Goal: Task Accomplishment & Management: Manage account settings

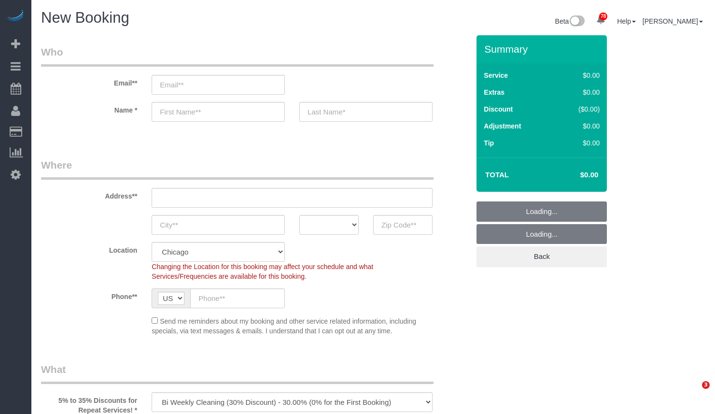
select select "512"
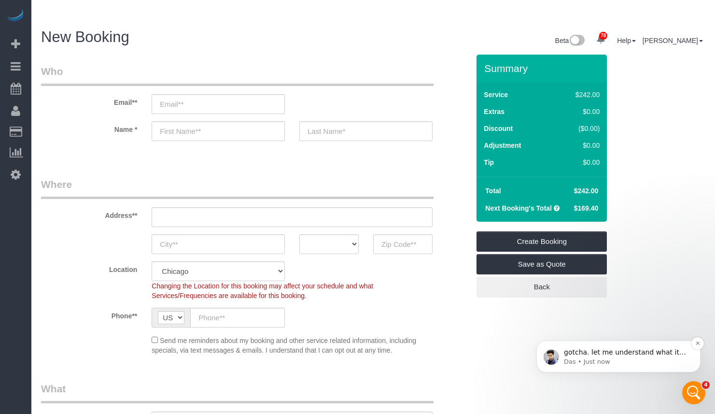
click at [666, 356] on p "gotcha. let me understand what it could be. One sec" at bounding box center [626, 353] width 125 height 10
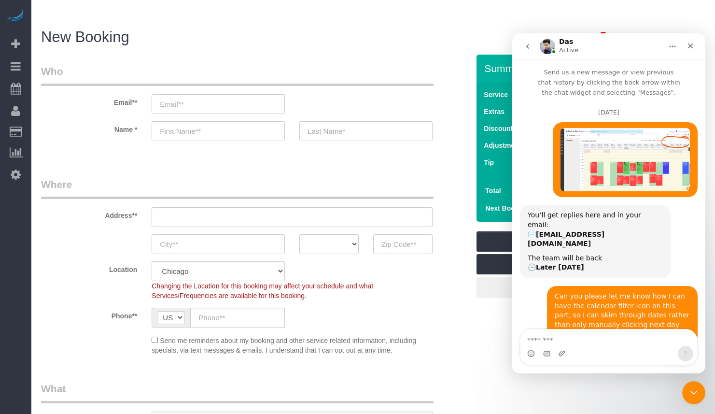
scroll to position [1, 0]
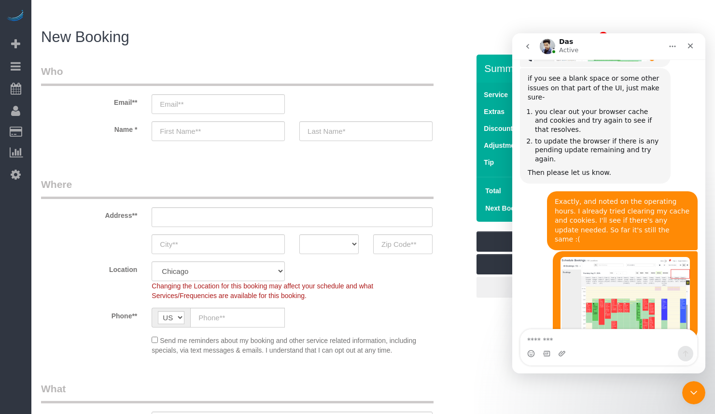
type textarea "*"
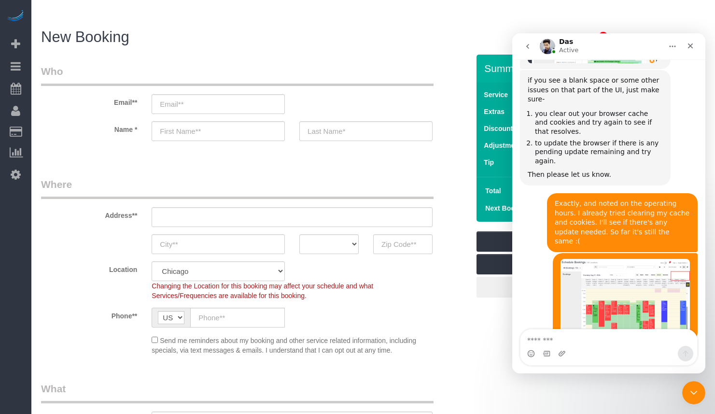
type textarea "*"
type textarea "**********"
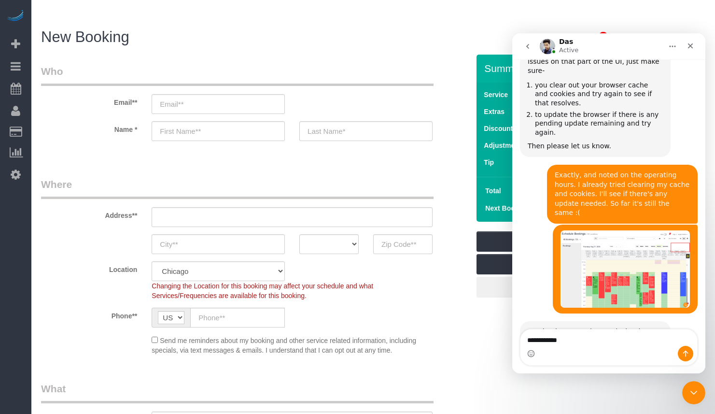
type textarea "**********"
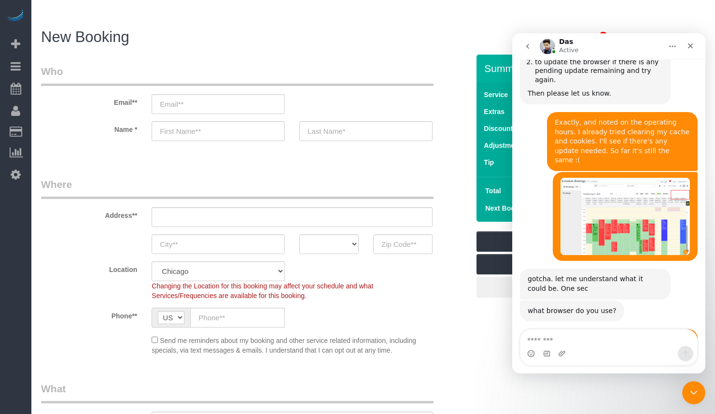
scroll to position [1195, 0]
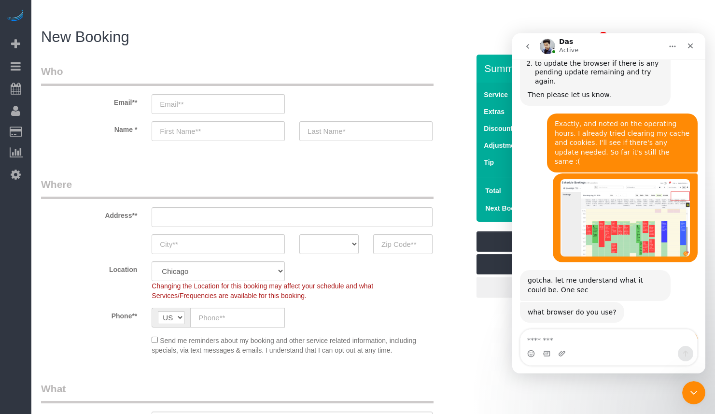
click at [409, 64] on legend "Who" at bounding box center [237, 75] width 393 height 22
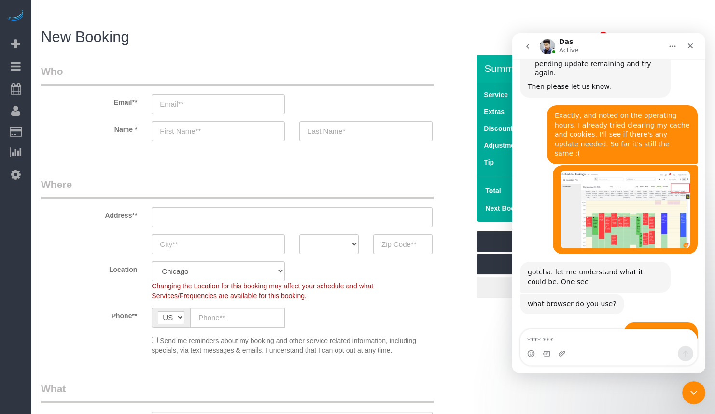
scroll to position [1216, 0]
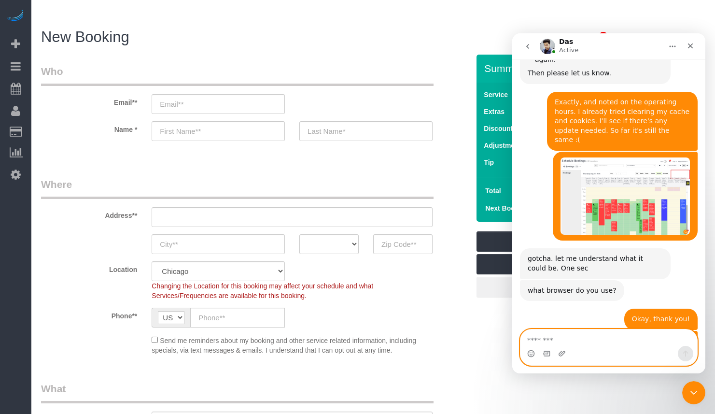
click at [569, 340] on textarea "Message…" at bounding box center [609, 337] width 177 height 16
click at [690, 41] on div "Close" at bounding box center [690, 45] width 17 height 17
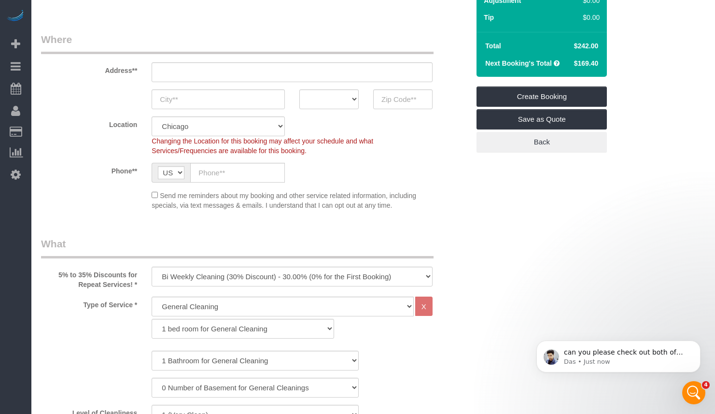
scroll to position [1302, 0]
click at [647, 357] on p "can you please check out both of them if there is any?" at bounding box center [626, 353] width 125 height 10
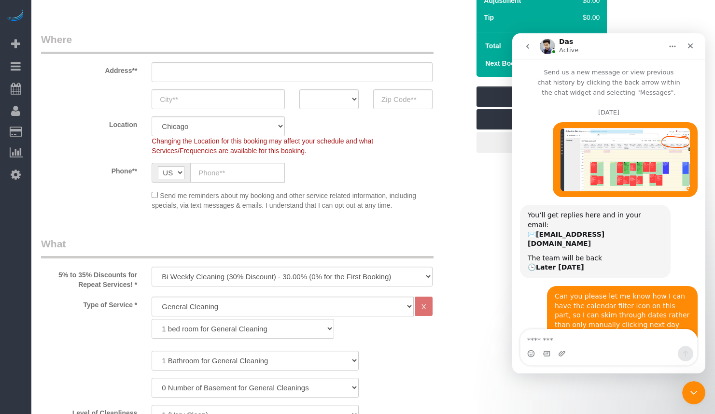
scroll to position [1, 0]
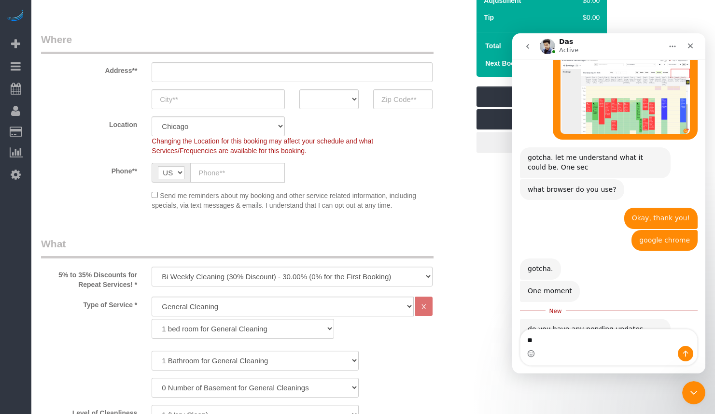
type textarea "*"
type textarea "**********"
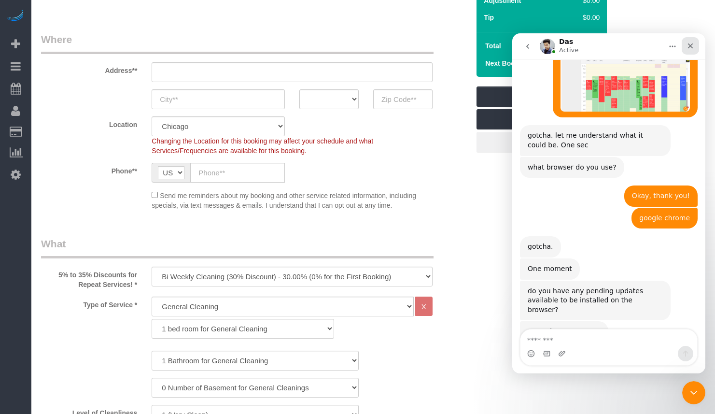
drag, startPoint x: 688, startPoint y: 48, endPoint x: 1201, endPoint y: 80, distance: 514.0
click at [688, 48] on icon "Close" at bounding box center [691, 46] width 8 height 8
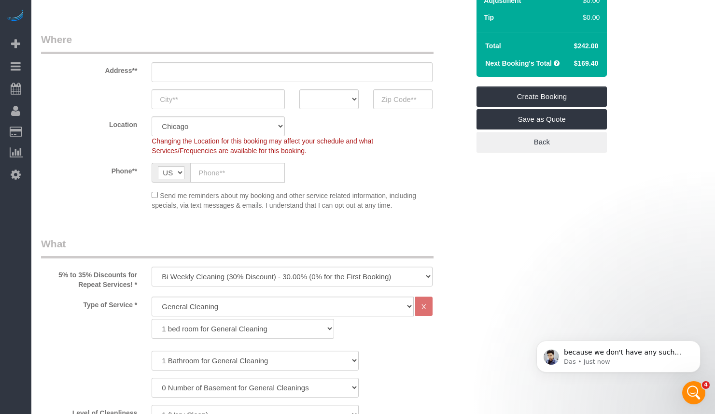
scroll to position [0, 0]
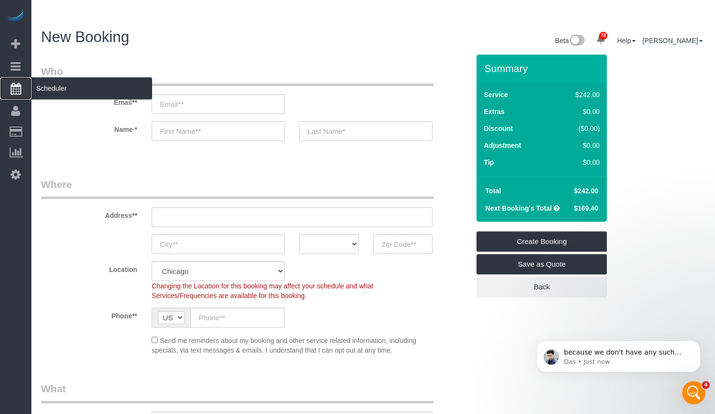
click at [82, 90] on span "Scheduler" at bounding box center [91, 88] width 121 height 22
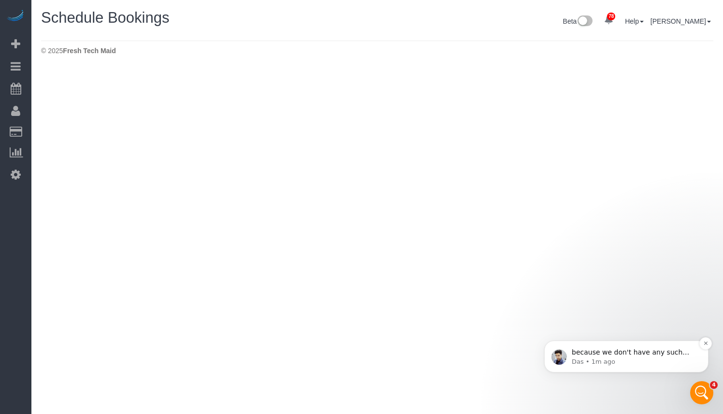
click at [649, 358] on p "Das • 1m ago" at bounding box center [634, 362] width 125 height 9
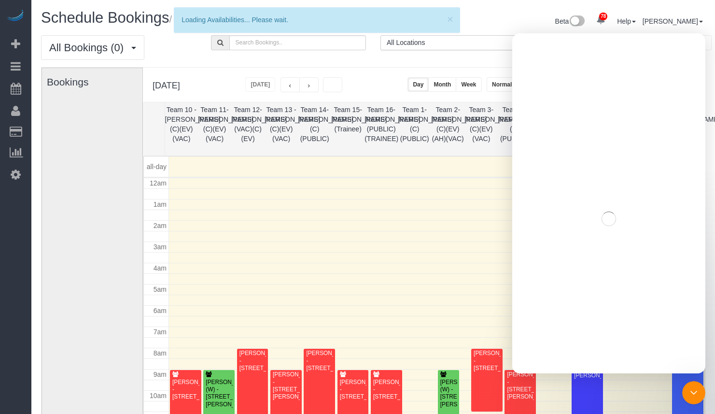
scroll to position [128, 0]
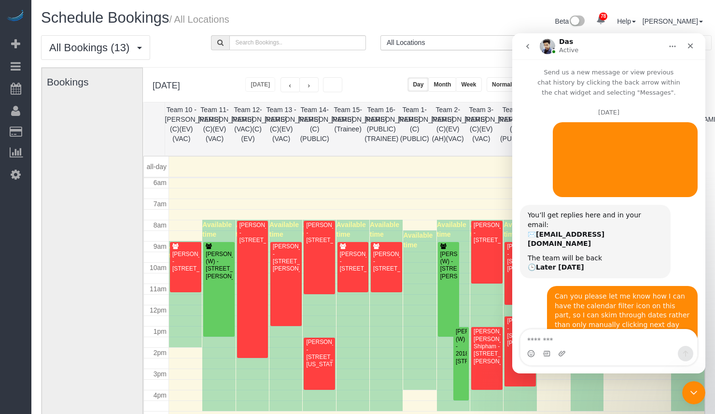
click at [409, 70] on div "Thursday, Aug 21, 2025 Today Day Month Week Normal Vertical Horizontal" at bounding box center [424, 85] width 562 height 34
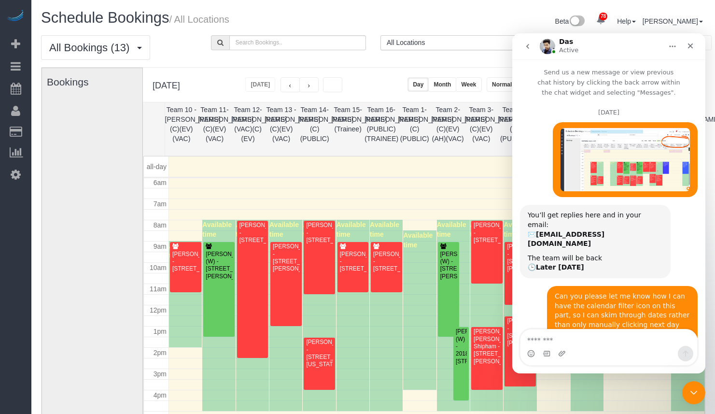
scroll to position [1, 0]
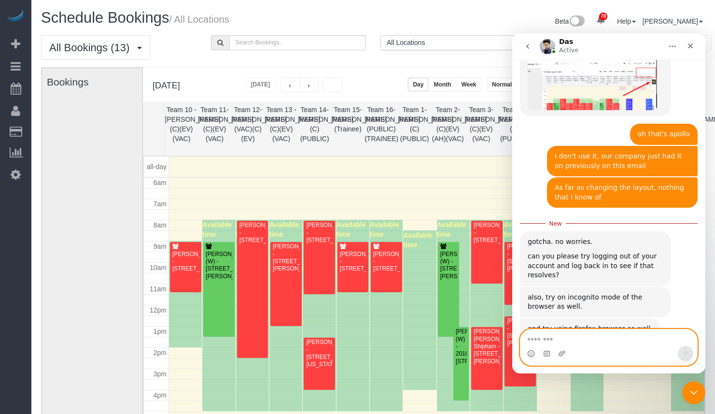
click at [544, 342] on textarea "Message…" at bounding box center [609, 337] width 177 height 16
type textarea "*******"
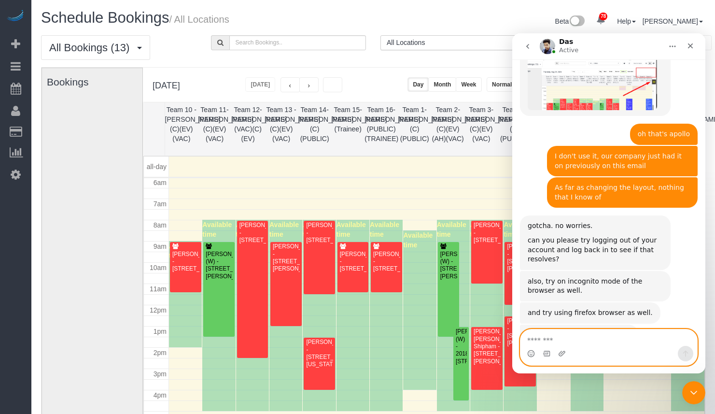
scroll to position [2074, 0]
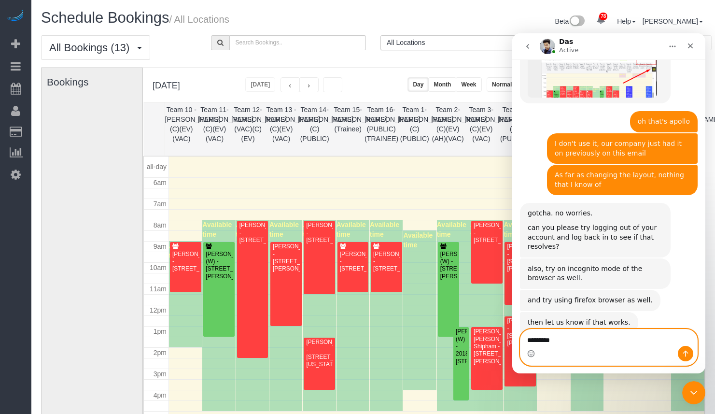
type textarea "**********"
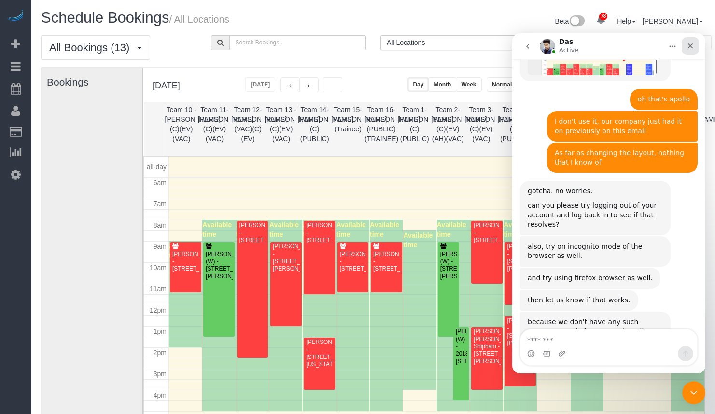
drag, startPoint x: 688, startPoint y: 46, endPoint x: 1181, endPoint y: 72, distance: 493.5
click at [688, 46] on icon "Close" at bounding box center [691, 46] width 8 height 8
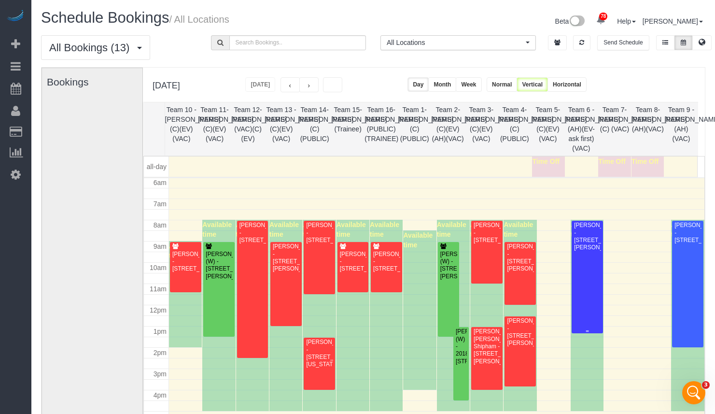
click at [579, 289] on div at bounding box center [587, 277] width 31 height 113
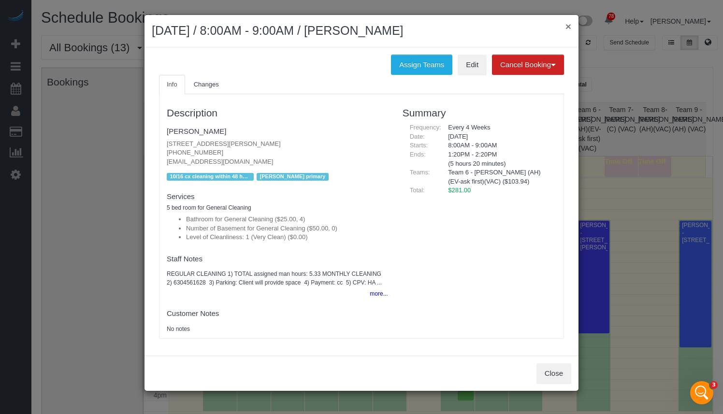
click at [565, 29] on button "×" at bounding box center [568, 26] width 6 height 10
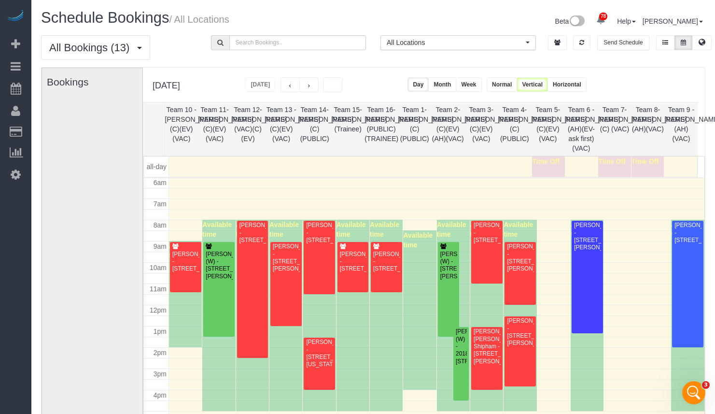
click at [314, 88] on span "button" at bounding box center [309, 85] width 9 height 9
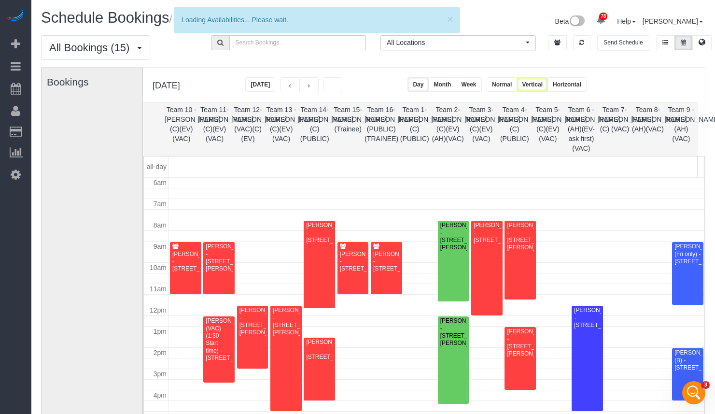
scroll to position [225, 0]
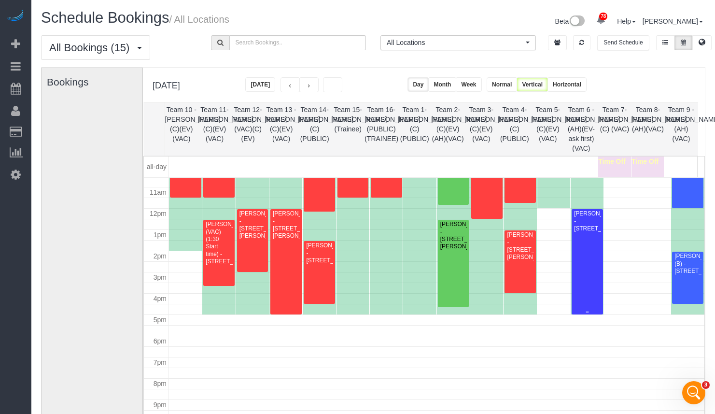
click at [582, 232] on div "Diane Laegeler - 3538 Willow Valley Road, Long Grove, IL 60047" at bounding box center [588, 221] width 28 height 22
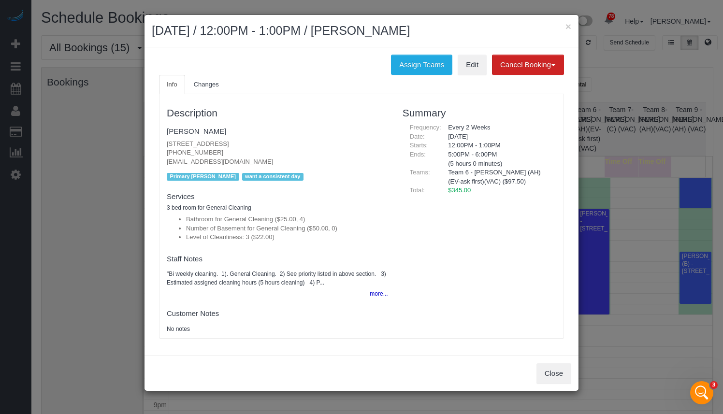
click at [572, 30] on div "× August 22, 2025 / 12:00PM - 1:00PM / Diane Laegeler" at bounding box center [361, 31] width 434 height 32
click at [571, 28] on div "× August 22, 2025 / 12:00PM - 1:00PM / Diane Laegeler" at bounding box center [361, 31] width 434 height 32
click at [568, 26] on button "×" at bounding box center [568, 26] width 6 height 10
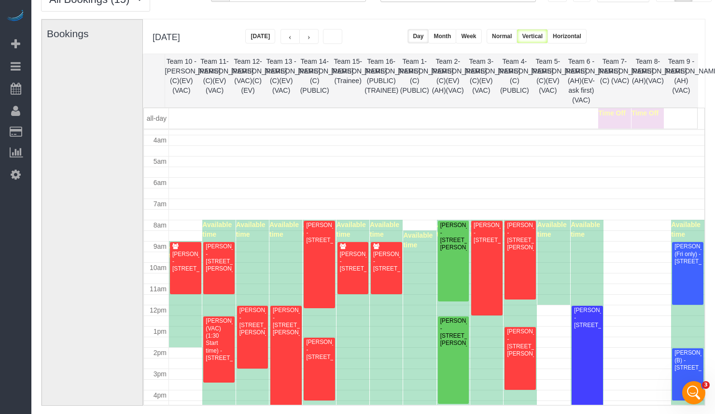
scroll to position [176, 0]
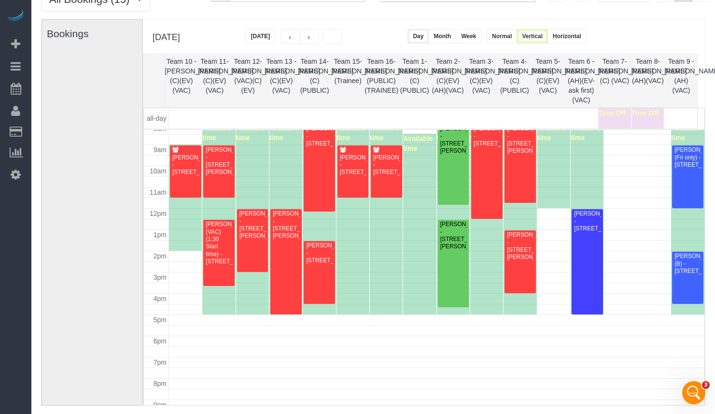
click at [295, 36] on span "button" at bounding box center [290, 36] width 9 height 9
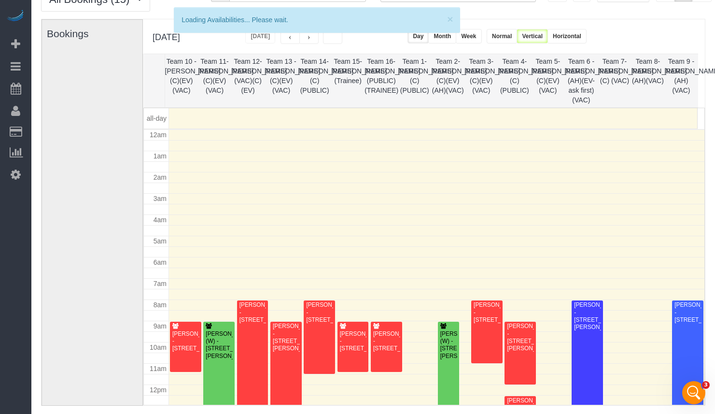
scroll to position [128, 0]
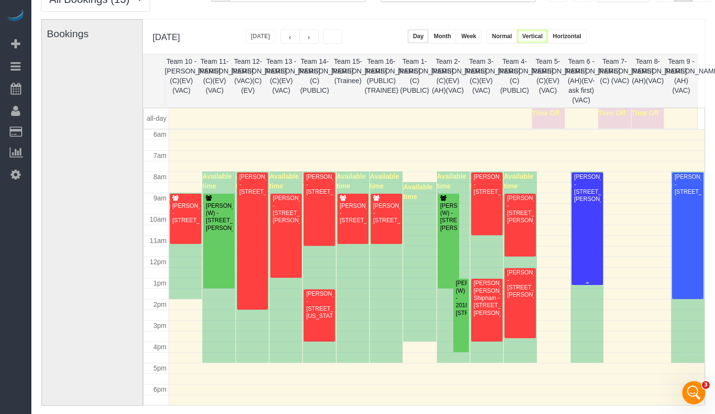
click at [585, 246] on div at bounding box center [587, 228] width 31 height 113
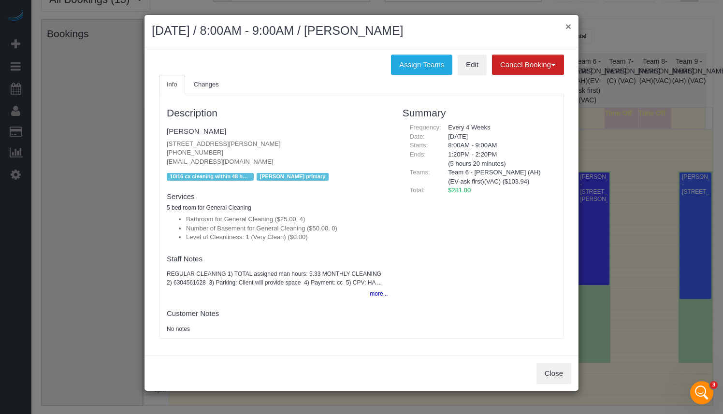
click at [569, 29] on button "×" at bounding box center [568, 26] width 6 height 10
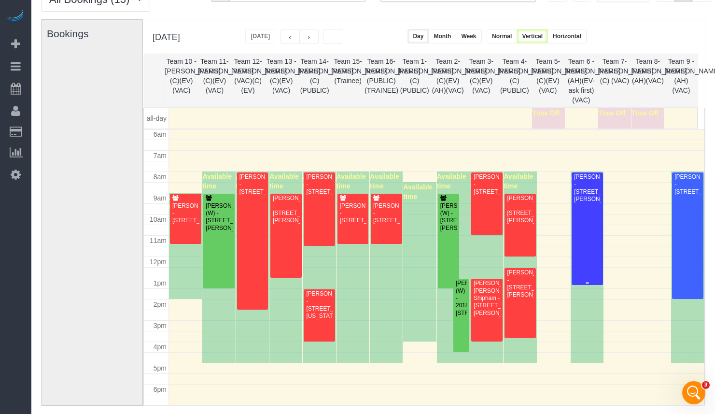
click at [589, 231] on div at bounding box center [587, 228] width 31 height 113
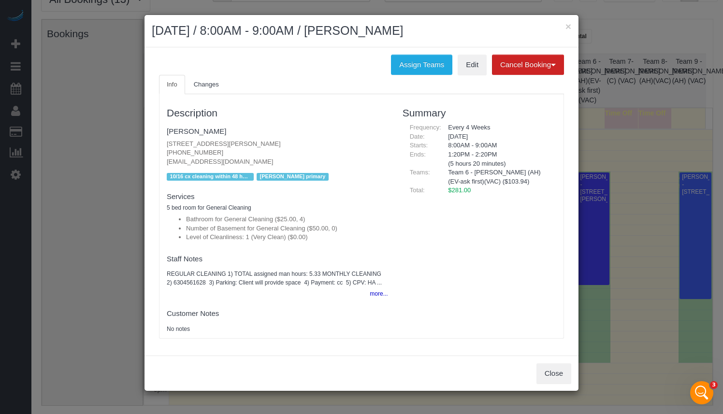
drag, startPoint x: 429, startPoint y: 33, endPoint x: 357, endPoint y: 34, distance: 72.0
click at [357, 34] on h2 "August 21, 2025 / 8:00AM - 9:00AM / April Gregga" at bounding box center [361, 30] width 419 height 17
click at [564, 20] on div "× August 21, 2025 / 8:00AM - 9:00AM / April Gregga" at bounding box center [361, 31] width 434 height 32
click at [567, 23] on button "×" at bounding box center [568, 26] width 6 height 10
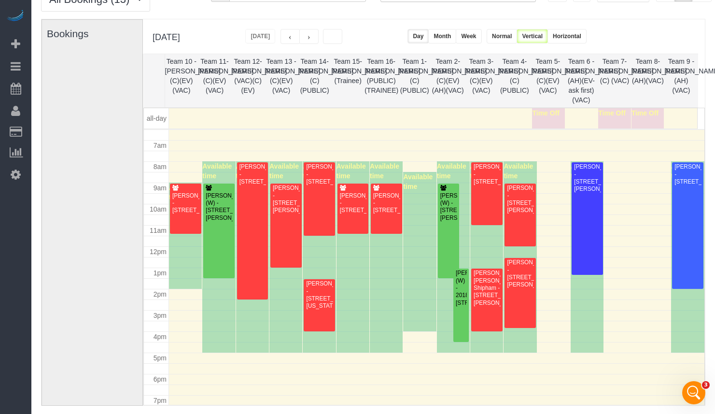
scroll to position [90, 0]
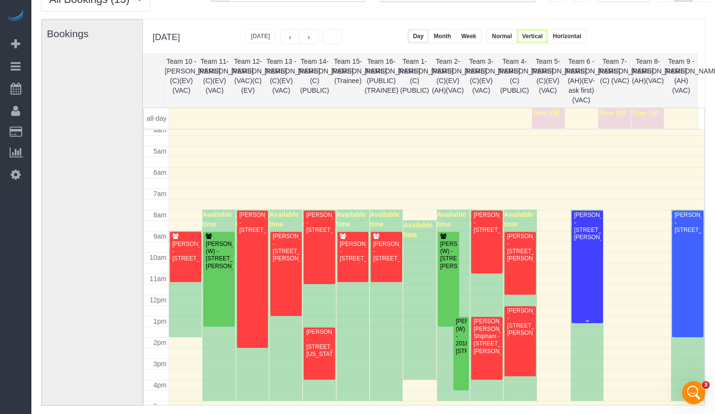
click at [580, 242] on div "April Gregga - 27583 W Henry Ln, Lake Barrington, IL 60010" at bounding box center [588, 227] width 28 height 30
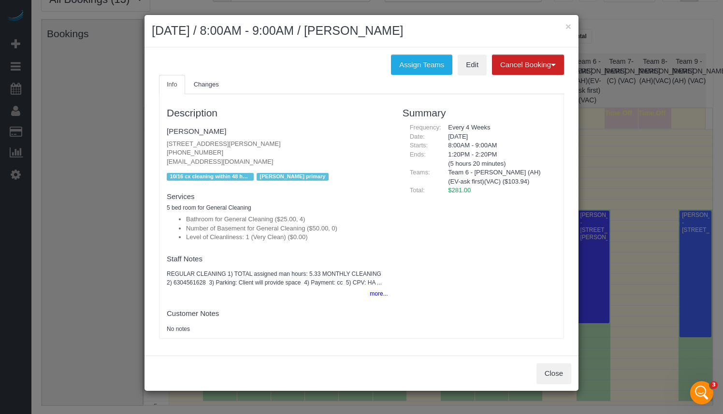
drag, startPoint x: 429, startPoint y: 37, endPoint x: 358, endPoint y: 33, distance: 71.1
click at [358, 33] on h2 "August 21, 2025 / 8:00AM - 9:00AM / April Gregga" at bounding box center [361, 30] width 419 height 17
copy h2 "April Gregga"
click at [568, 26] on button "×" at bounding box center [568, 26] width 6 height 10
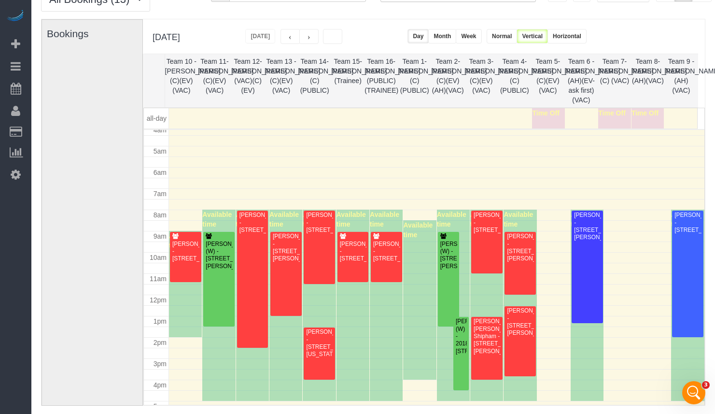
scroll to position [0, 0]
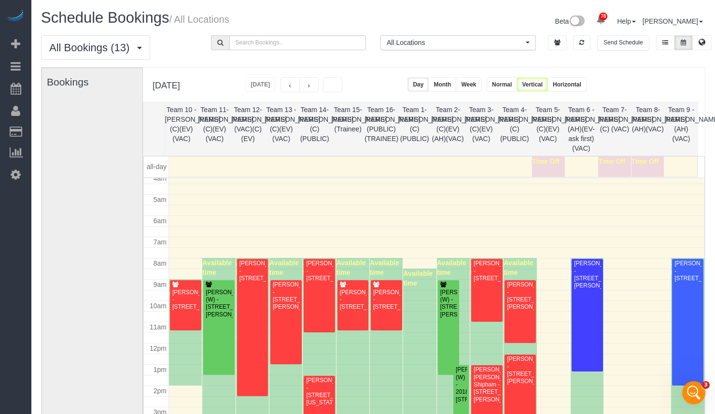
click at [630, 79] on div at bounding box center [611, 84] width 38 height 15
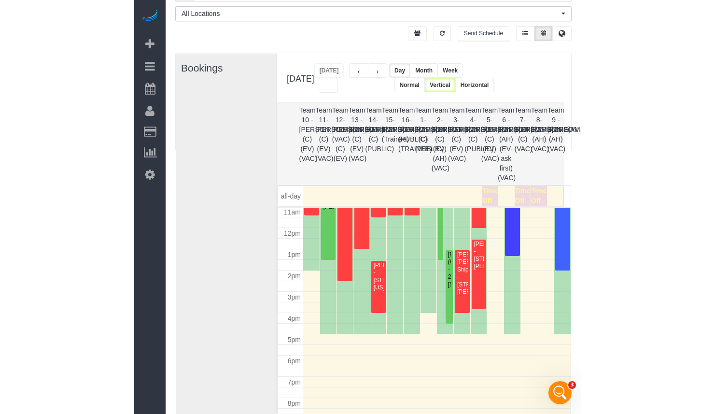
scroll to position [84, 0]
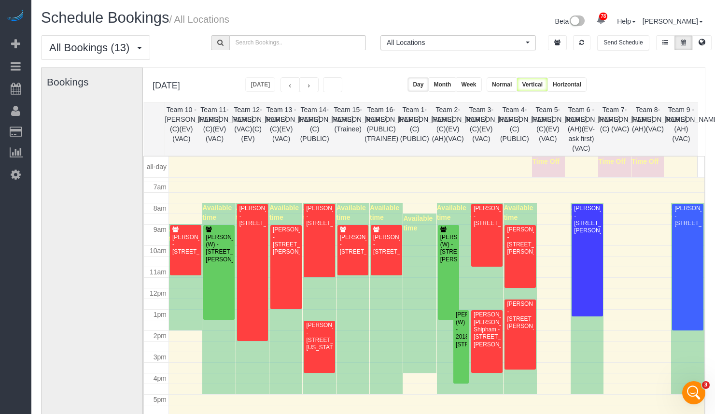
click at [295, 85] on span "button" at bounding box center [290, 85] width 9 height 9
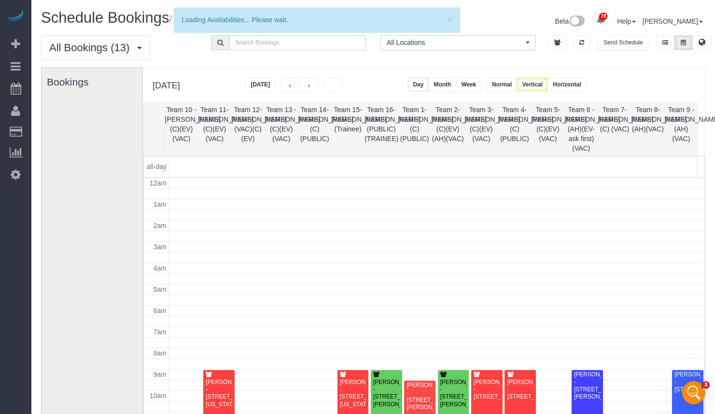
scroll to position [128, 0]
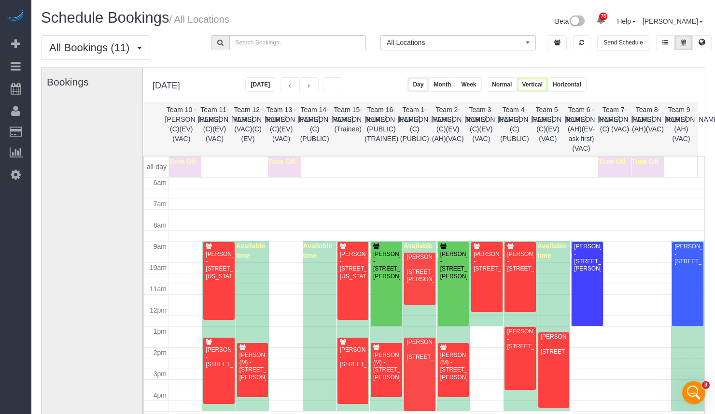
click at [300, 85] on button "button" at bounding box center [290, 84] width 19 height 15
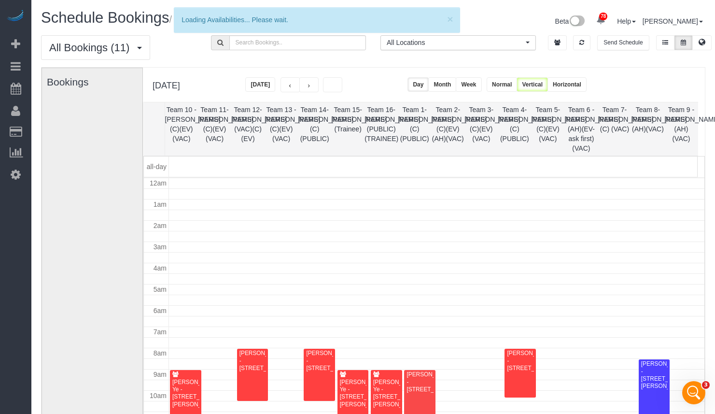
click at [295, 85] on span "button" at bounding box center [290, 85] width 9 height 9
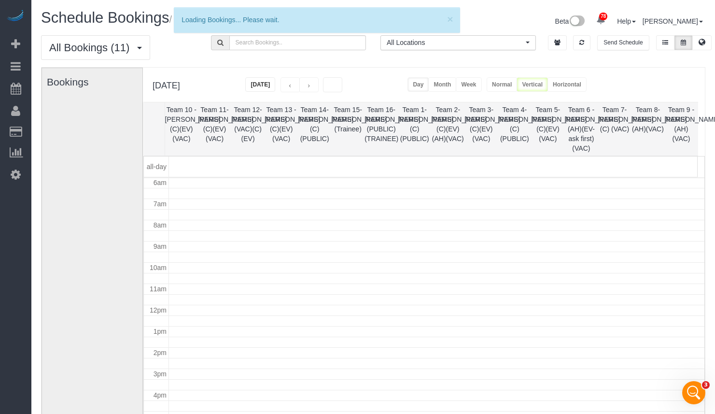
click at [295, 85] on span "button" at bounding box center [290, 85] width 9 height 9
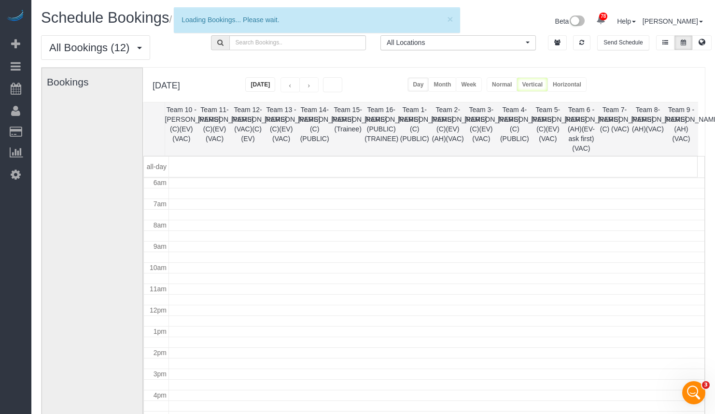
click at [295, 85] on span "button" at bounding box center [290, 85] width 9 height 9
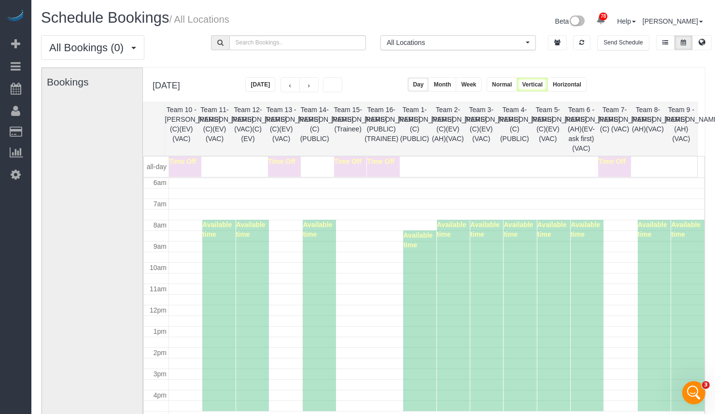
click at [295, 85] on span "button" at bounding box center [290, 85] width 9 height 9
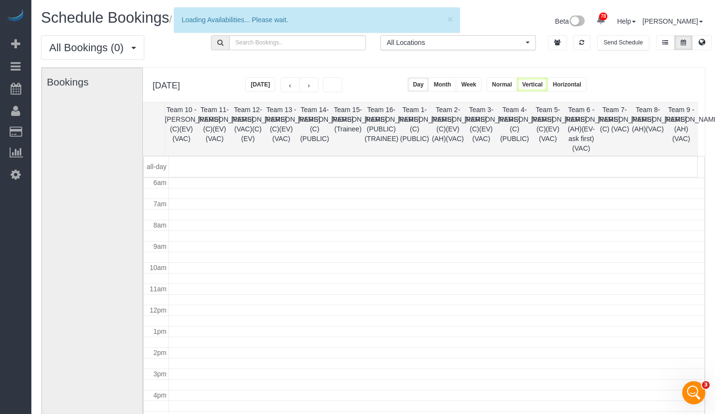
click at [295, 85] on span "button" at bounding box center [290, 85] width 9 height 9
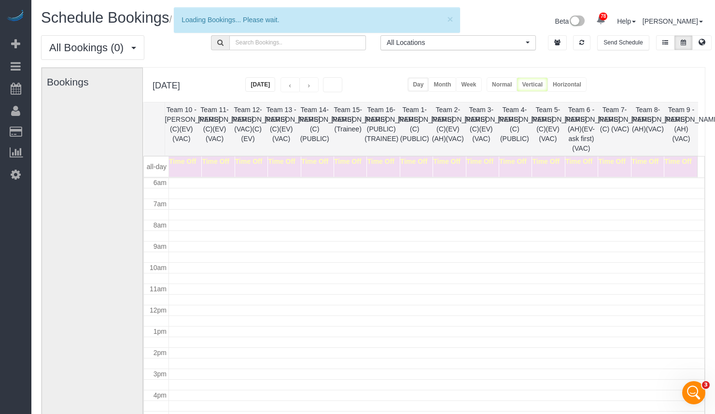
click at [300, 85] on button "button" at bounding box center [290, 84] width 19 height 15
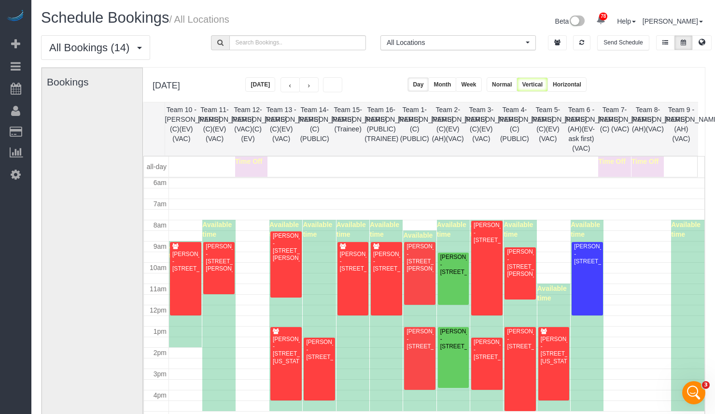
click at [300, 85] on button "button" at bounding box center [290, 84] width 19 height 15
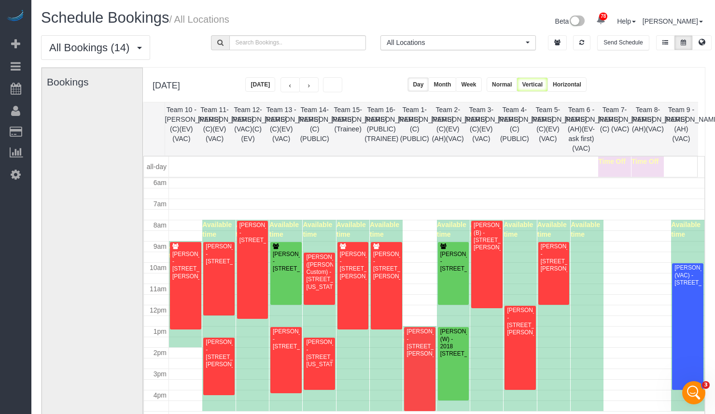
click at [314, 84] on span "button" at bounding box center [309, 85] width 9 height 9
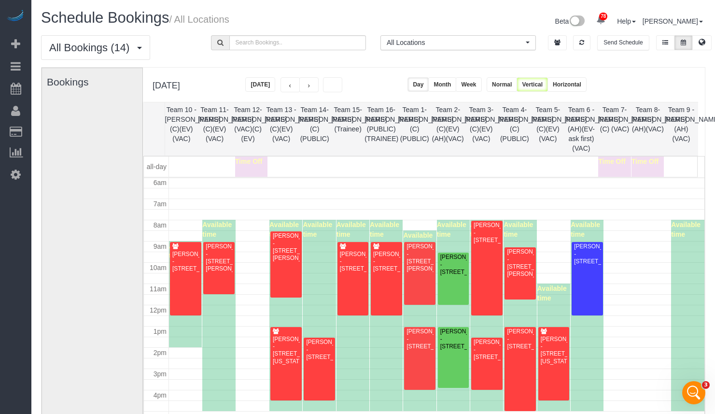
click at [314, 87] on span "button" at bounding box center [309, 85] width 9 height 9
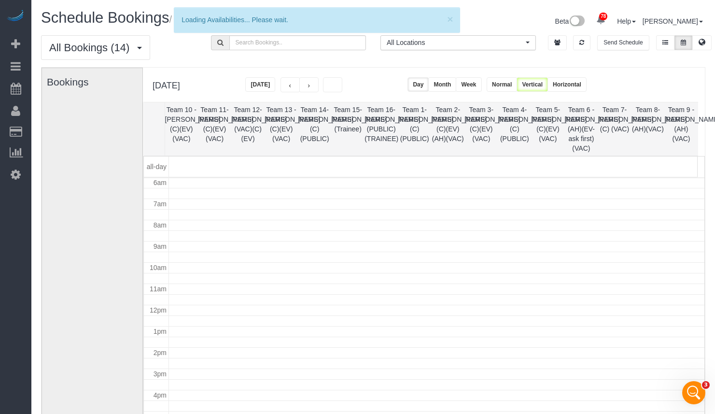
click at [314, 87] on span "button" at bounding box center [309, 85] width 9 height 9
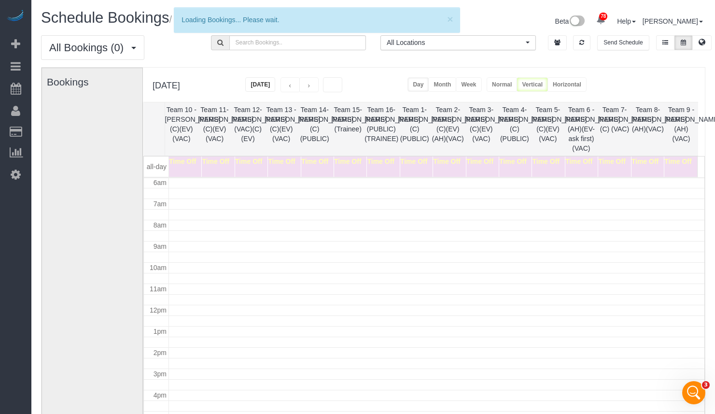
click at [314, 87] on span "button" at bounding box center [309, 85] width 9 height 9
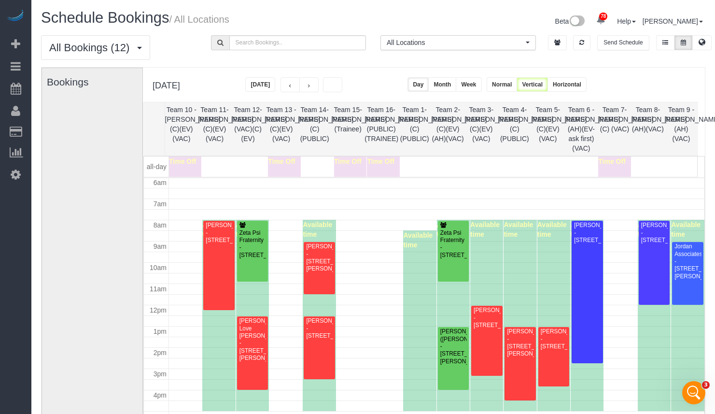
click at [314, 87] on span "button" at bounding box center [309, 85] width 9 height 9
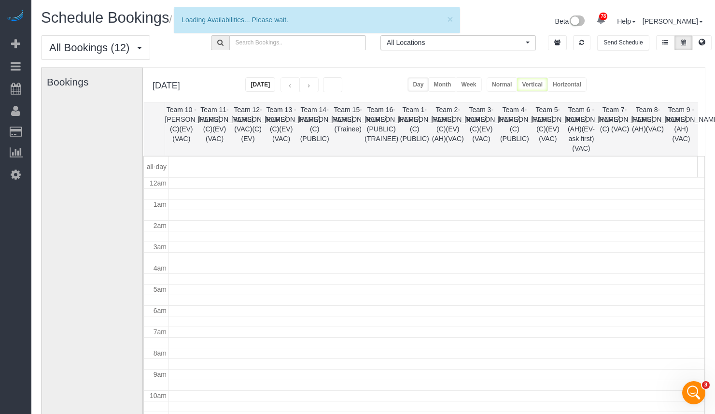
click at [314, 87] on span "button" at bounding box center [309, 85] width 9 height 9
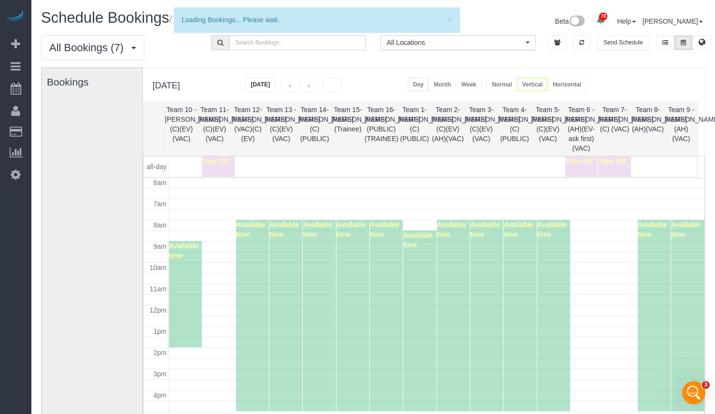
click at [300, 87] on button "button" at bounding box center [290, 84] width 19 height 15
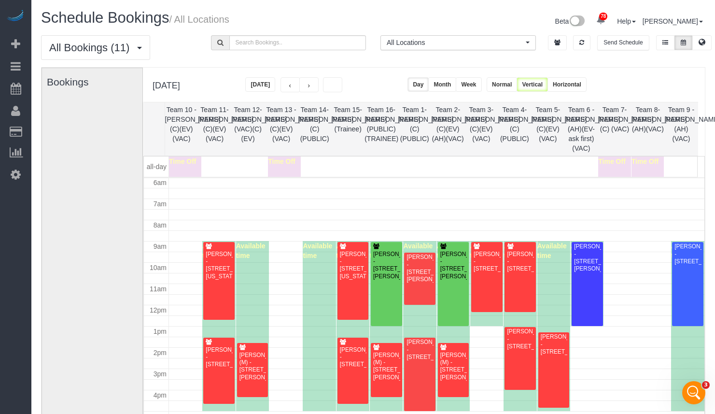
click at [300, 87] on button "button" at bounding box center [290, 84] width 19 height 15
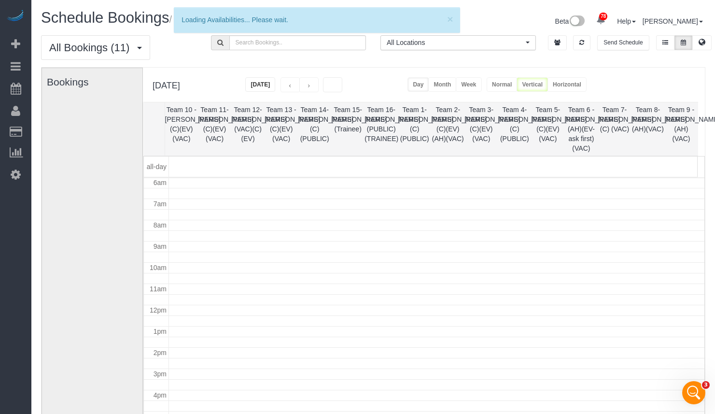
click at [314, 87] on span "button" at bounding box center [309, 85] width 9 height 9
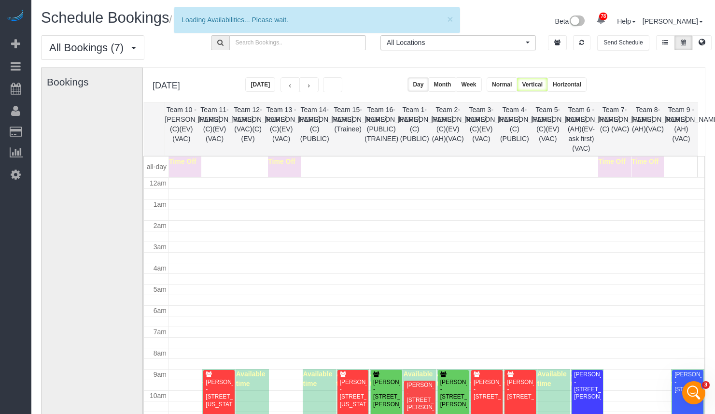
click at [300, 87] on button "button" at bounding box center [290, 84] width 19 height 15
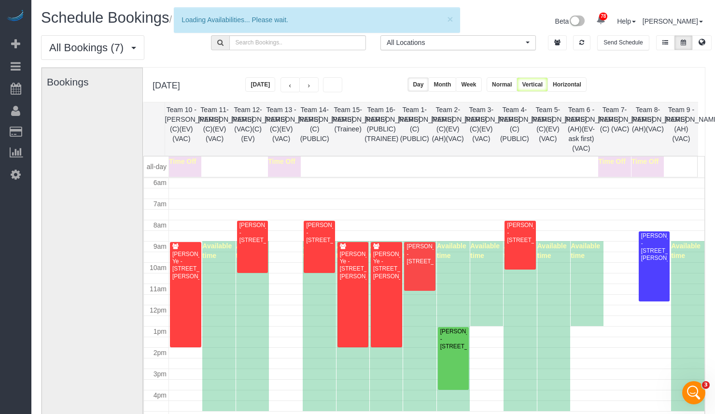
click at [314, 87] on span "button" at bounding box center [309, 85] width 9 height 9
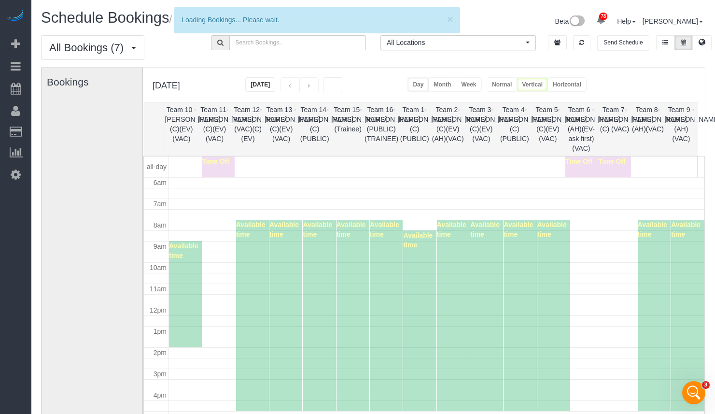
click at [300, 87] on button "button" at bounding box center [290, 84] width 19 height 15
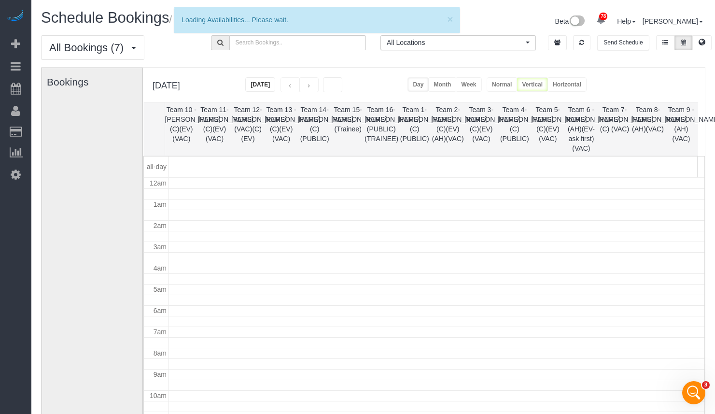
scroll to position [0, 0]
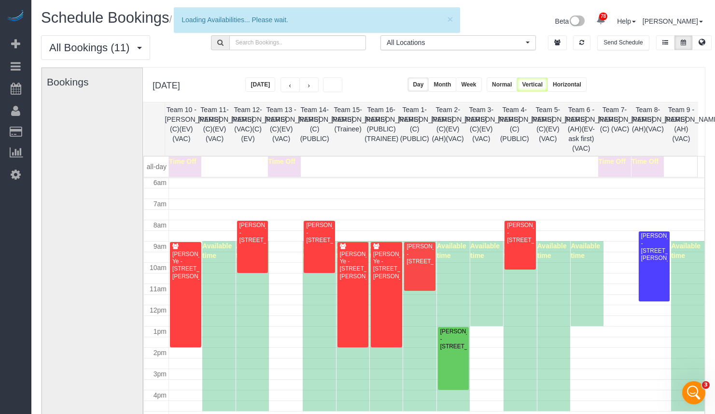
click at [314, 87] on span "button" at bounding box center [309, 85] width 9 height 9
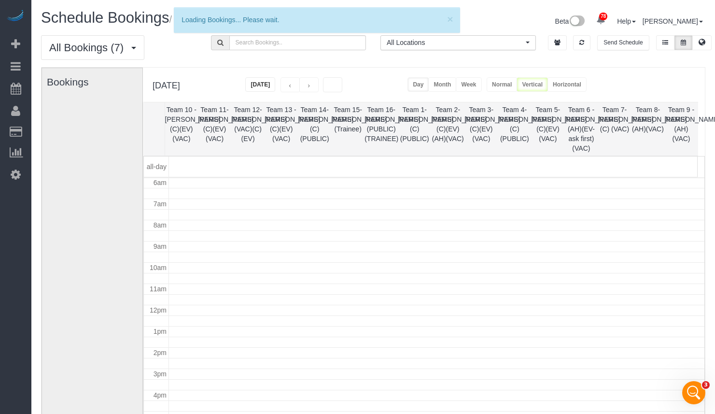
click at [300, 87] on button "button" at bounding box center [290, 84] width 19 height 15
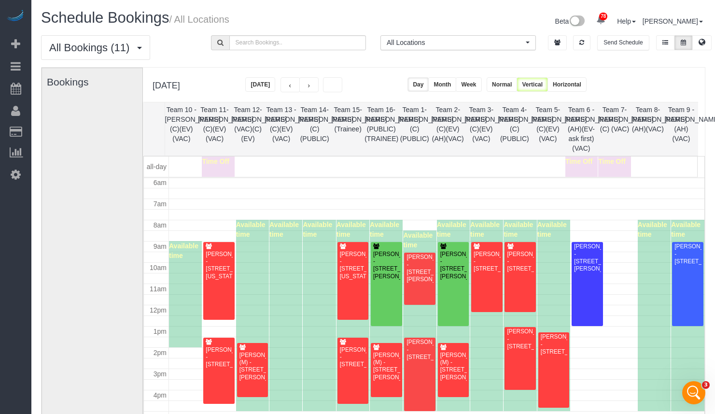
click at [300, 87] on button "button" at bounding box center [290, 84] width 19 height 15
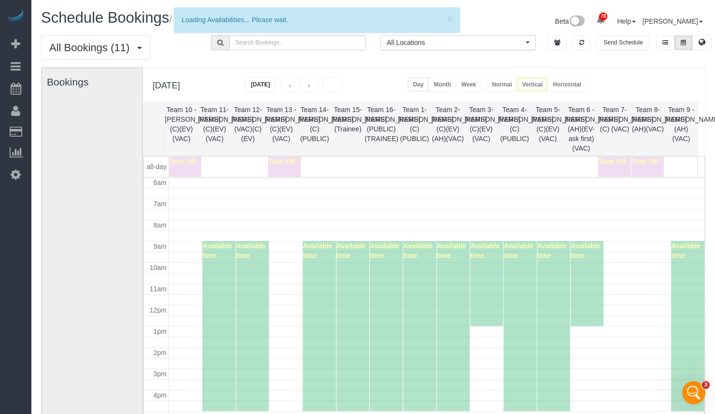
click at [314, 87] on span "button" at bounding box center [309, 85] width 9 height 9
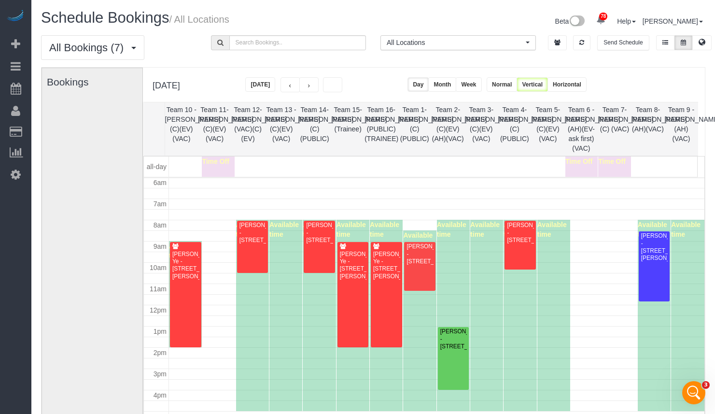
click at [314, 87] on span "button" at bounding box center [309, 85] width 9 height 9
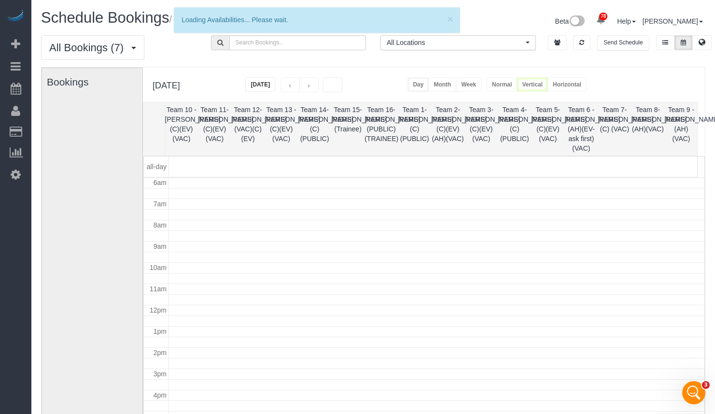
click at [300, 87] on button "button" at bounding box center [290, 84] width 19 height 15
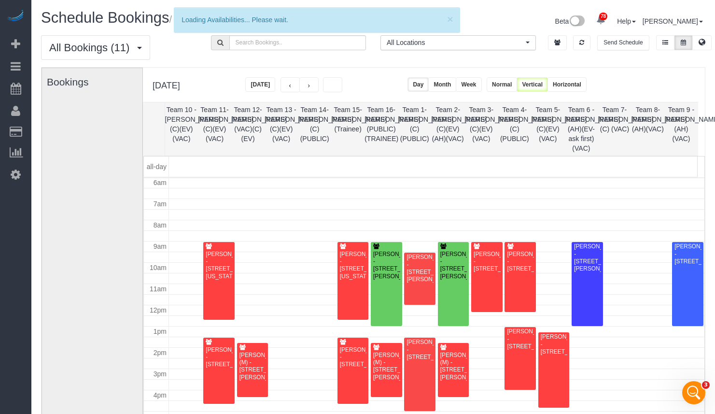
click at [300, 87] on button "button" at bounding box center [290, 84] width 19 height 15
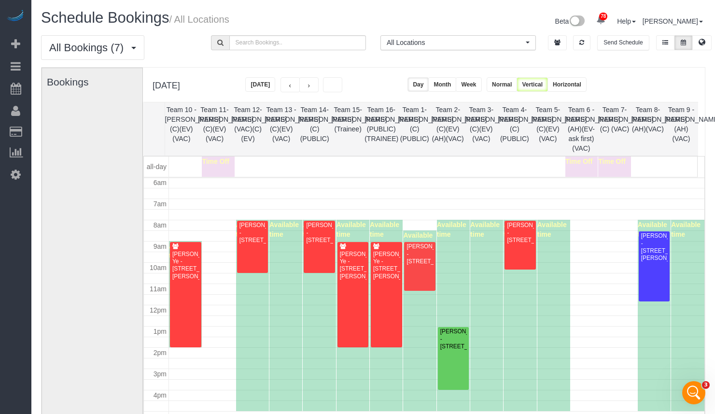
click at [314, 87] on span "button" at bounding box center [309, 85] width 9 height 9
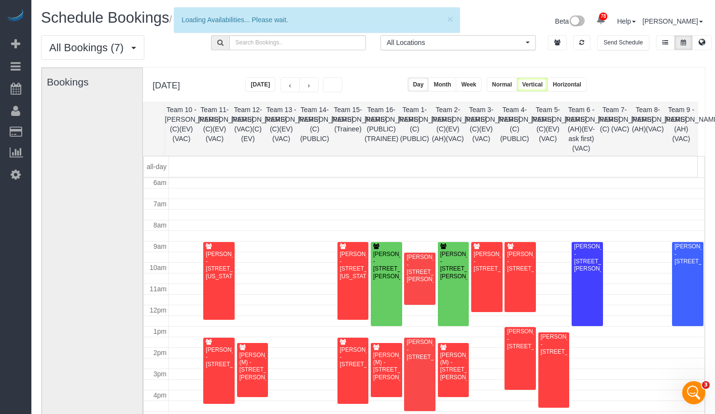
click at [314, 87] on span "button" at bounding box center [309, 85] width 9 height 9
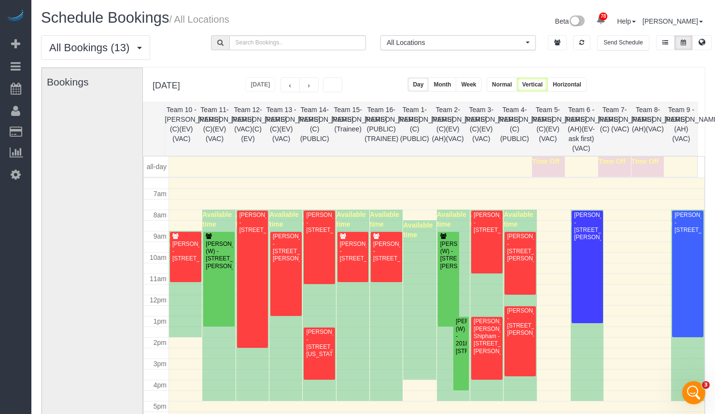
drag, startPoint x: 705, startPoint y: 277, endPoint x: 704, endPoint y: 258, distance: 18.8
click at [704, 258] on td "all-day Time Off Time Off Time Off 12am 1am 2am 3am 4am 5am 6am 7am 8am 9am 10a…" at bounding box center [424, 304] width 561 height 297
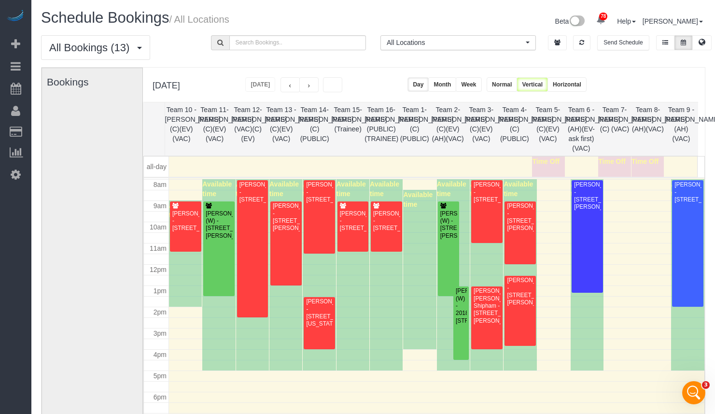
click at [319, 88] on button "button" at bounding box center [309, 84] width 19 height 15
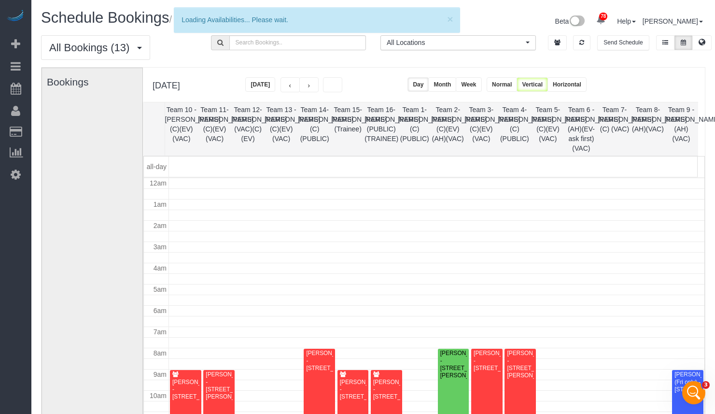
scroll to position [128, 0]
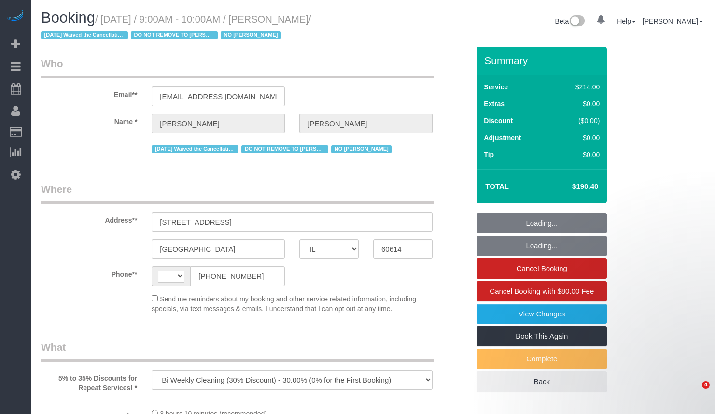
select select "IL"
select select "number:1"
select select "number:58"
select select "number:139"
select select "number:104"
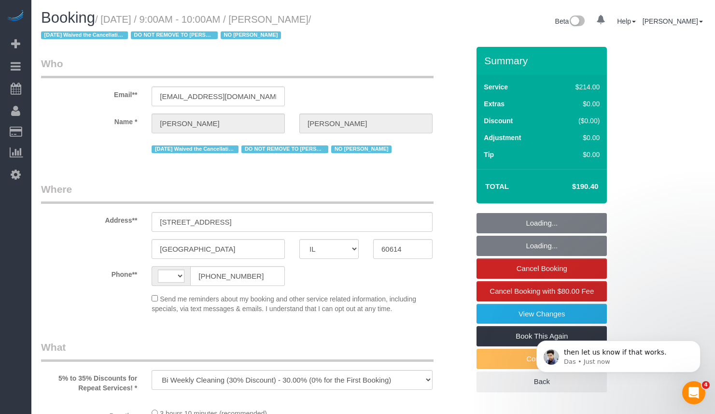
select select "string:US"
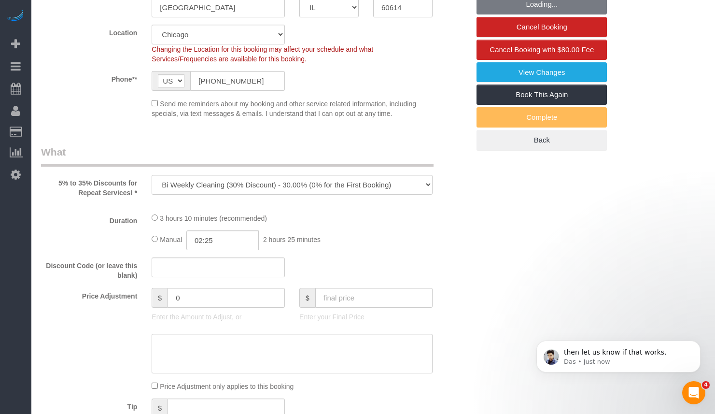
select select "512"
select select "4"
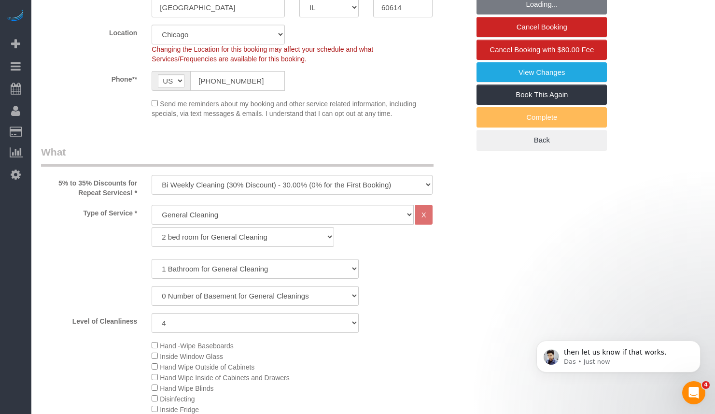
select select "object:1311"
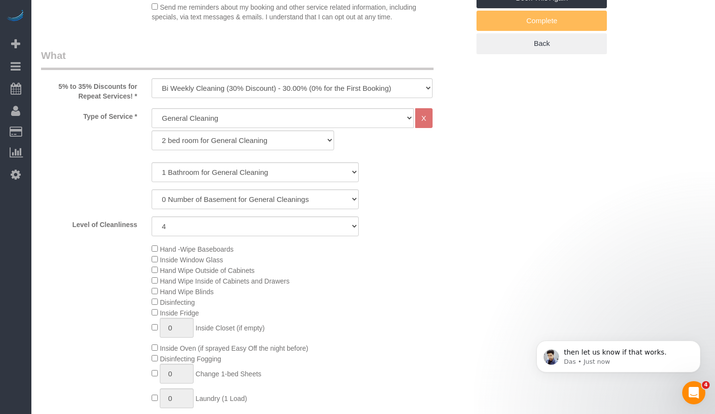
select select "4"
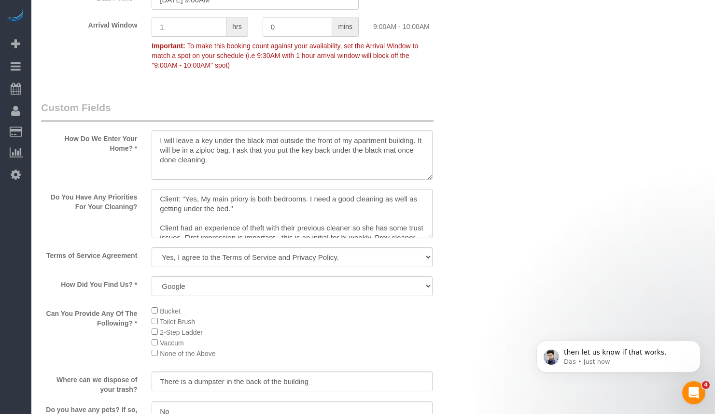
scroll to position [1208, 0]
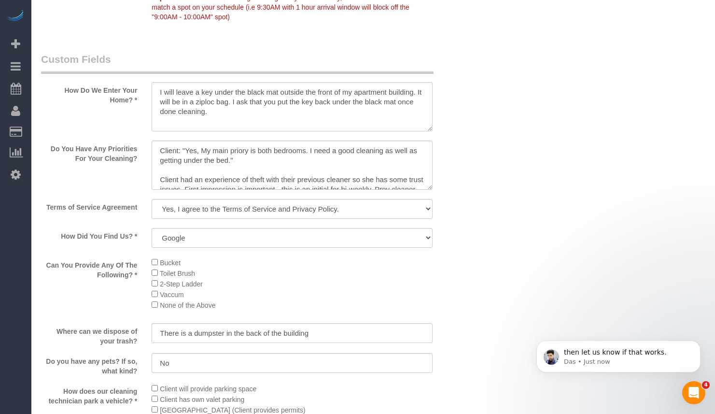
click at [429, 190] on div at bounding box center [292, 191] width 281 height 2
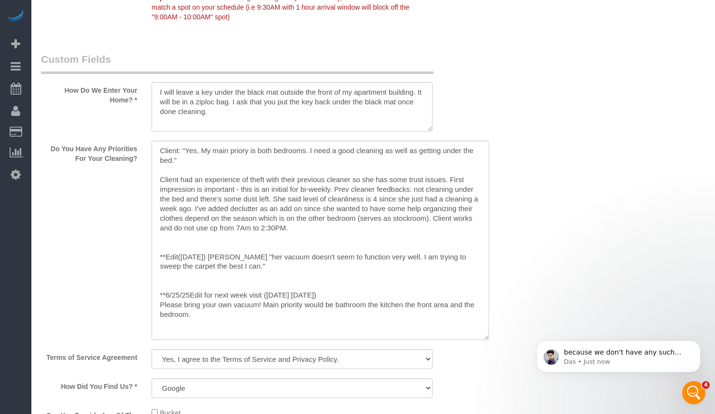
drag, startPoint x: 430, startPoint y: 186, endPoint x: 487, endPoint y: 336, distance: 160.7
click at [487, 336] on textarea at bounding box center [321, 241] width 338 height 200
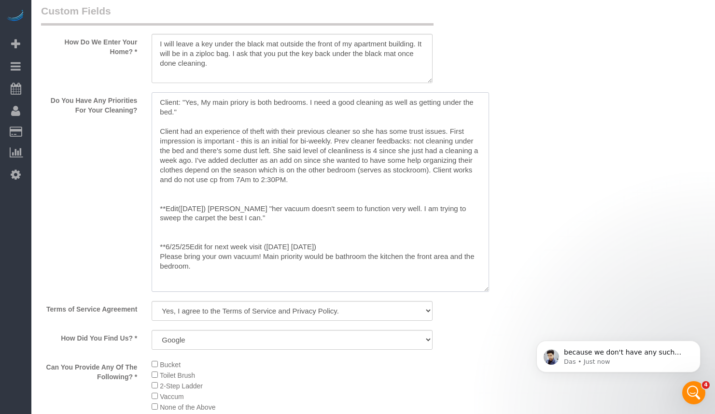
click at [157, 102] on textarea at bounding box center [321, 192] width 338 height 200
click at [191, 103] on textarea at bounding box center [321, 192] width 338 height 200
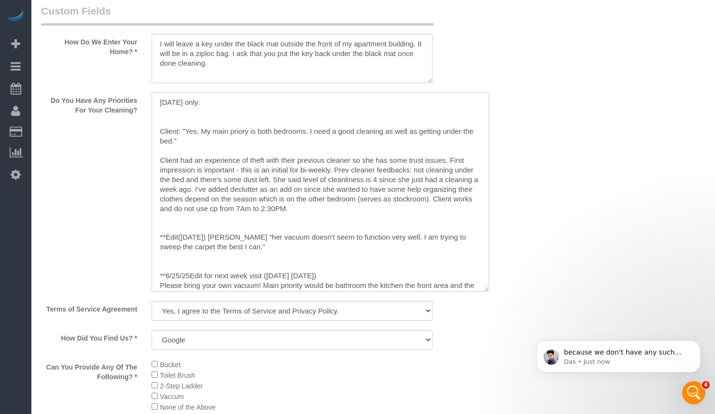
paste textarea "Focus for today will be only be, kitchen, bathroom, bedroom with the king-sized…"
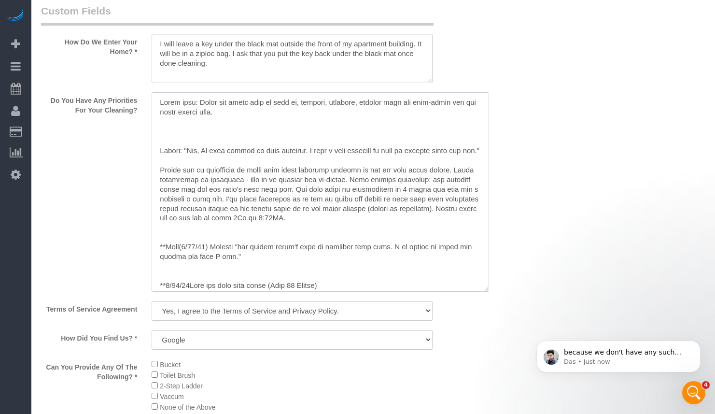
drag, startPoint x: 296, startPoint y: 101, endPoint x: 197, endPoint y: 106, distance: 99.6
click at [197, 106] on textarea at bounding box center [321, 192] width 338 height 200
click at [199, 110] on textarea at bounding box center [321, 192] width 338 height 200
drag, startPoint x: 197, startPoint y: 101, endPoint x: 118, endPoint y: 98, distance: 78.8
click at [118, 98] on div "Do You Have Any Priorities For Your Cleaning?" at bounding box center [255, 192] width 443 height 201
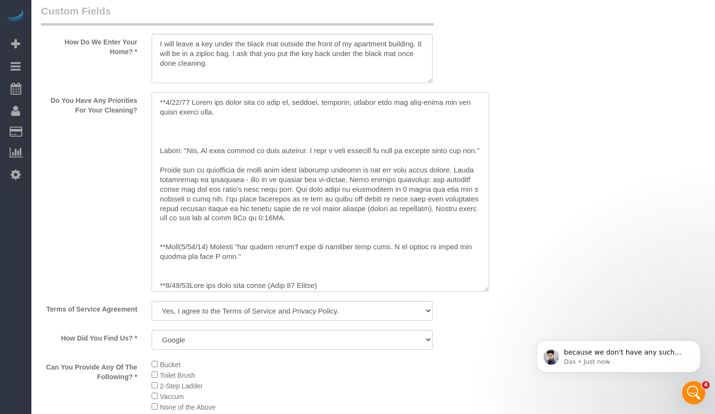
click at [240, 105] on textarea at bounding box center [321, 192] width 338 height 200
click at [245, 106] on textarea at bounding box center [321, 192] width 338 height 200
drag, startPoint x: 256, startPoint y: 121, endPoint x: 123, endPoint y: 95, distance: 134.8
click at [123, 95] on div "Do You Have Any Priorities For Your Cleaning?" at bounding box center [255, 192] width 443 height 201
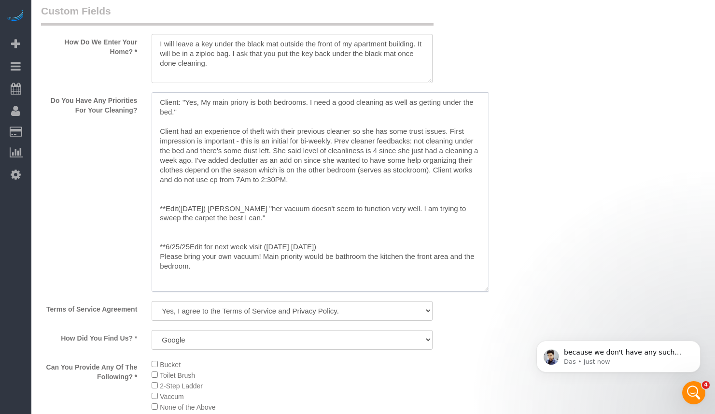
click at [160, 132] on textarea at bounding box center [321, 192] width 338 height 200
click at [179, 103] on textarea at bounding box center [321, 192] width 338 height 200
paste textarea "**8/21/25 Focus for today only will be only be, kitchen, bathroom, bedroom with…"
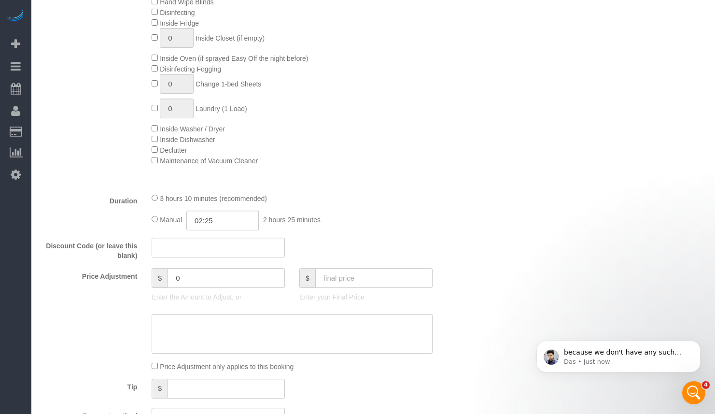
scroll to position [0, 0]
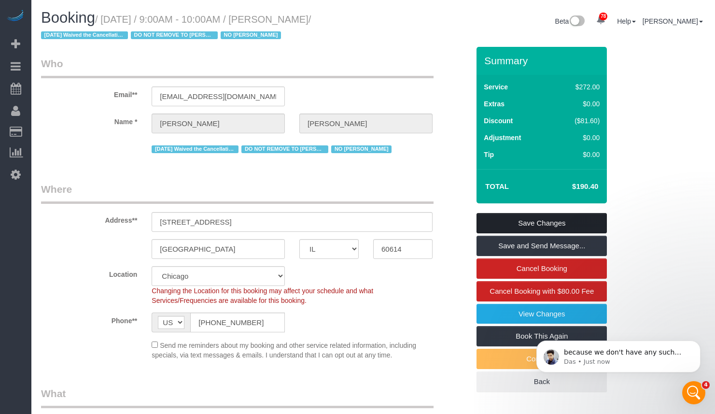
type textarea "**8/21/25 Focus for today only will be only be, kitchen, bathroom, bedroom with…"
click at [548, 222] on link "Save Changes" at bounding box center [542, 223] width 130 height 20
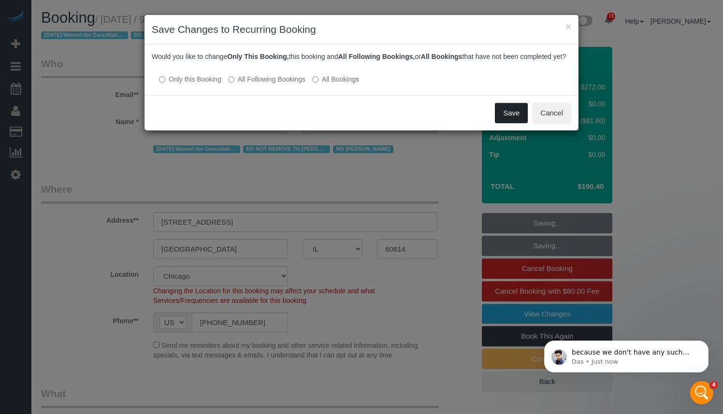
click at [515, 121] on button "Save" at bounding box center [511, 113] width 33 height 20
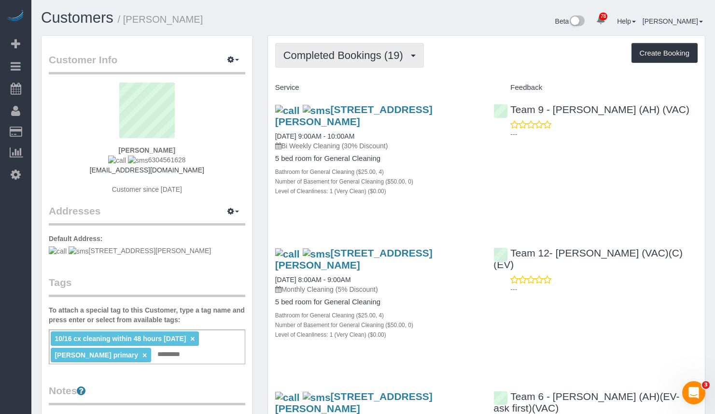
click at [323, 56] on span "Completed Bookings (19)" at bounding box center [346, 55] width 125 height 12
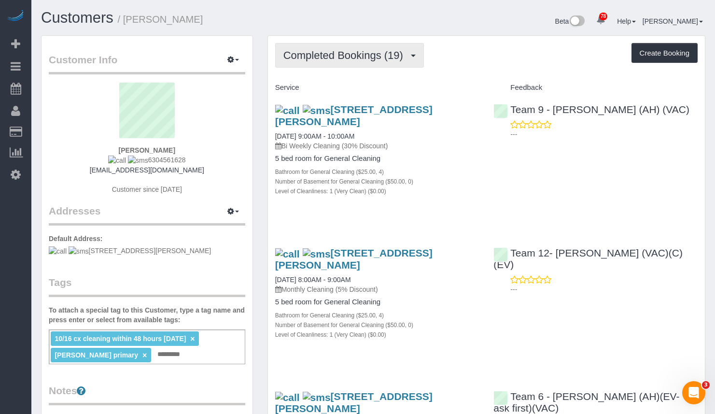
click at [338, 57] on span "Completed Bookings (19)" at bounding box center [346, 55] width 125 height 12
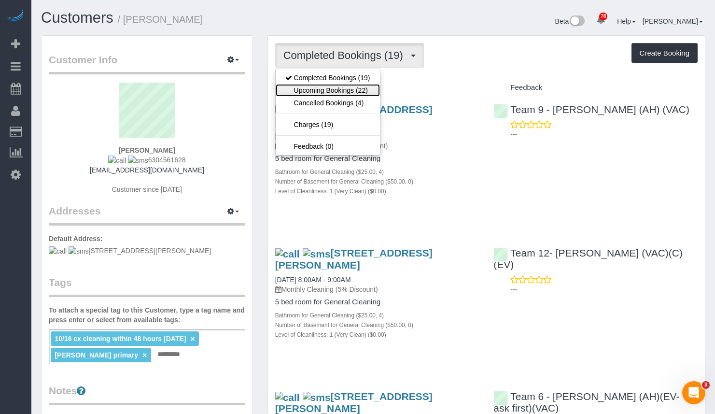
click at [354, 86] on link "Upcoming Bookings (22)" at bounding box center [328, 90] width 104 height 13
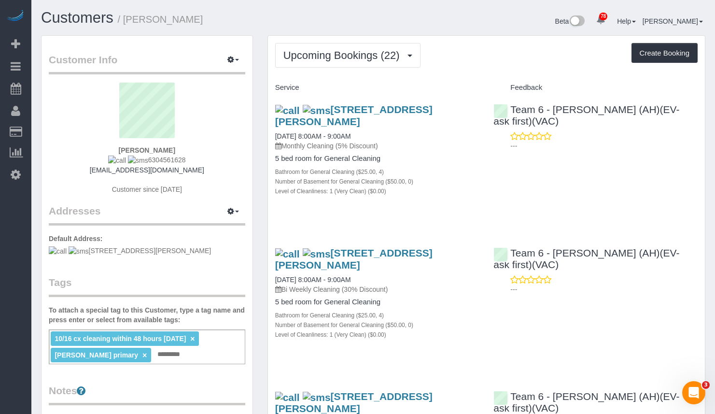
click at [481, 67] on div "Upcoming Bookings (22) Completed Bookings (19) Upcoming Bookings (22) Cancelled…" at bounding box center [486, 55] width 423 height 25
click at [342, 55] on span "Upcoming Bookings (22)" at bounding box center [344, 55] width 121 height 12
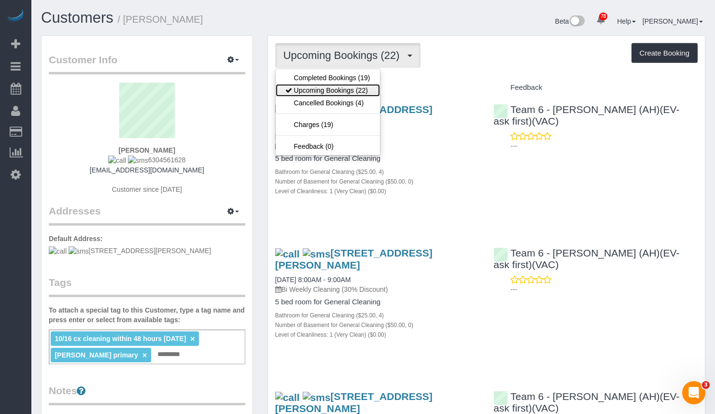
click at [364, 90] on link "Upcoming Bookings (22)" at bounding box center [328, 90] width 104 height 13
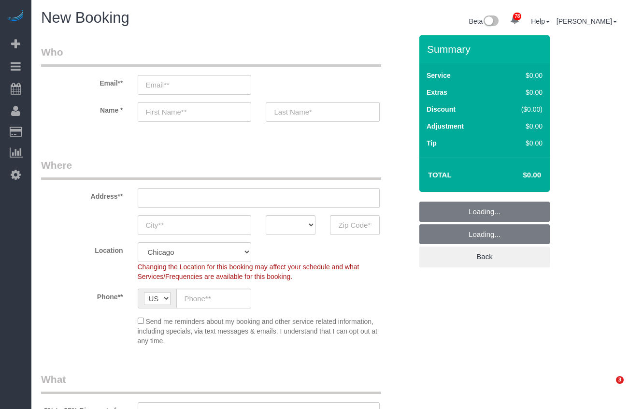
select select "512"
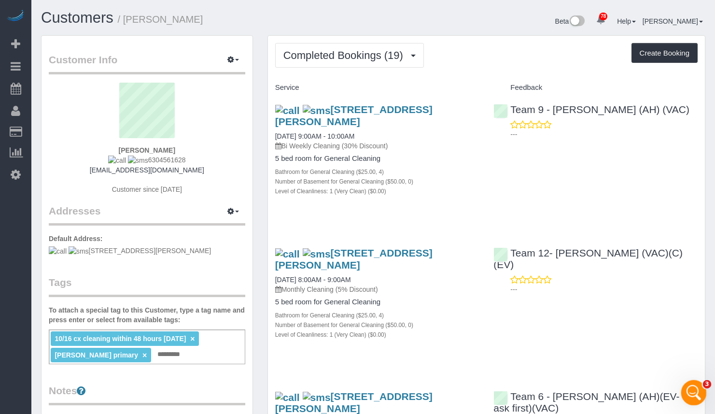
click at [685, 399] on div "Open Intercom Messenger" at bounding box center [693, 391] width 32 height 32
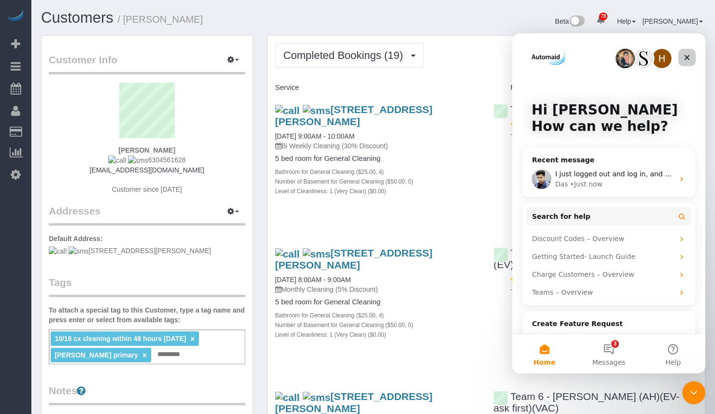
click at [690, 52] on div "Close" at bounding box center [687, 57] width 17 height 17
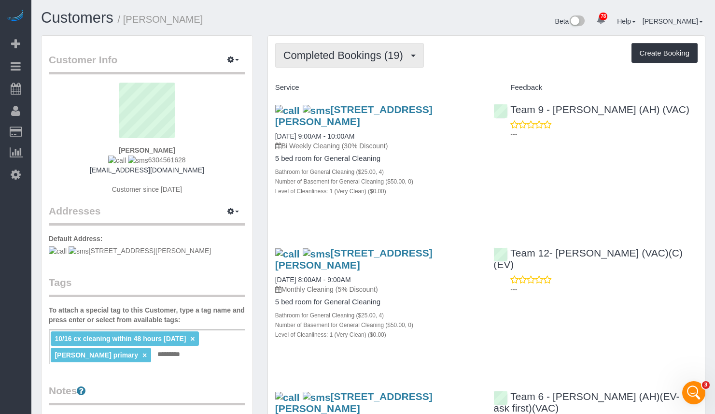
click at [336, 57] on span "Completed Bookings (19)" at bounding box center [346, 55] width 125 height 12
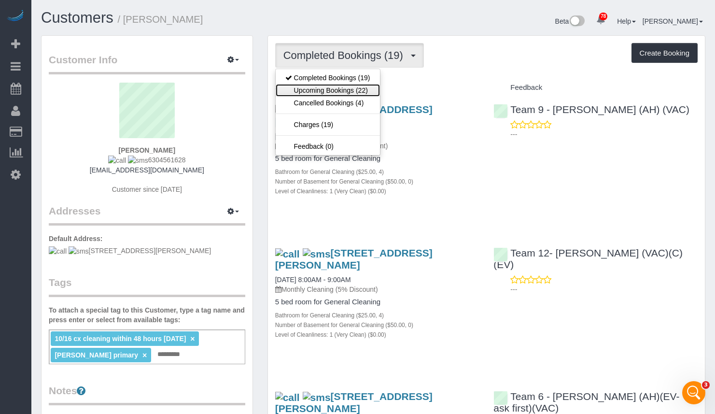
click at [356, 87] on link "Upcoming Bookings (22)" at bounding box center [328, 90] width 104 height 13
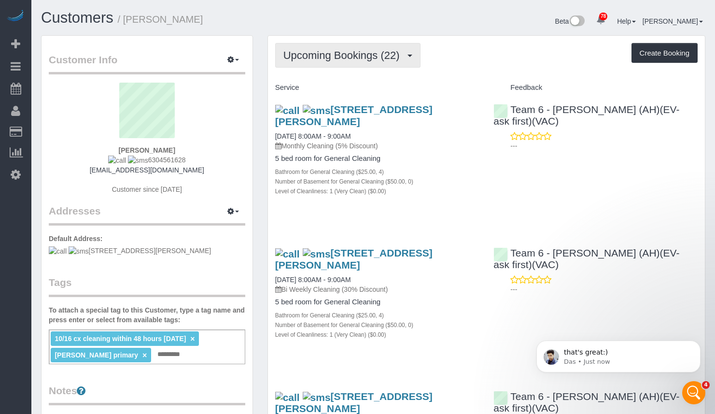
click at [368, 67] on button "Upcoming Bookings (22)" at bounding box center [347, 55] width 145 height 25
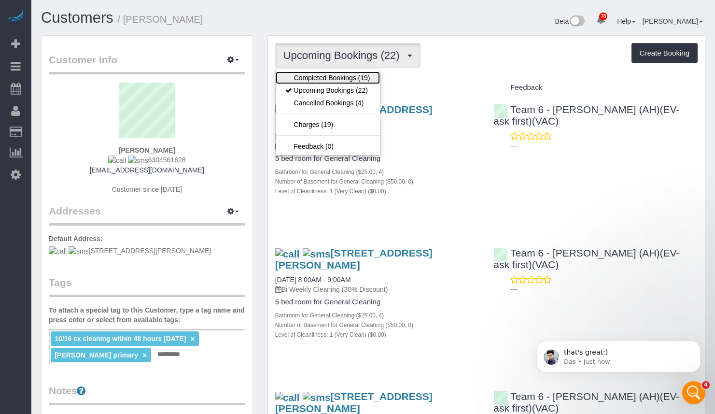
click at [351, 77] on link "Completed Bookings (19)" at bounding box center [328, 78] width 104 height 13
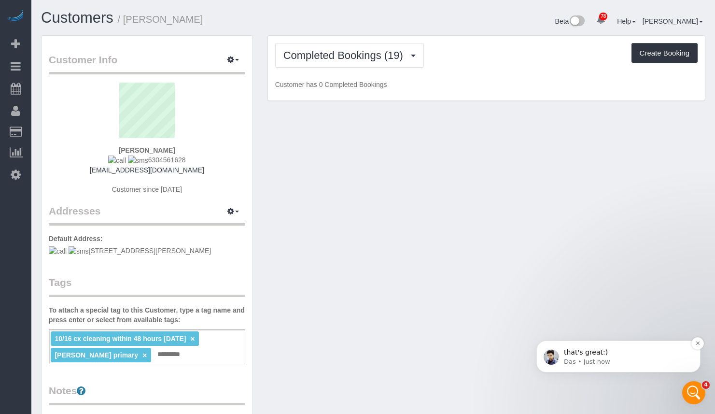
click at [594, 356] on p "that's great:)" at bounding box center [626, 353] width 125 height 10
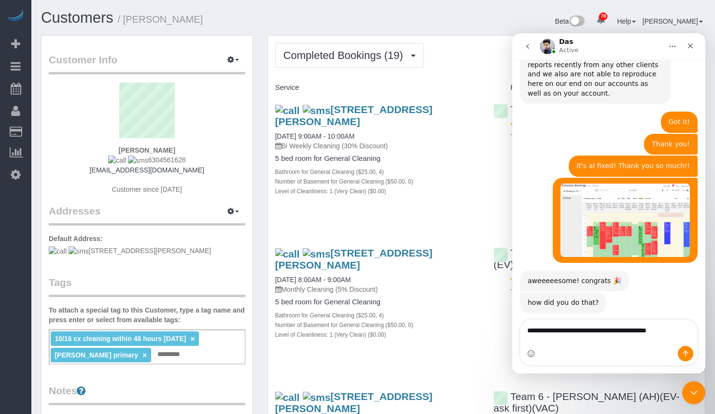
scroll to position [2353, 0]
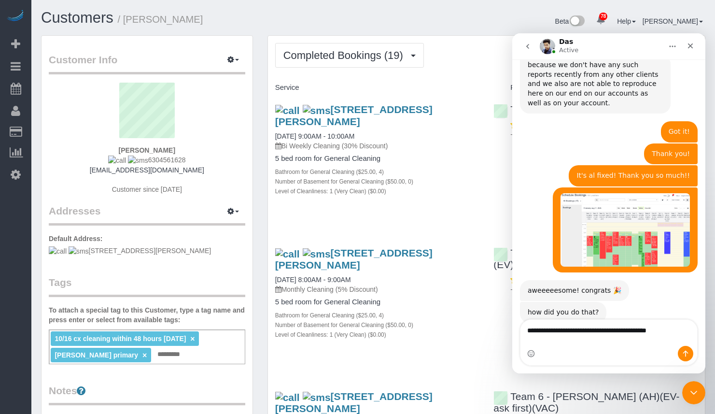
type textarea "**********"
drag, startPoint x: 688, startPoint y: 355, endPoint x: 666, endPoint y: 343, distance: 25.1
click at [687, 355] on icon "Send a message…" at bounding box center [686, 354] width 8 height 8
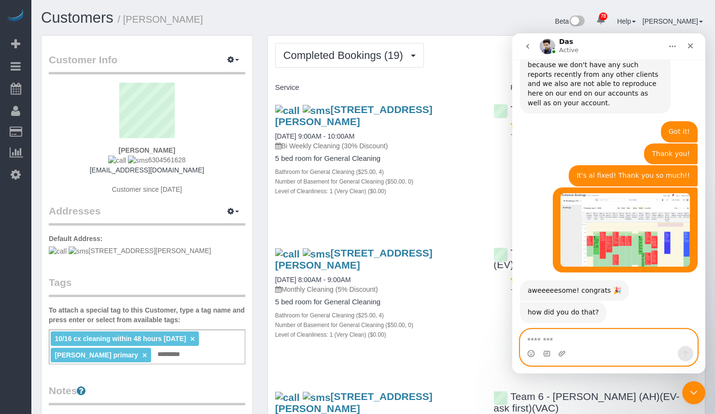
scroll to position [2391, 0]
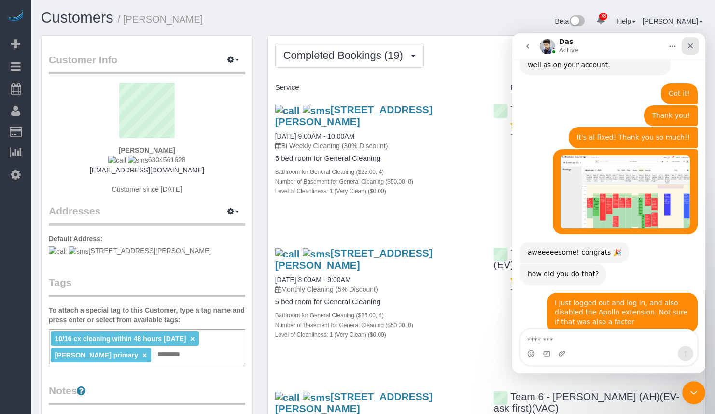
drag, startPoint x: 689, startPoint y: 52, endPoint x: 1201, endPoint y: 87, distance: 512.4
click at [689, 52] on div "Close" at bounding box center [690, 45] width 17 height 17
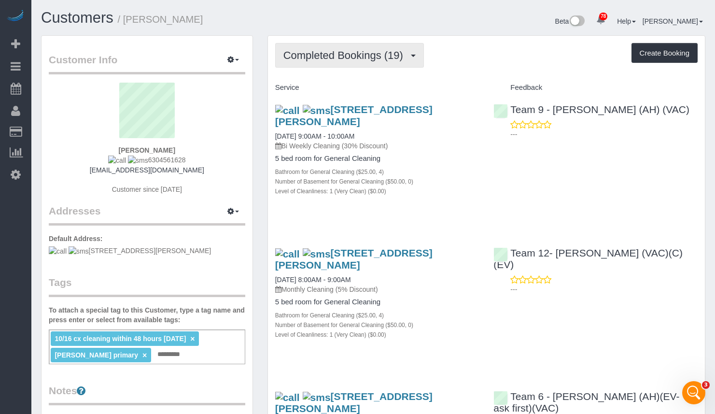
click at [345, 50] on span "Completed Bookings (19)" at bounding box center [346, 55] width 125 height 12
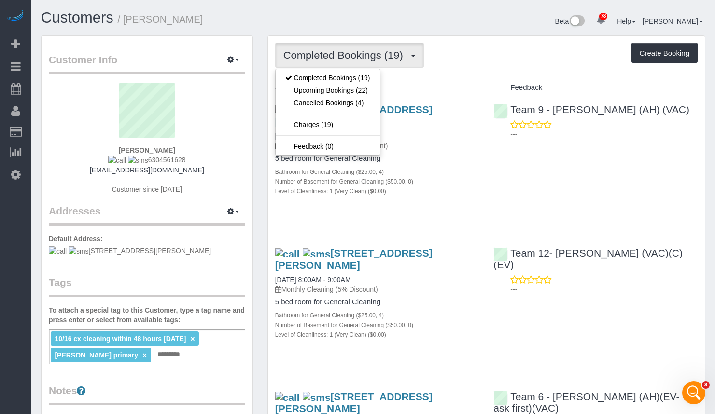
click at [496, 44] on div "Completed Bookings (19) Completed Bookings (19) Upcoming Bookings (22) Cancelle…" at bounding box center [486, 55] width 423 height 25
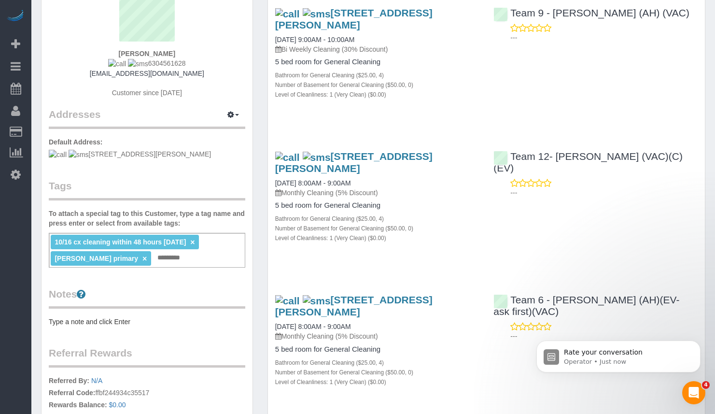
scroll to position [2521, 0]
click at [636, 358] on p "Operator • Just now" at bounding box center [626, 362] width 125 height 9
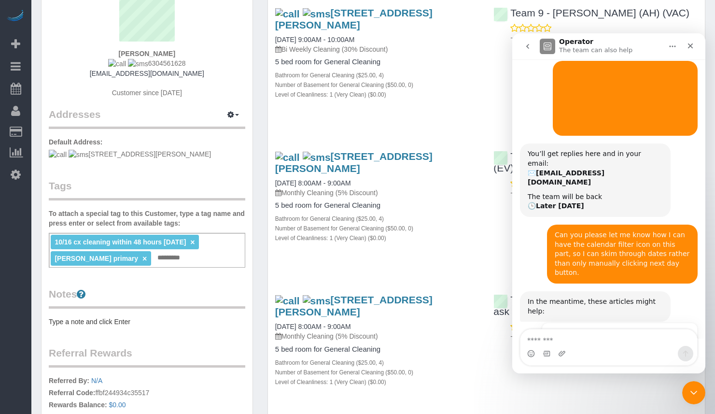
scroll to position [2537, 0]
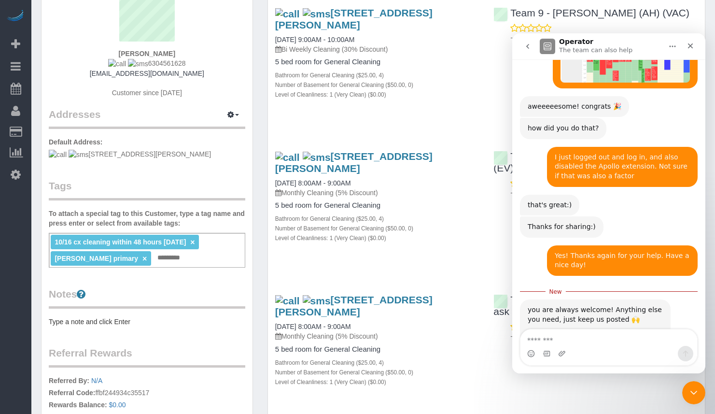
click at [630, 410] on span "Amazing" at bounding box center [633, 418] width 17 height 17
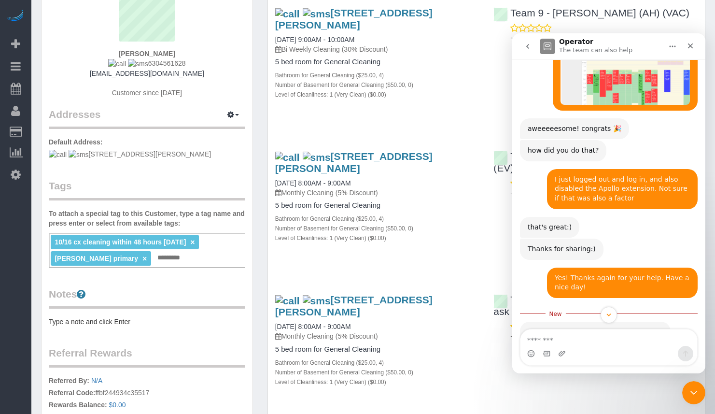
scroll to position [2563, 0]
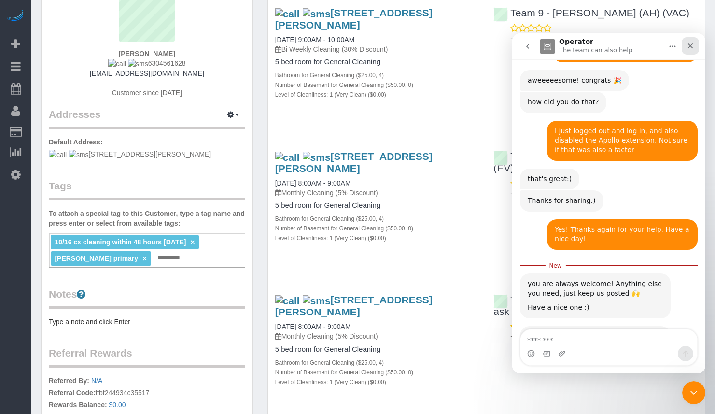
click at [696, 41] on div "Close" at bounding box center [690, 45] width 17 height 17
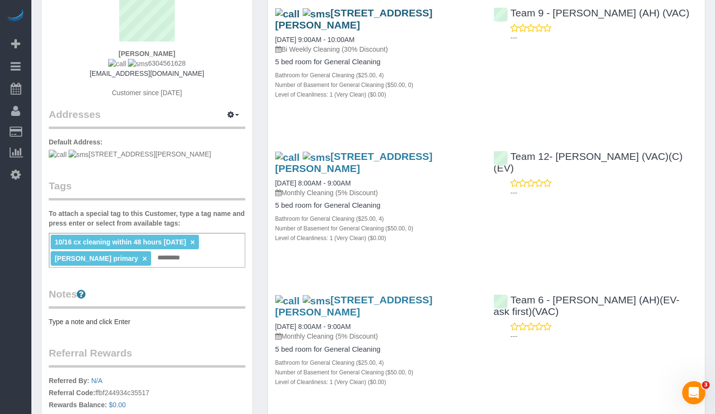
scroll to position [0, 0]
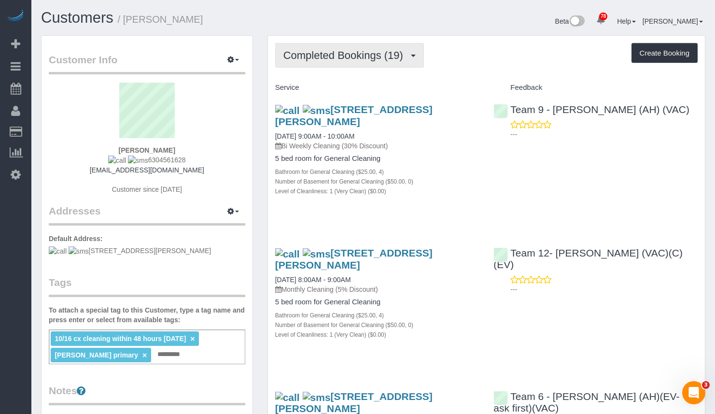
click at [343, 49] on span "Completed Bookings (19)" at bounding box center [346, 55] width 125 height 12
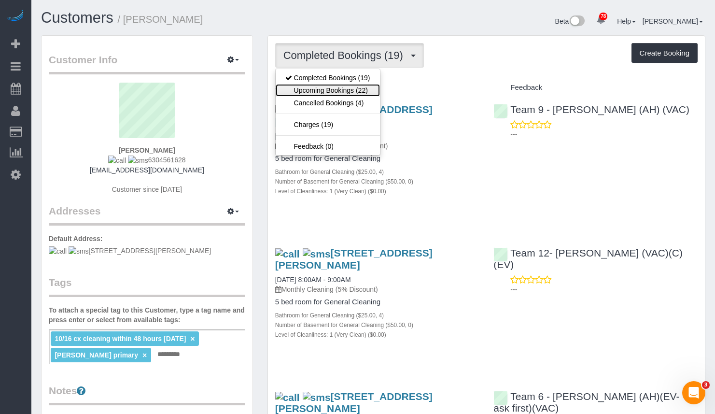
click at [341, 93] on link "Upcoming Bookings (22)" at bounding box center [328, 90] width 104 height 13
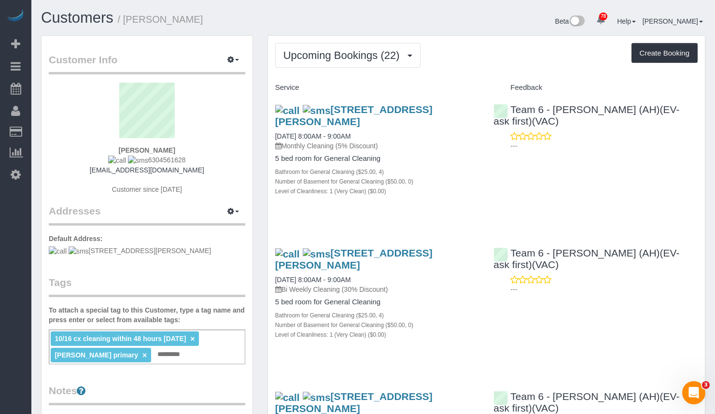
drag, startPoint x: 298, startPoint y: 120, endPoint x: 269, endPoint y: 110, distance: 30.6
click at [269, 110] on div "27583 W Henry Ln, Lake Barrington, IL 60010 08/21/2025 8:00AM - 9:00AM Monthly …" at bounding box center [377, 155] width 219 height 119
drag, startPoint x: 369, startPoint y: 110, endPoint x: 328, endPoint y: 85, distance: 47.9
click at [331, 83] on div "Service" at bounding box center [377, 88] width 219 height 16
drag, startPoint x: 320, startPoint y: 118, endPoint x: 301, endPoint y: 108, distance: 21.2
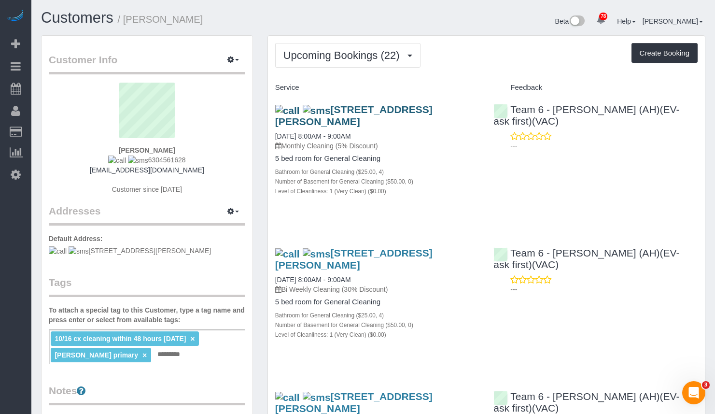
click at [301, 108] on h3 "27583 W Henry Ln, Lake Barrington, IL 60010" at bounding box center [377, 115] width 204 height 23
copy span "27583 W Henry Ln, Lake Barrington, IL 60010"
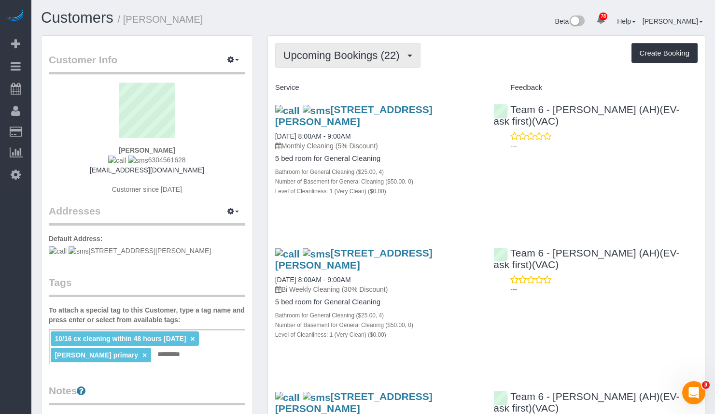
click at [377, 51] on span "Upcoming Bookings (22)" at bounding box center [344, 55] width 121 height 12
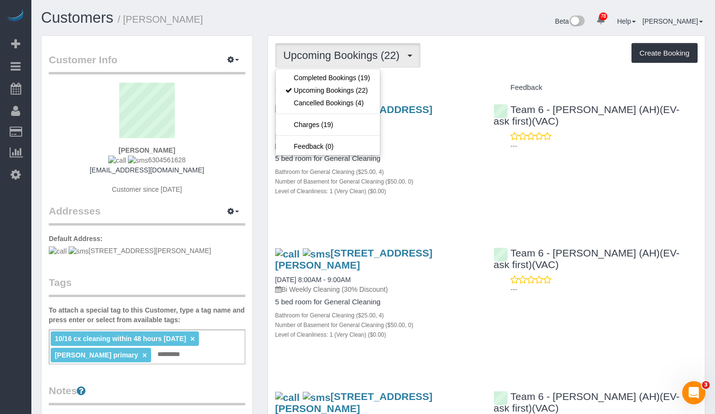
click at [479, 44] on div "Upcoming Bookings (22) Completed Bookings (19) Upcoming Bookings (22) Cancelled…" at bounding box center [486, 55] width 423 height 25
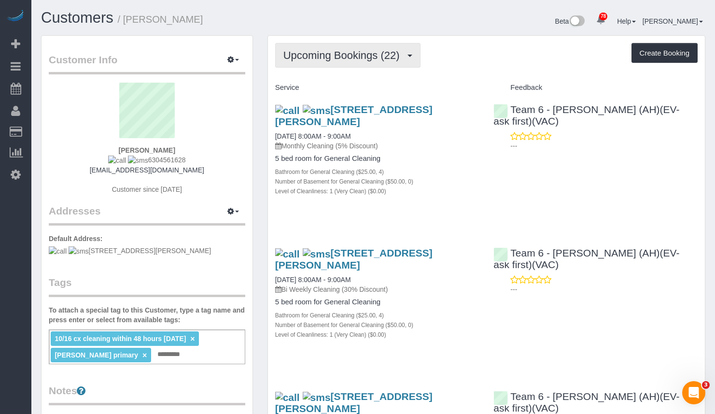
click at [398, 56] on span "Upcoming Bookings (22)" at bounding box center [344, 55] width 121 height 12
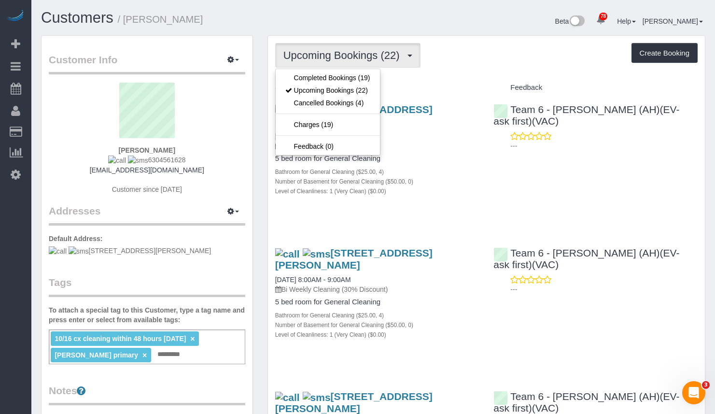
click at [495, 28] on div "Beta 78 Your Notifications You have 0 alerts × You have 1 to charge for 08/18/2…" at bounding box center [543, 23] width 340 height 26
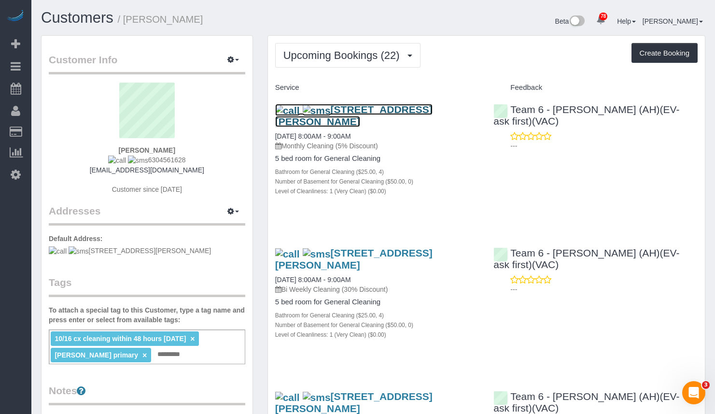
click at [371, 110] on span "27583 W Henry Ln, Lake Barrington, IL 60010" at bounding box center [353, 115] width 157 height 23
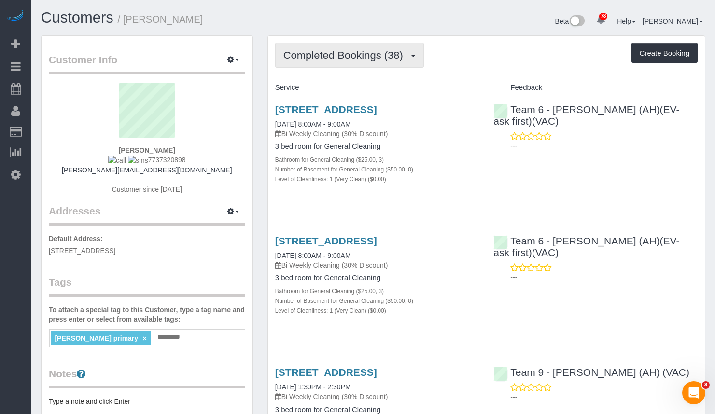
click at [378, 54] on span "Completed Bookings (38)" at bounding box center [346, 55] width 125 height 12
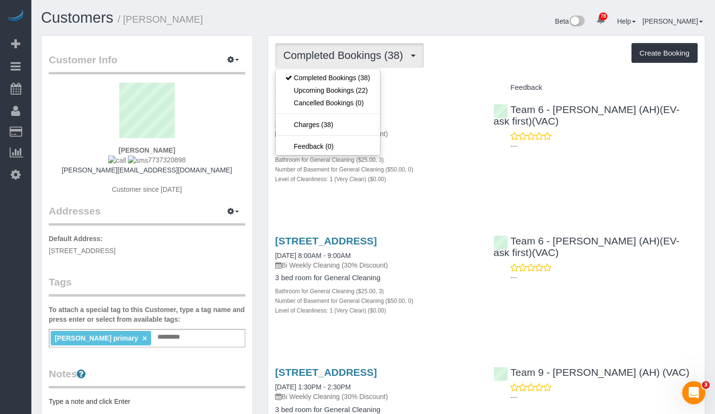
click at [488, 47] on div "Completed Bookings (38) Completed Bookings (38) Upcoming Bookings (22) Cancelle…" at bounding box center [486, 55] width 423 height 25
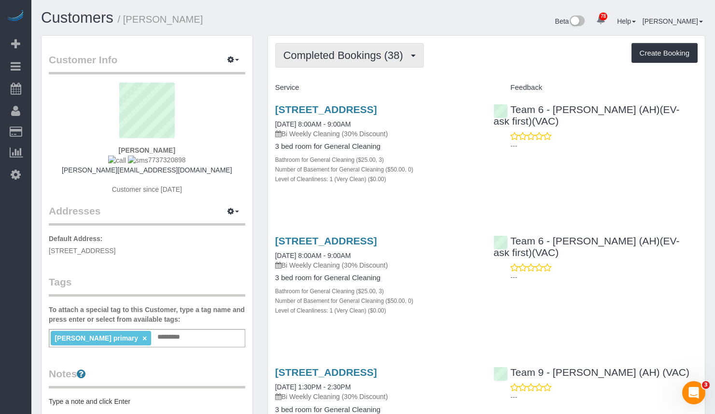
click at [354, 53] on span "Completed Bookings (38)" at bounding box center [346, 55] width 125 height 12
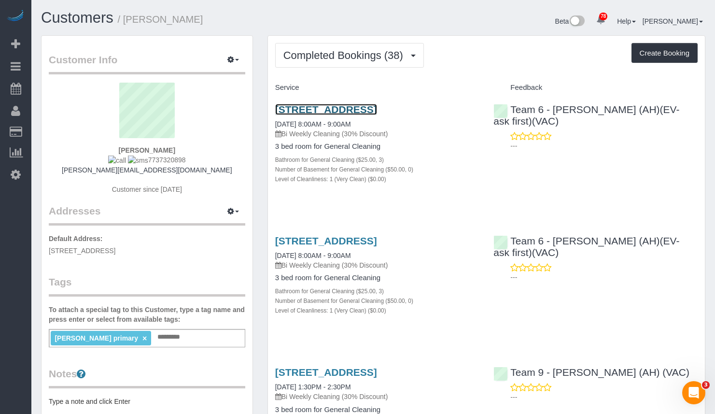
click at [377, 106] on link "[STREET_ADDRESS]" at bounding box center [326, 109] width 102 height 11
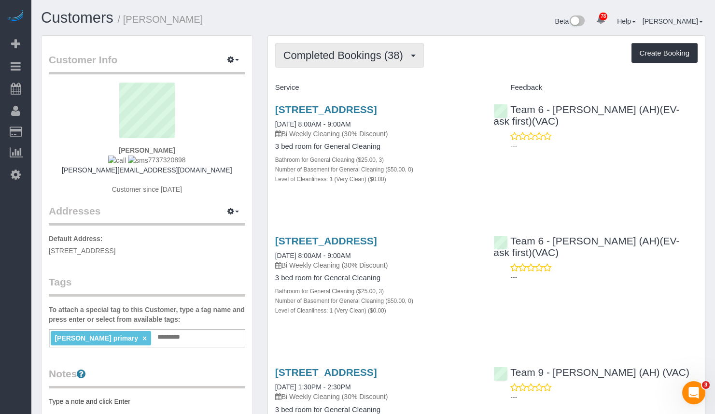
click at [379, 50] on span "Completed Bookings (38)" at bounding box center [346, 55] width 125 height 12
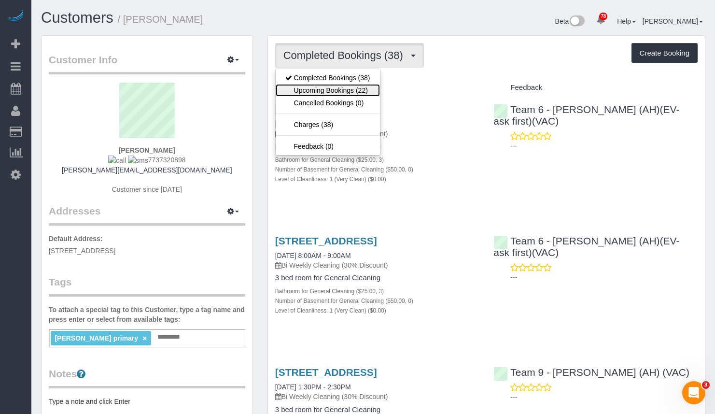
click at [362, 85] on link "Upcoming Bookings (22)" at bounding box center [328, 90] width 104 height 13
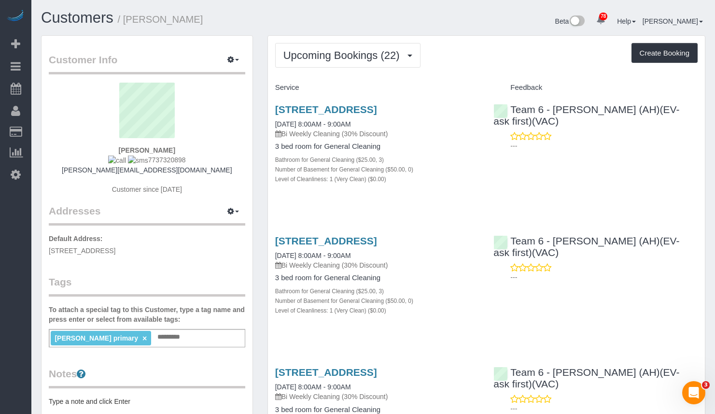
drag, startPoint x: 325, startPoint y: 120, endPoint x: 274, endPoint y: 113, distance: 51.3
click at [274, 113] on div "[STREET_ADDRESS] [DATE] 8:00AM - 9:00AM Bi Weekly Cleaning (30% Discount) 3 bed…" at bounding box center [377, 149] width 219 height 107
copy link "[STREET_ADDRESS]"
click at [504, 55] on div "Upcoming Bookings (22) Completed Bookings (38) Upcoming Bookings (22) Cancelled…" at bounding box center [486, 55] width 423 height 25
click at [377, 106] on link "[STREET_ADDRESS]" at bounding box center [326, 109] width 102 height 11
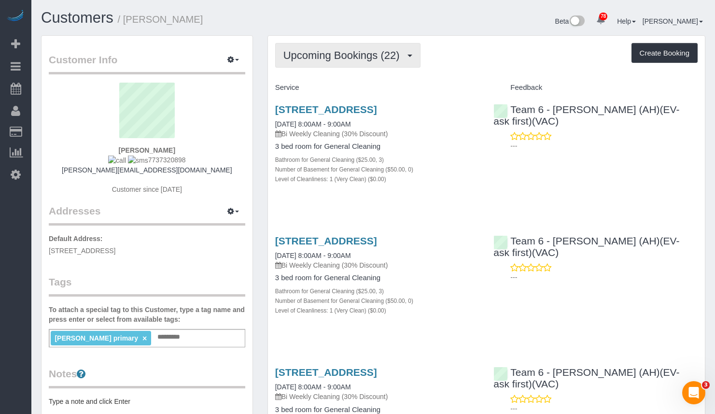
click at [388, 58] on span "Upcoming Bookings (22)" at bounding box center [344, 55] width 121 height 12
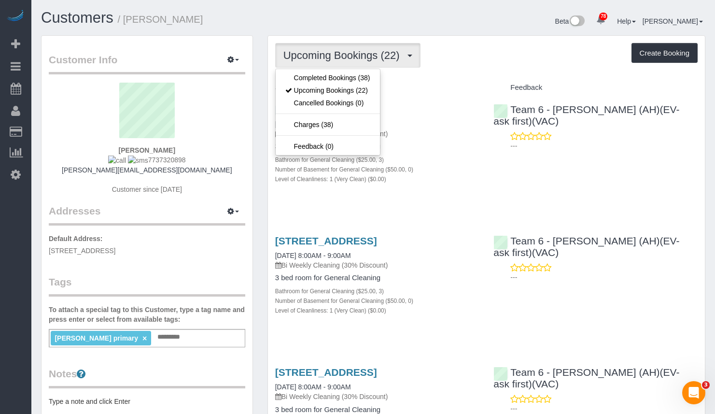
click at [483, 43] on div "Upcoming Bookings (22) Completed Bookings (38) Upcoming Bookings (22) Cancelled…" at bounding box center [486, 55] width 423 height 25
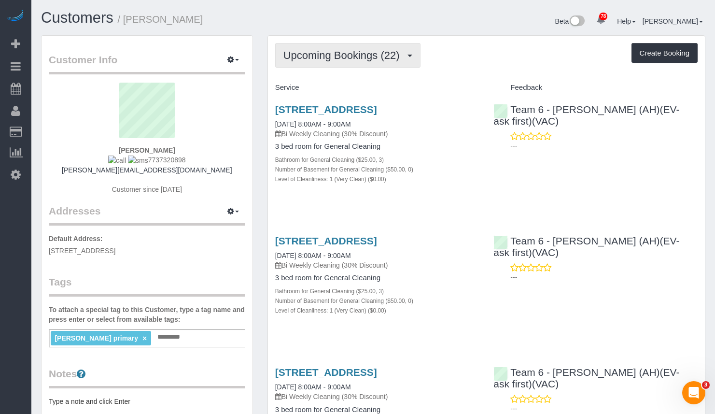
click at [363, 59] on span "Upcoming Bookings (22)" at bounding box center [344, 55] width 121 height 12
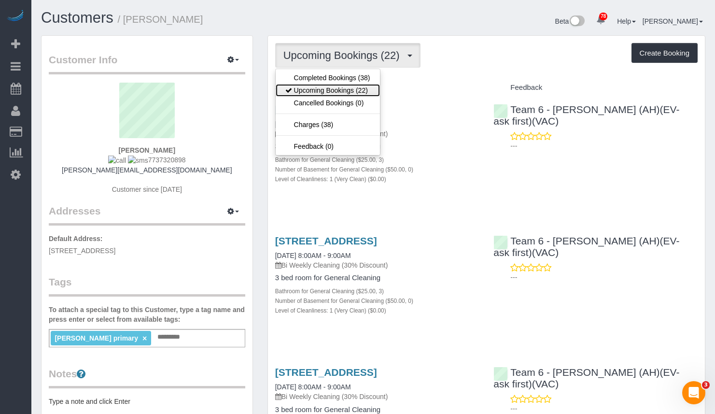
click at [336, 88] on link "Upcoming Bookings (22)" at bounding box center [328, 90] width 104 height 13
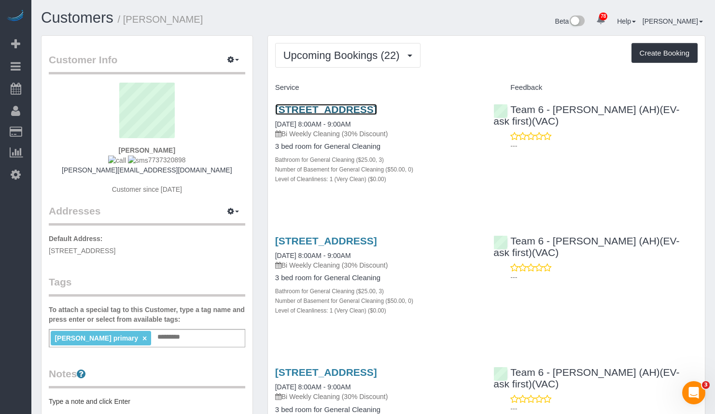
click at [325, 109] on link "[STREET_ADDRESS]" at bounding box center [326, 109] width 102 height 11
click at [326, 107] on link "[STREET_ADDRESS]" at bounding box center [326, 109] width 102 height 11
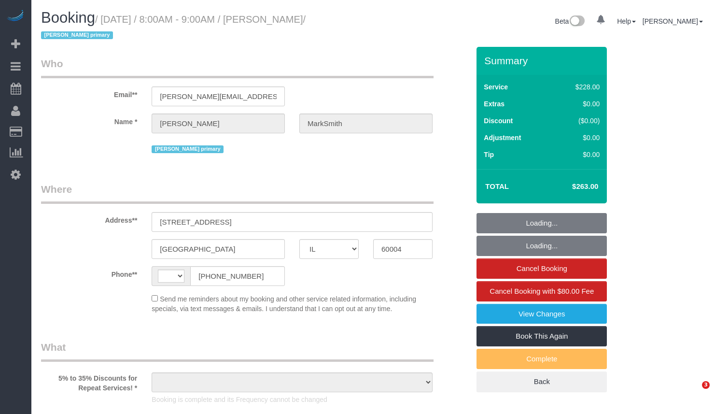
select select "IL"
select select "string:[GEOGRAPHIC_DATA]"
select select "string:fspay-34c136f3-1a3b-451c-aa3d-aae96cbc4e49"
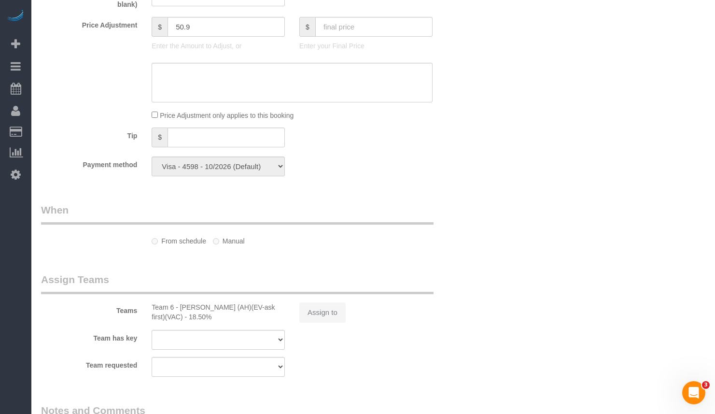
select select "object:825"
select select "512"
select select "3"
select select "spot1"
select select "number:1"
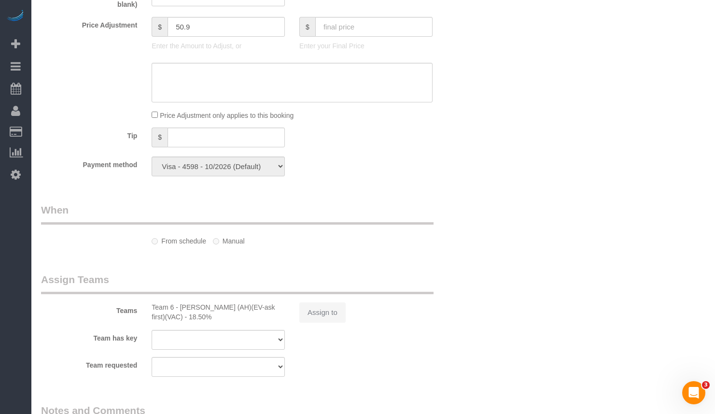
select select "number:58"
select select "number:139"
select select "number:104"
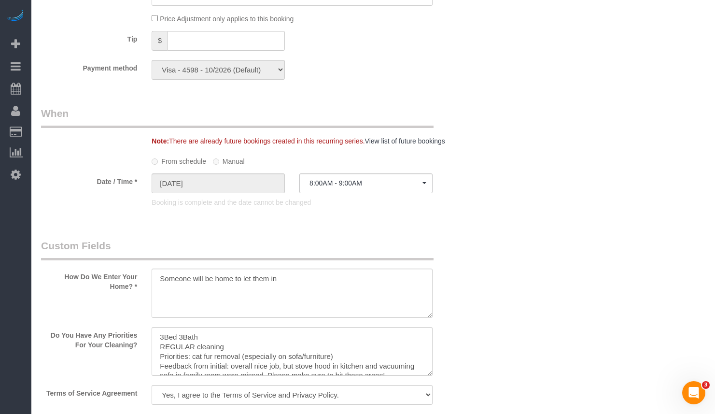
scroll to position [1140, 0]
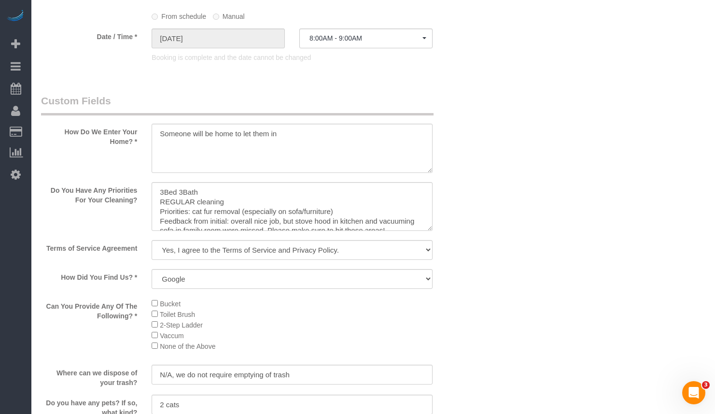
select select "object:1274"
select select "3"
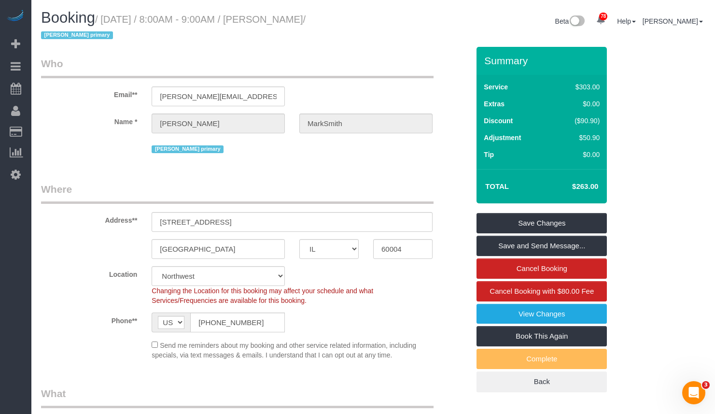
scroll to position [1156, 0]
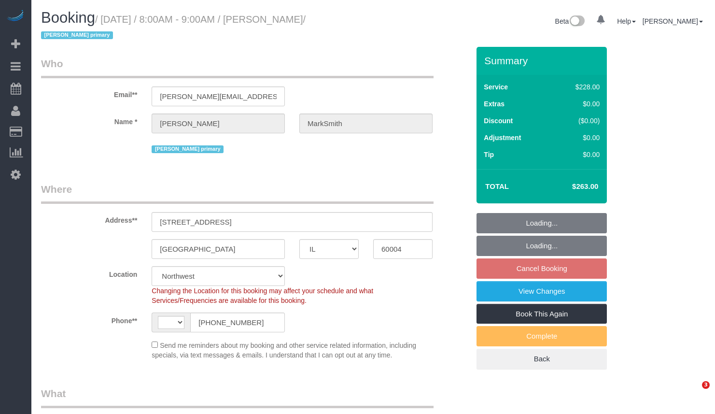
select select "IL"
select select "string:[GEOGRAPHIC_DATA]"
select select "object:960"
select select "512"
select select "3"
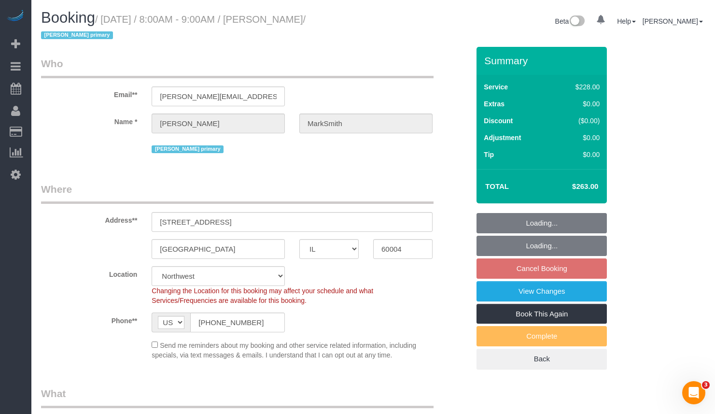
select select "spot1"
select select "number:1"
select select "number:58"
select select "number:139"
select select "number:104"
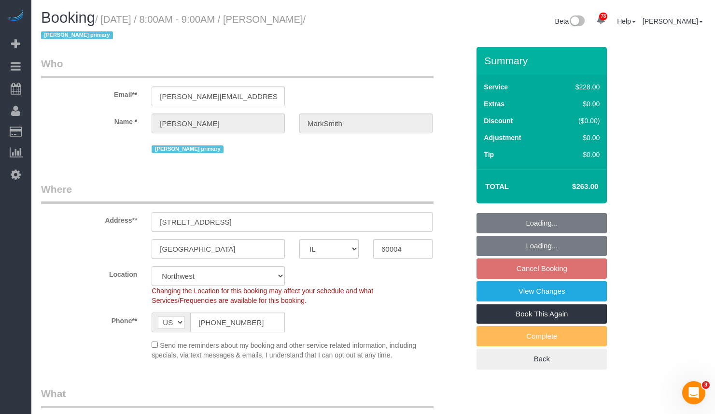
select select "object:1331"
select select "3"
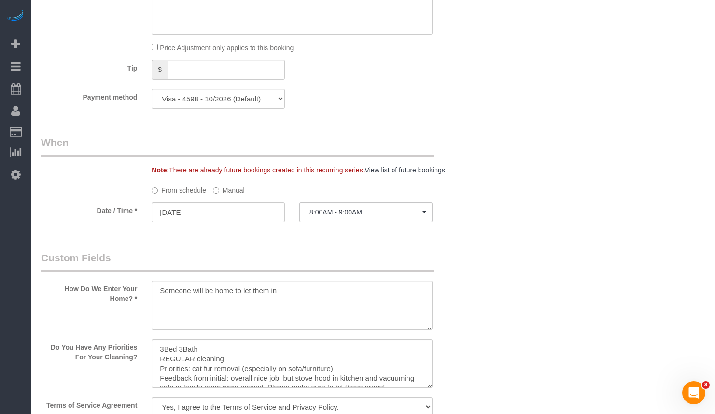
scroll to position [899, 0]
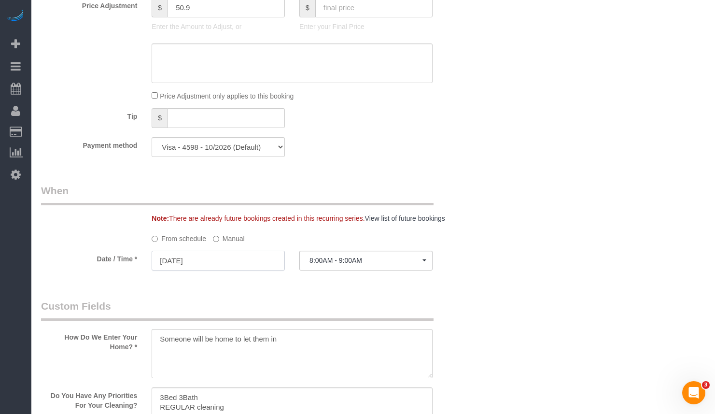
click at [196, 261] on input "[DATE]" at bounding box center [218, 261] width 133 height 20
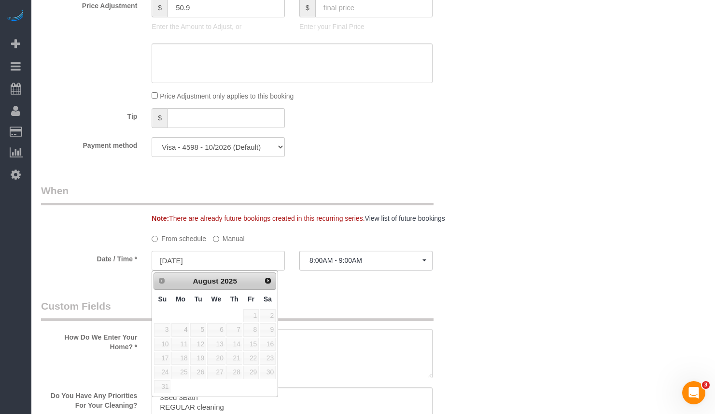
click at [269, 285] on link "Next" at bounding box center [268, 281] width 14 height 14
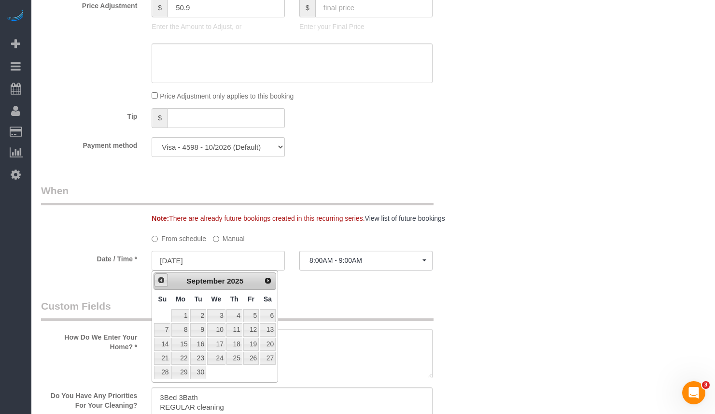
click at [163, 284] on span "Prev" at bounding box center [161, 280] width 8 height 8
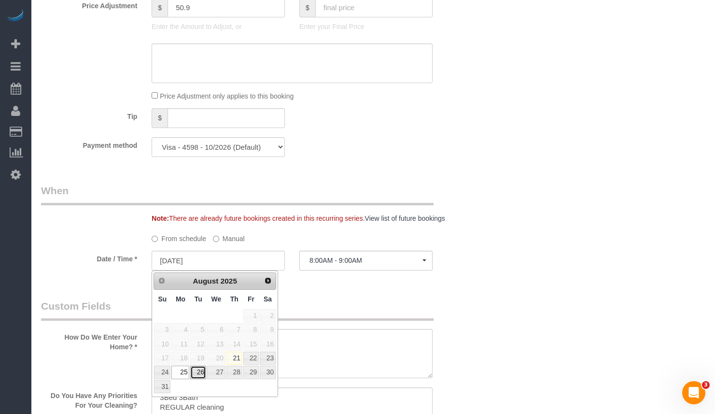
click at [194, 371] on link "26" at bounding box center [197, 372] width 15 height 13
type input "[DATE]"
select select "spot2"
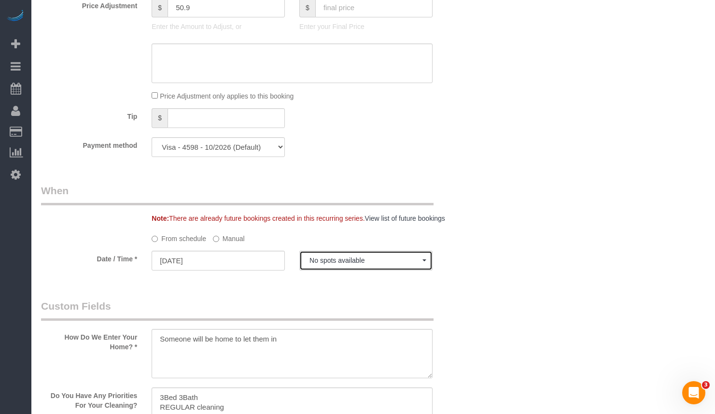
click at [363, 259] on span "No spots available" at bounding box center [366, 261] width 113 height 8
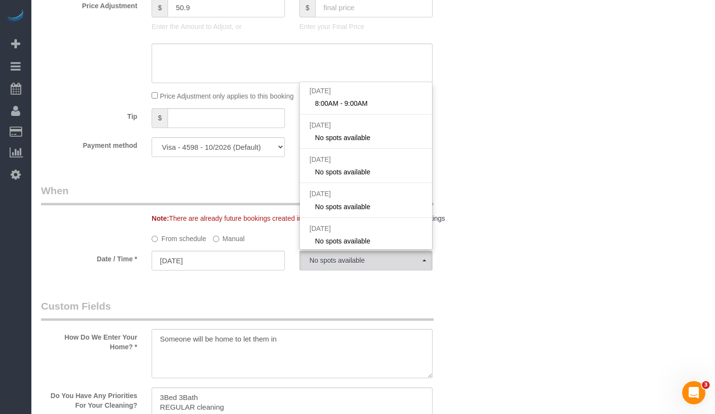
click at [568, 100] on div "Who Email** jennifer.marksmith@icloud.com Name * Jennifer MarkSmith Liliana pri…" at bounding box center [373, 179] width 665 height 2063
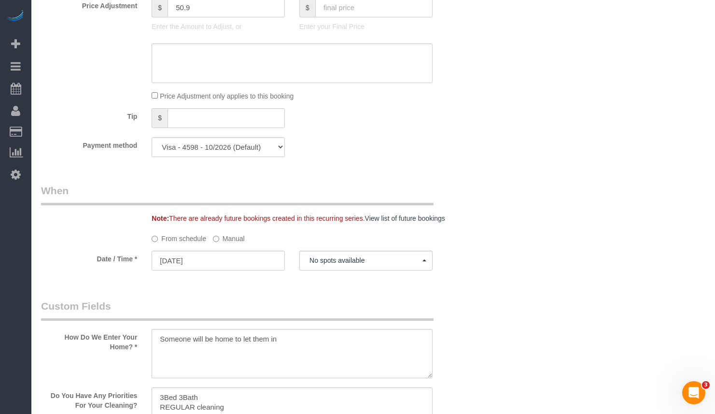
scroll to position [850, 0]
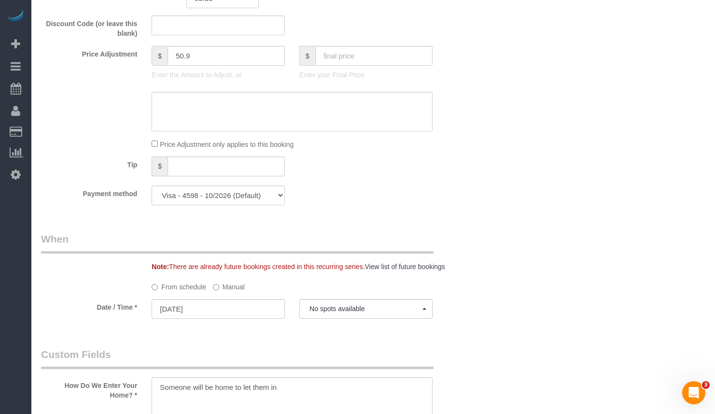
click at [233, 287] on label "Manual" at bounding box center [229, 285] width 32 height 13
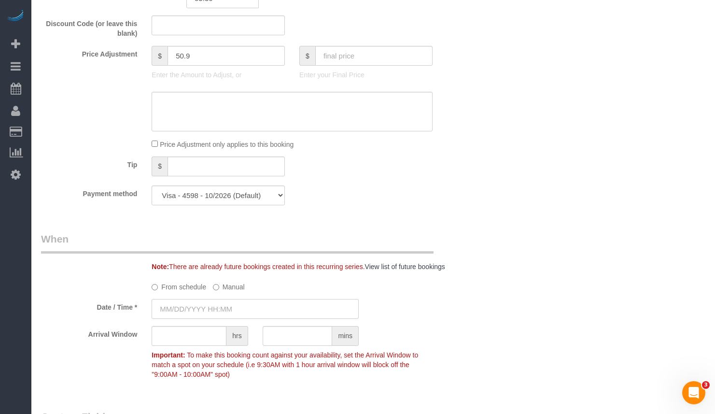
click at [232, 310] on input "text" at bounding box center [255, 309] width 207 height 20
type input "[DATE] 8:00AM"
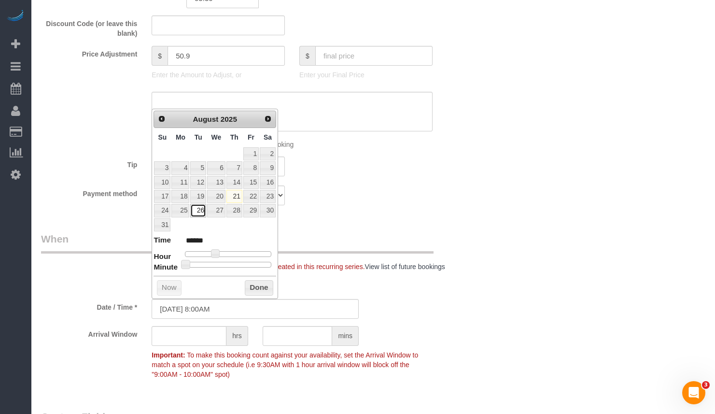
click at [202, 213] on link "26" at bounding box center [197, 210] width 15 height 13
click at [252, 283] on button "Done" at bounding box center [259, 287] width 29 height 15
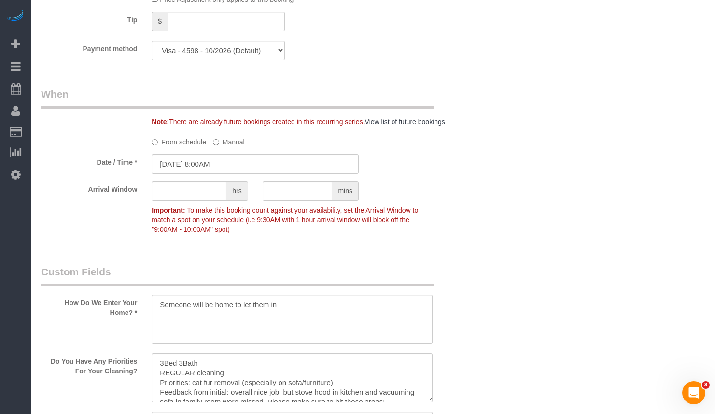
scroll to position [1044, 0]
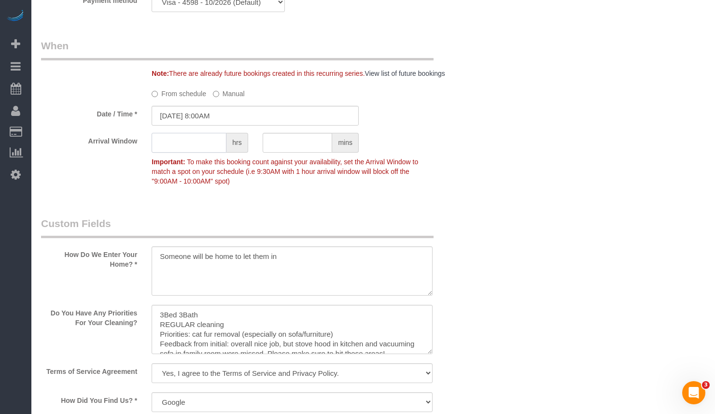
click at [187, 138] on input "text" at bounding box center [189, 143] width 75 height 20
type input "1"
click at [519, 193] on div "Who Email** jennifer.marksmith@icloud.com Name * Jennifer MarkSmith Liliana pri…" at bounding box center [373, 66] width 665 height 2126
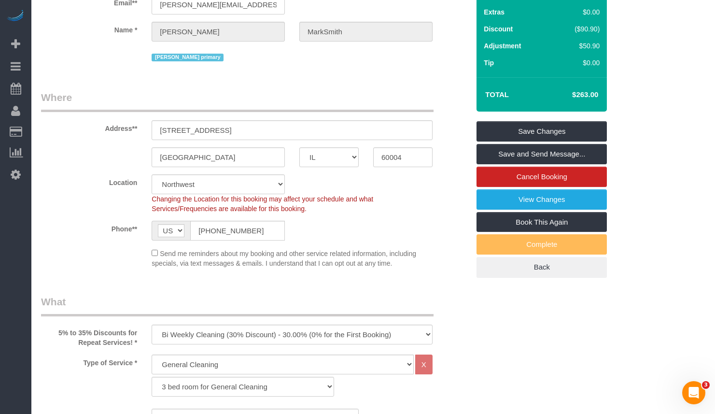
scroll to position [0, 0]
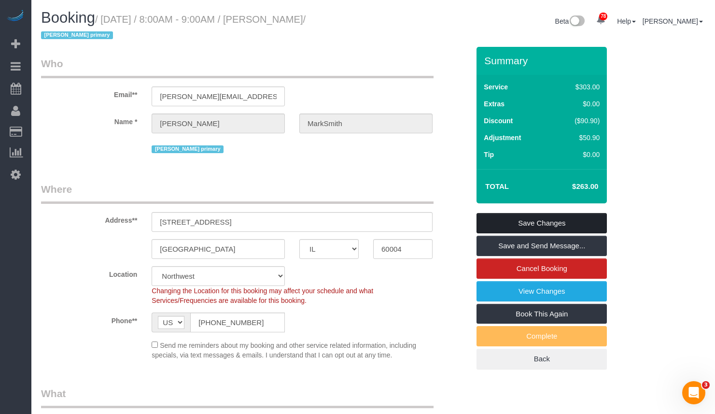
click at [598, 229] on link "Save Changes" at bounding box center [542, 223] width 130 height 20
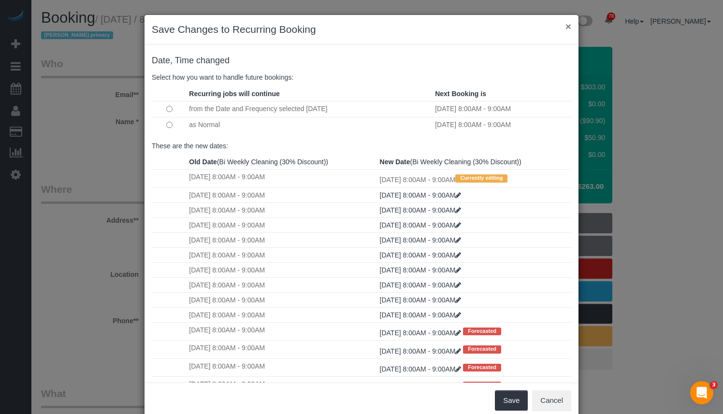
click at [565, 25] on button "×" at bounding box center [568, 26] width 6 height 10
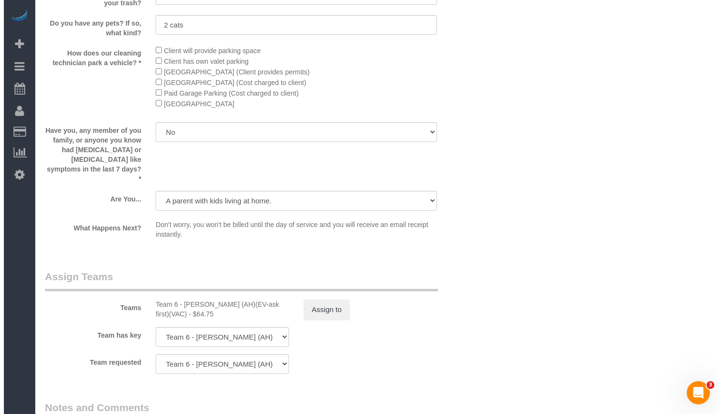
scroll to position [1739, 0]
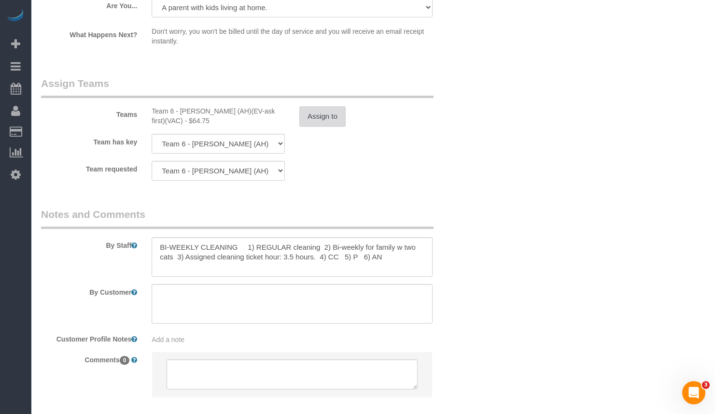
click at [321, 115] on button "Assign to" at bounding box center [323, 116] width 46 height 20
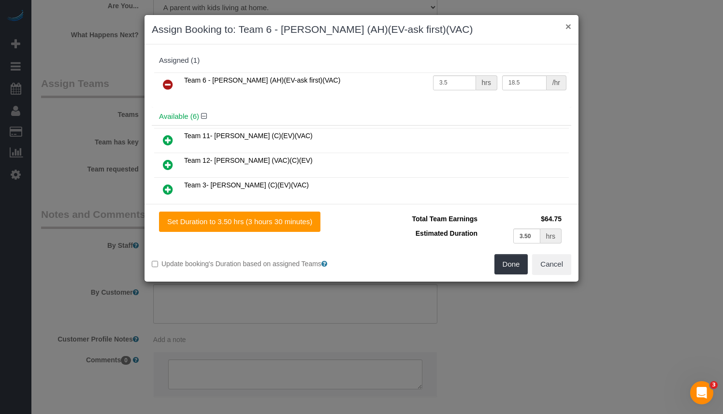
click at [566, 25] on button "×" at bounding box center [568, 26] width 6 height 10
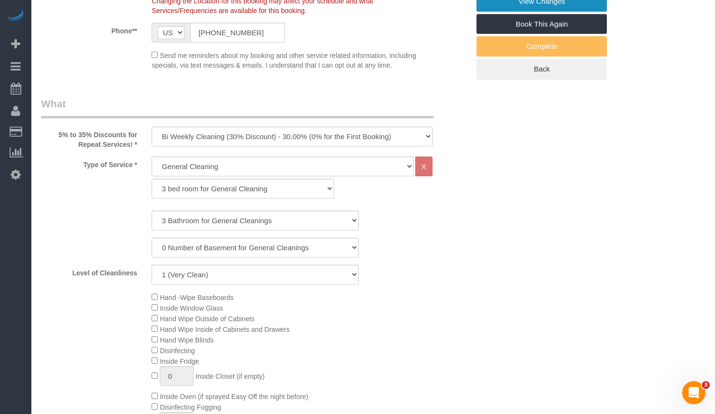
scroll to position [0, 0]
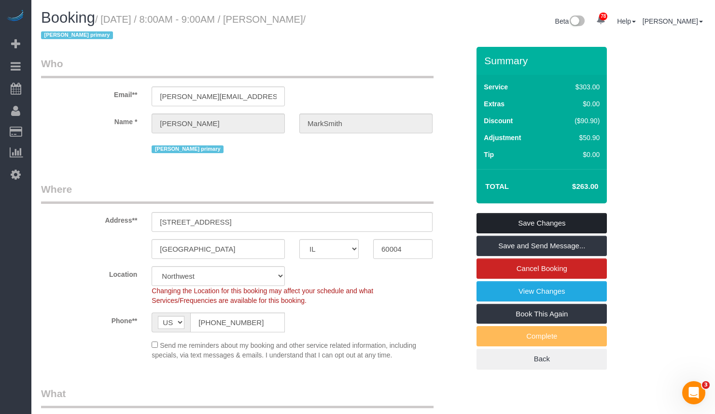
click at [572, 223] on link "Save Changes" at bounding box center [542, 223] width 130 height 20
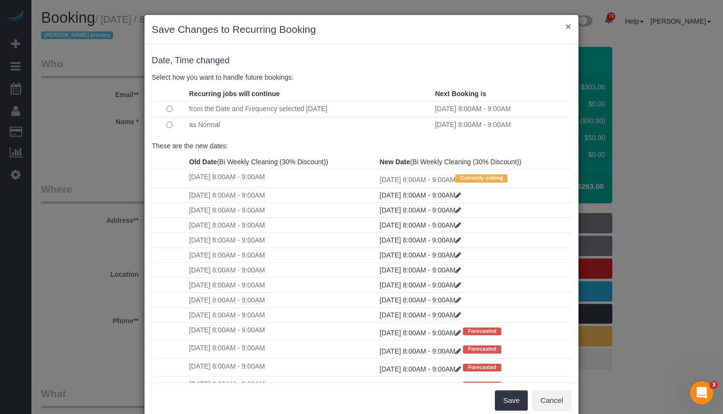
click at [565, 24] on button "×" at bounding box center [568, 26] width 6 height 10
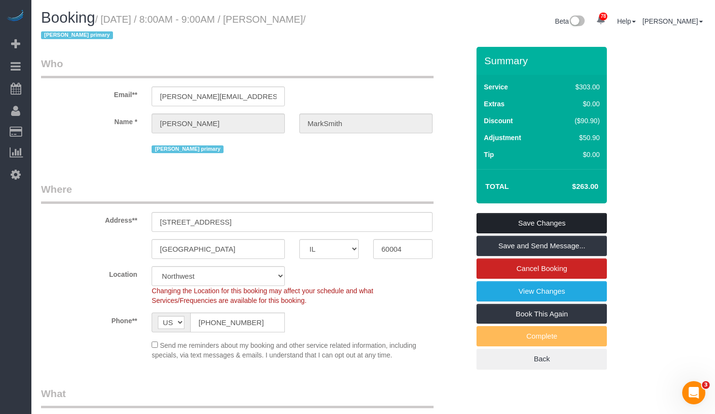
click at [528, 215] on link "Save Changes" at bounding box center [542, 223] width 130 height 20
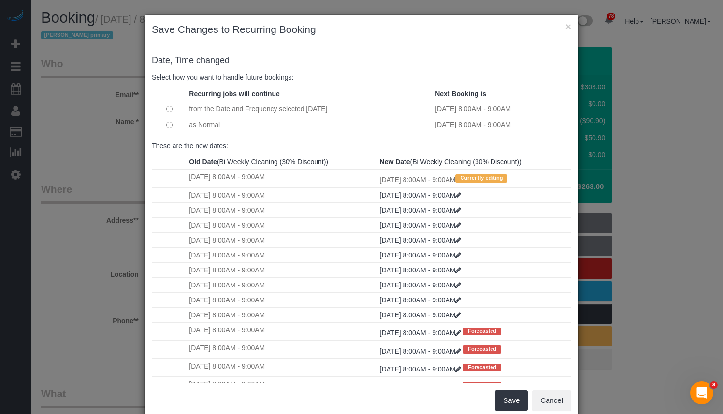
click at [318, 178] on td "[DATE] 8:00AM - 9:00AM" at bounding box center [281, 179] width 190 height 18
click at [566, 25] on button "×" at bounding box center [568, 26] width 6 height 10
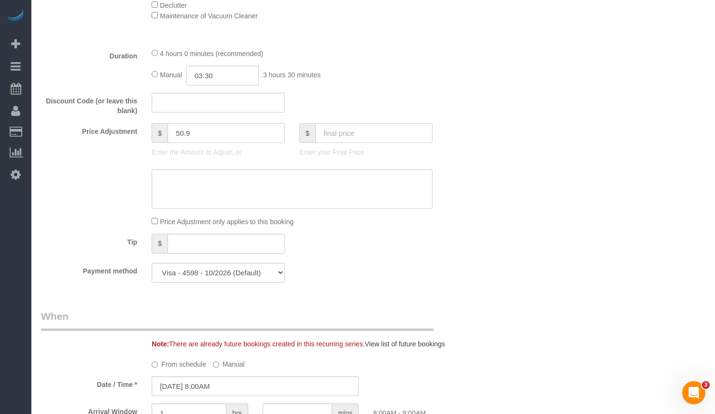
scroll to position [918, 0]
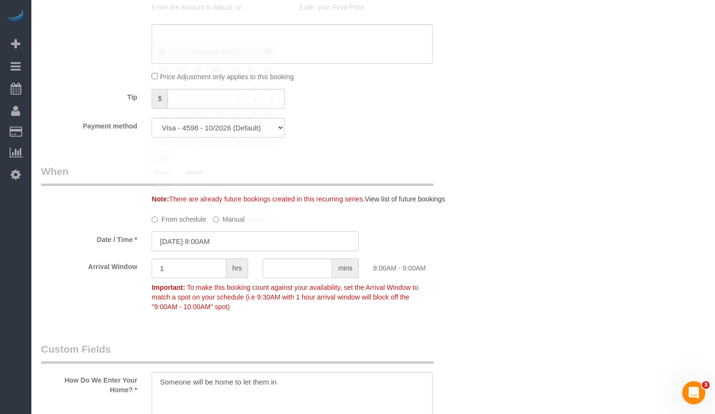
click at [217, 243] on input "[DATE] 8:00AM" at bounding box center [255, 241] width 207 height 20
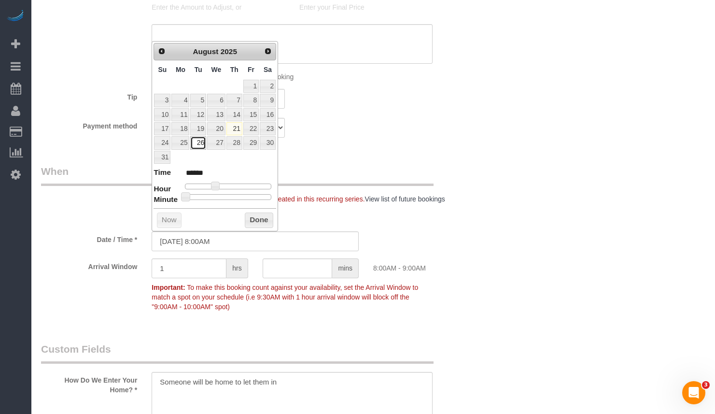
click at [201, 146] on link "26" at bounding box center [197, 142] width 15 height 13
click at [256, 220] on button "Done" at bounding box center [259, 220] width 29 height 15
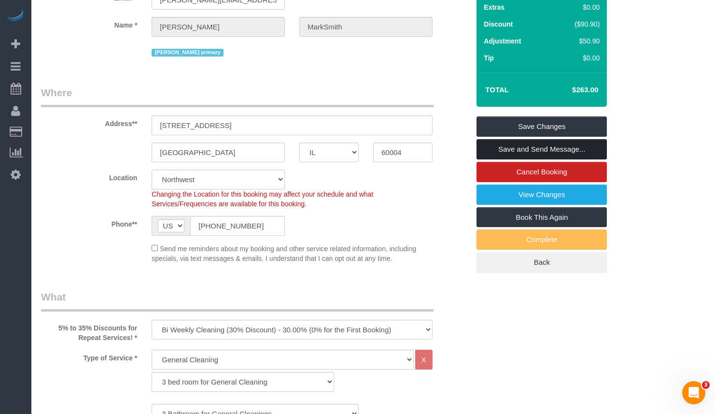
scroll to position [0, 0]
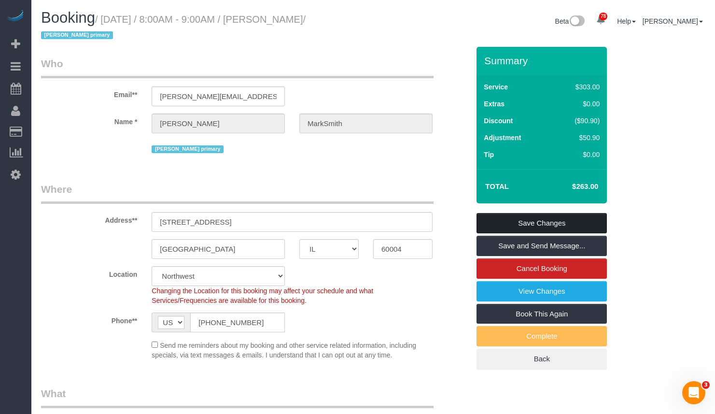
click at [536, 223] on link "Save Changes" at bounding box center [542, 223] width 130 height 20
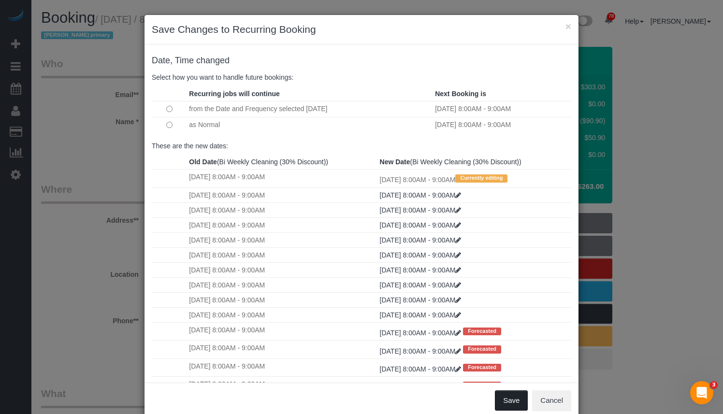
click at [510, 401] on button "Save" at bounding box center [511, 400] width 33 height 20
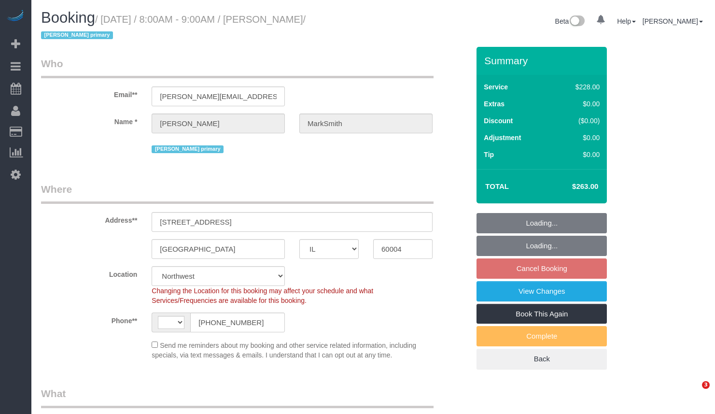
select select "IL"
select select "number:1"
select select "number:58"
select select "number:139"
select select "number:104"
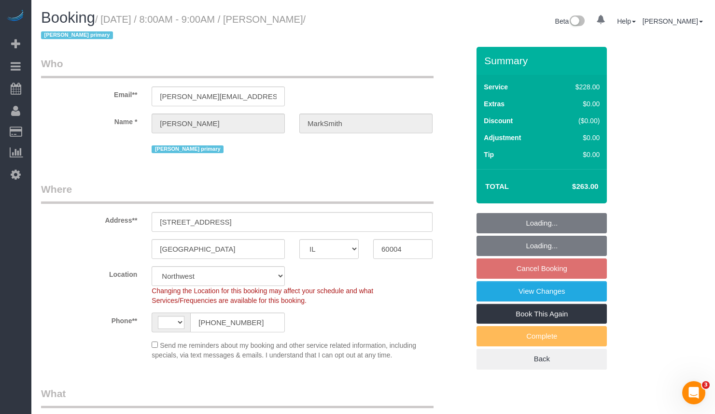
select select "string:[GEOGRAPHIC_DATA]"
select select "512"
select select "3"
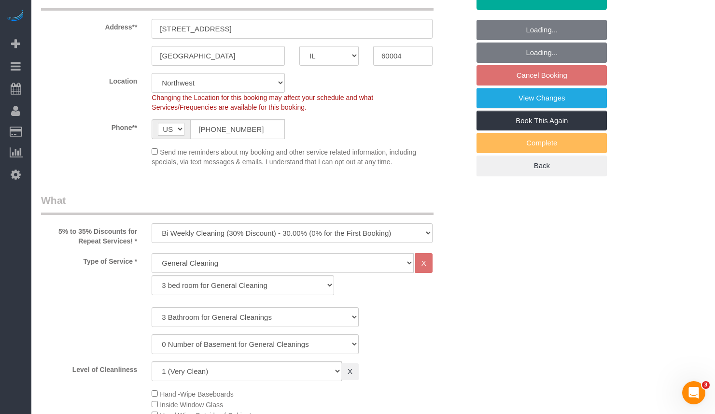
select select "object:1269"
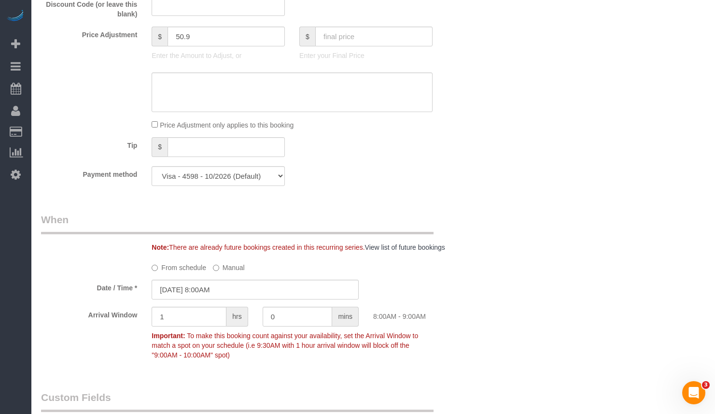
select select "3"
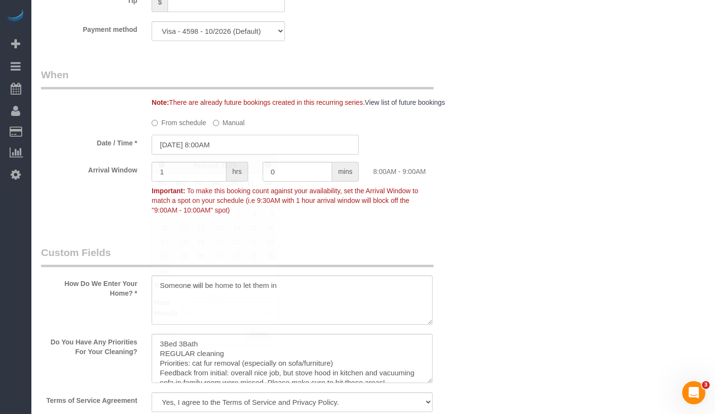
click at [203, 138] on input "[DATE] 8:00AM" at bounding box center [255, 145] width 207 height 20
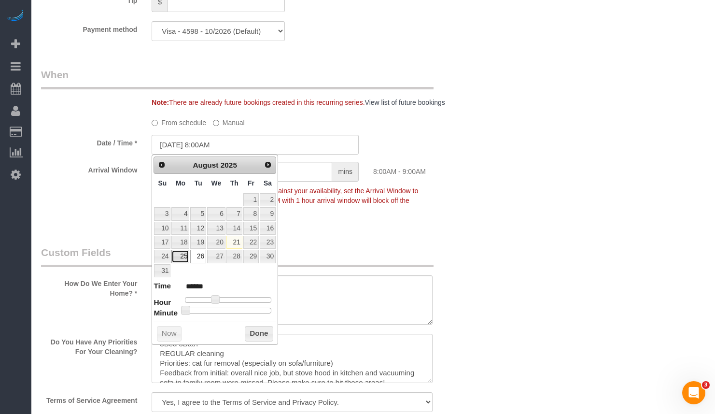
click at [186, 260] on link "25" at bounding box center [181, 256] width 18 height 13
type input "[DATE] 8:00AM"
drag, startPoint x: 261, startPoint y: 336, endPoint x: 266, endPoint y: 327, distance: 10.6
click at [261, 336] on button "Done" at bounding box center [259, 333] width 29 height 15
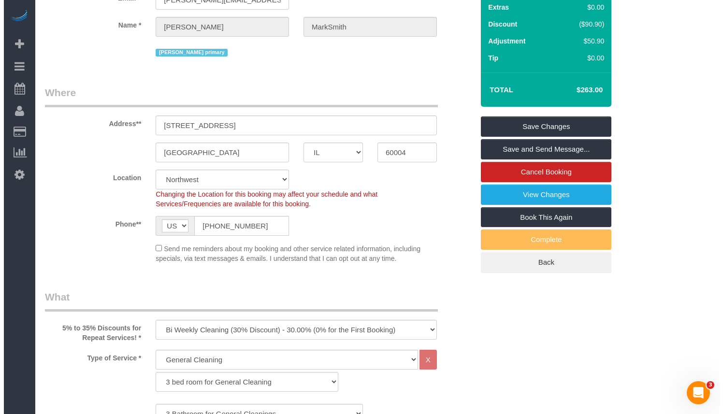
scroll to position [0, 0]
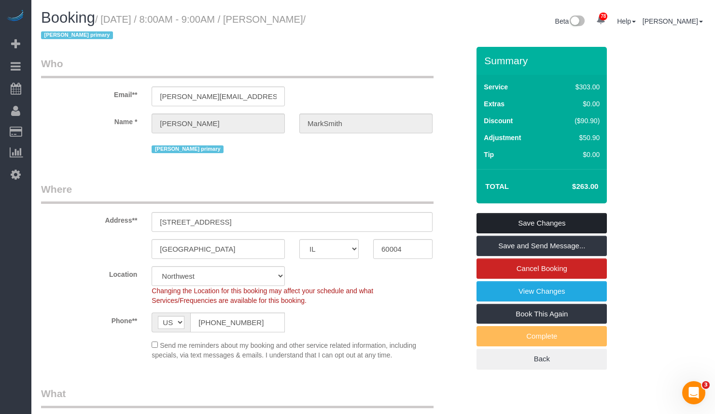
click at [541, 227] on link "Save Changes" at bounding box center [542, 223] width 130 height 20
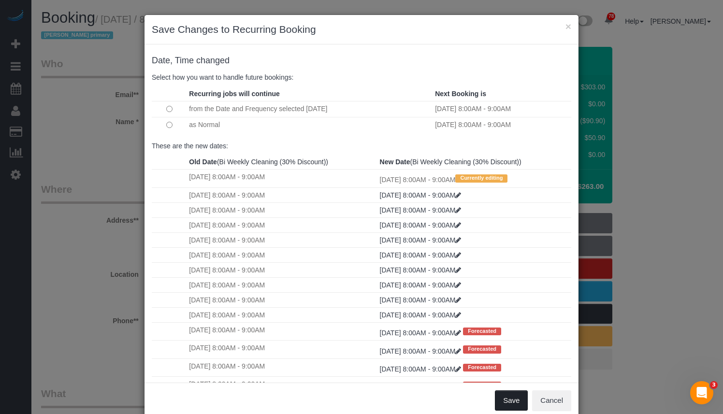
click at [507, 402] on button "Save" at bounding box center [511, 400] width 33 height 20
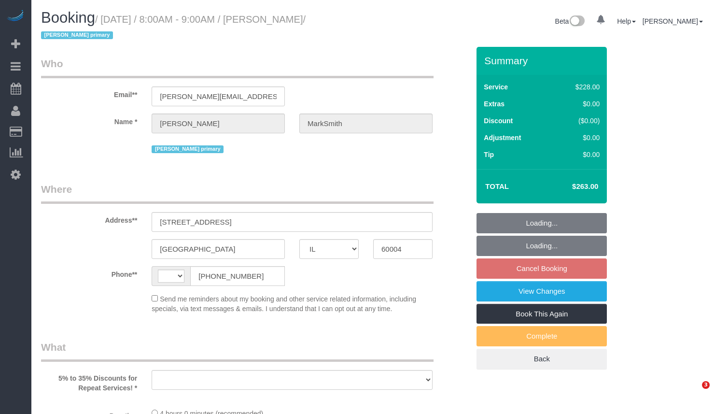
select select "IL"
select select "string:[GEOGRAPHIC_DATA]"
select select "object:1037"
select select "spot1"
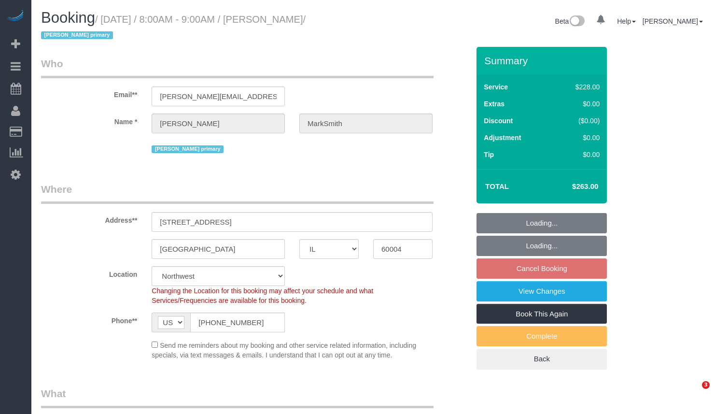
select select "object:1260"
select select "512"
select select "3"
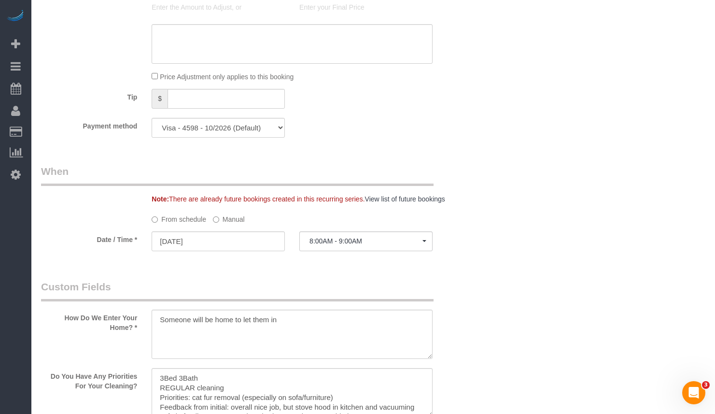
scroll to position [966, 0]
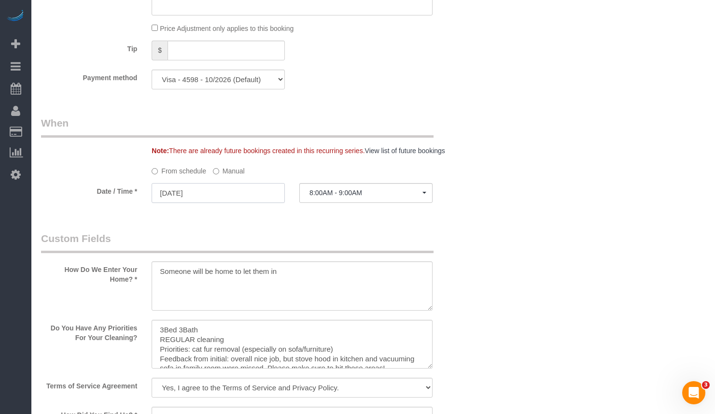
click at [212, 189] on input "[DATE]" at bounding box center [218, 193] width 133 height 20
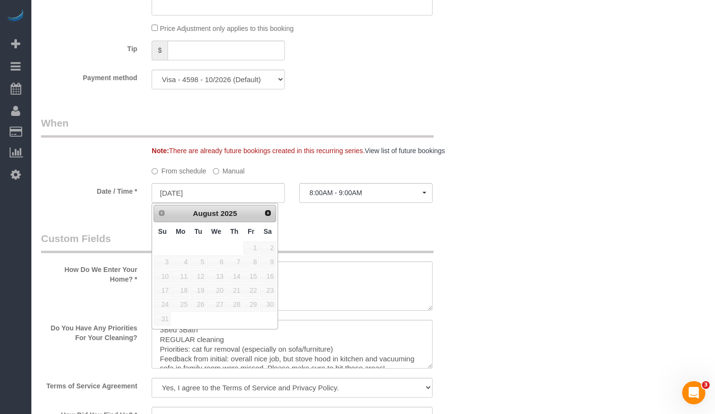
click at [228, 174] on label "Manual" at bounding box center [229, 169] width 32 height 13
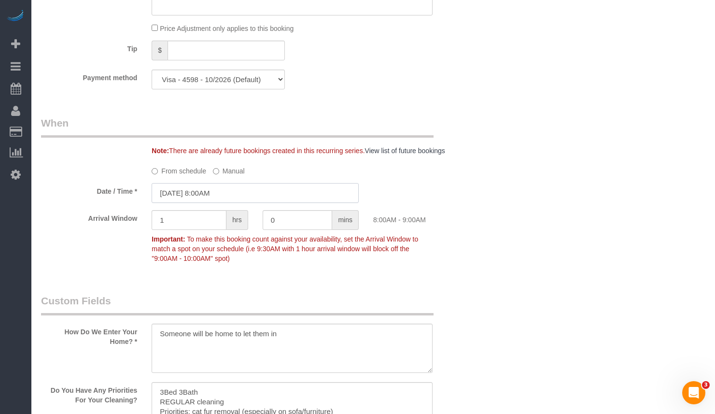
click at [230, 189] on input "[DATE] 8:00AM" at bounding box center [255, 193] width 207 height 20
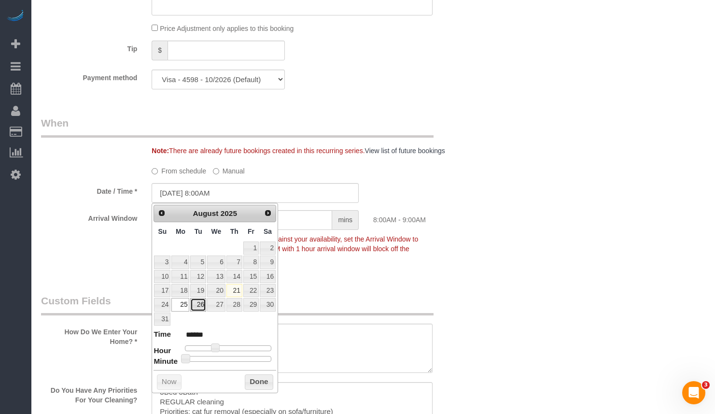
click at [199, 305] on link "26" at bounding box center [197, 304] width 15 height 13
type input "[DATE] 8:00AM"
click at [258, 381] on button "Done" at bounding box center [259, 381] width 29 height 15
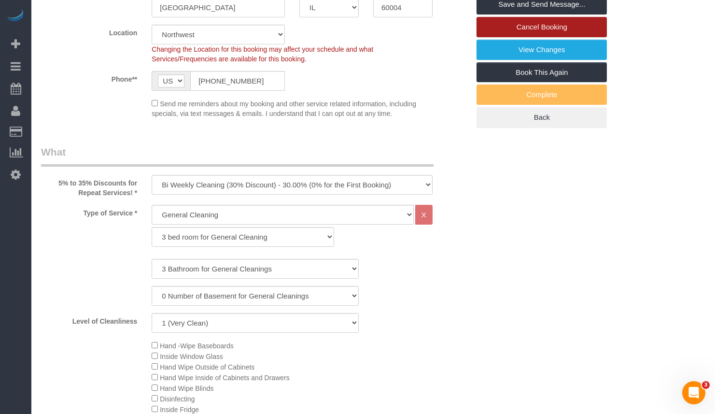
scroll to position [0, 0]
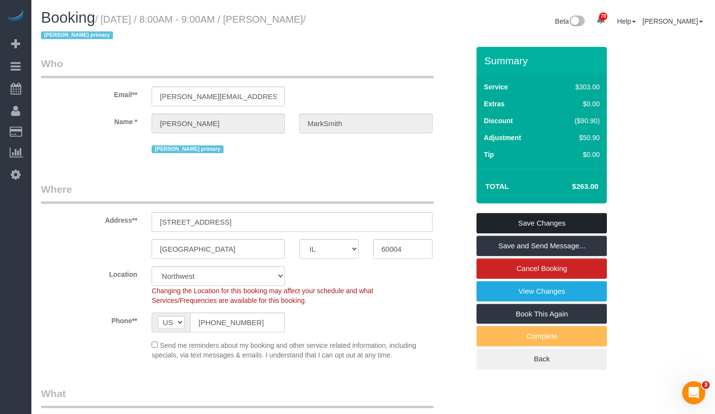
click at [529, 225] on link "Save Changes" at bounding box center [542, 223] width 130 height 20
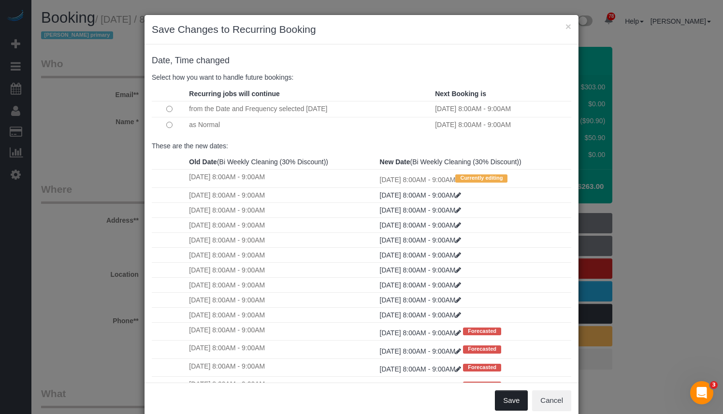
click at [512, 399] on button "Save" at bounding box center [511, 400] width 33 height 20
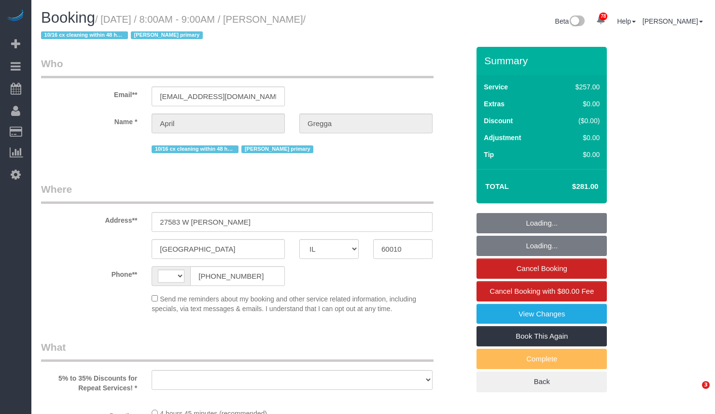
select select "IL"
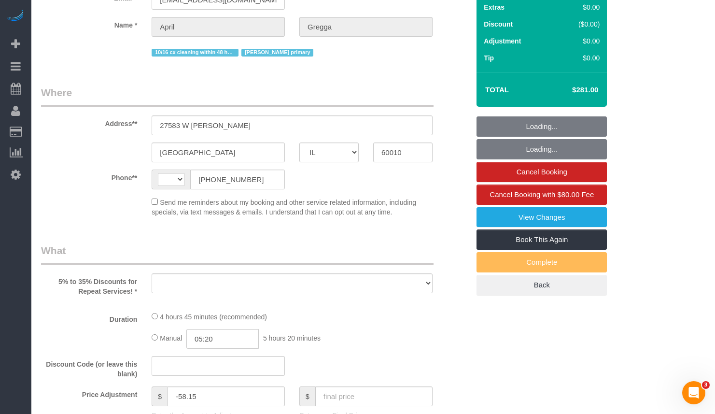
select select "string:[GEOGRAPHIC_DATA]"
select select "object:833"
select select "string:fspay-347e8ab6-25b8-45d0-8caa-fe4b32ce13e5"
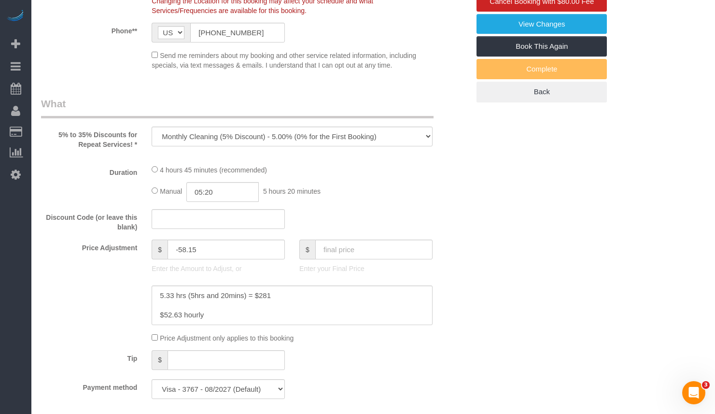
select select "number:1"
select select "number:65"
select select "number:139"
select select "number:104"
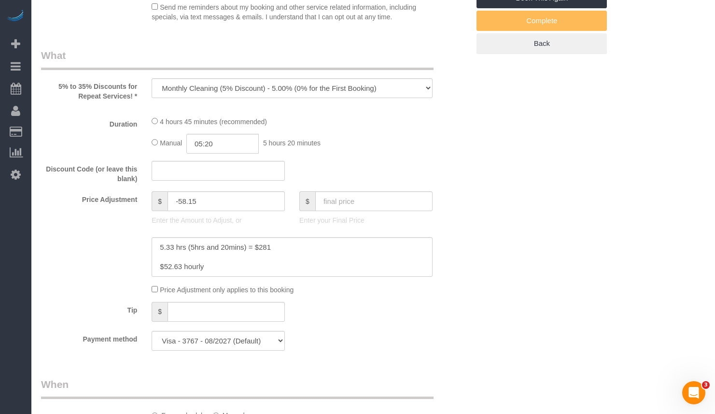
select select "object:1277"
select select "512"
select select "4"
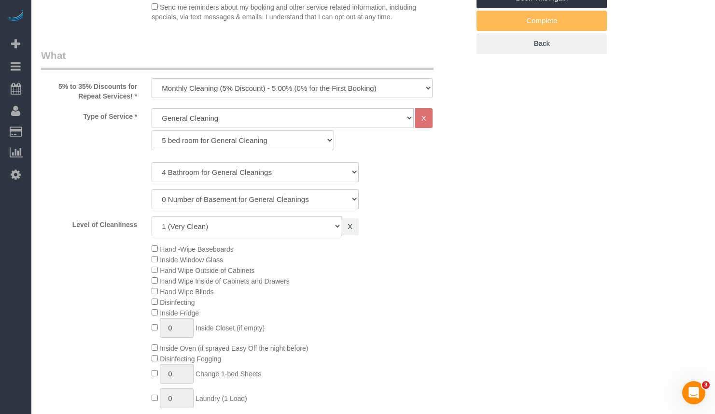
select select "4"
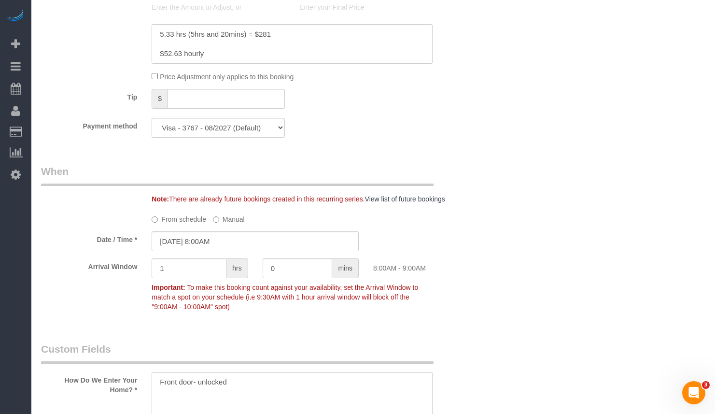
scroll to position [1015, 0]
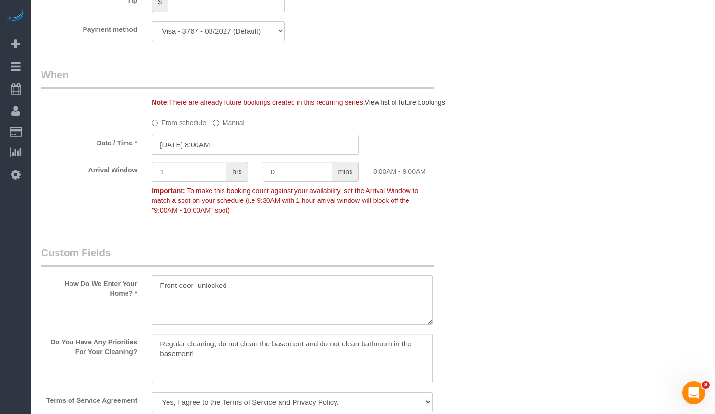
click at [190, 146] on input "[DATE] 8:00AM" at bounding box center [255, 145] width 207 height 20
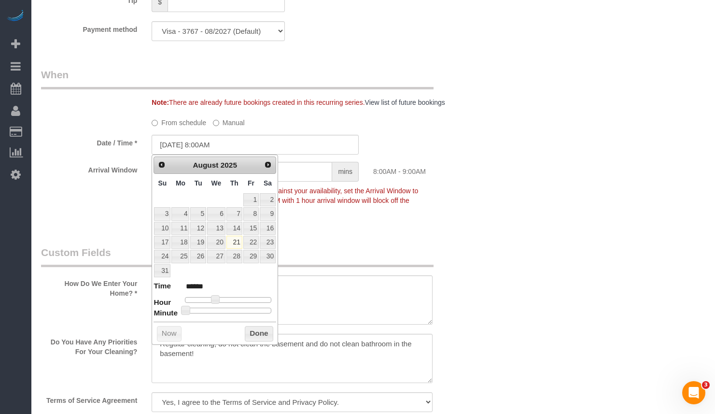
click at [503, 165] on div "Who Email** [EMAIL_ADDRESS][DOMAIN_NAME] Name * [PERSON_NAME][GEOGRAPHIC_DATA] …" at bounding box center [373, 95] width 665 height 2126
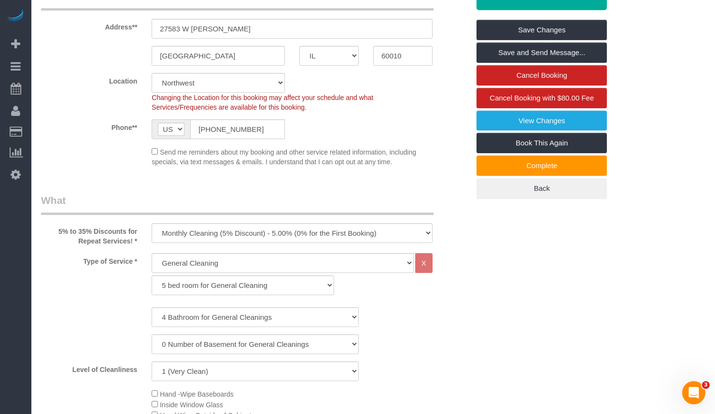
scroll to position [0, 0]
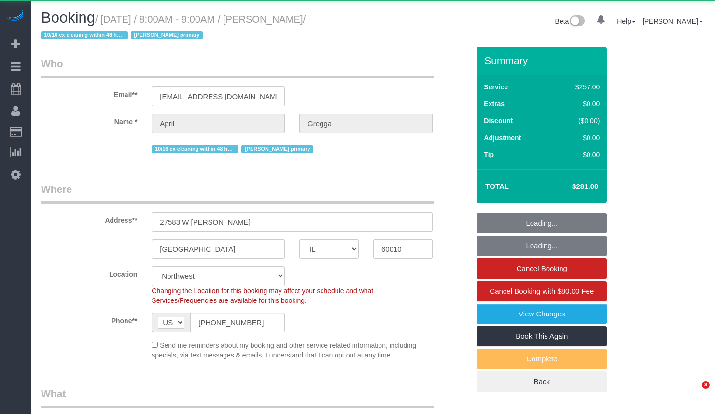
select select "IL"
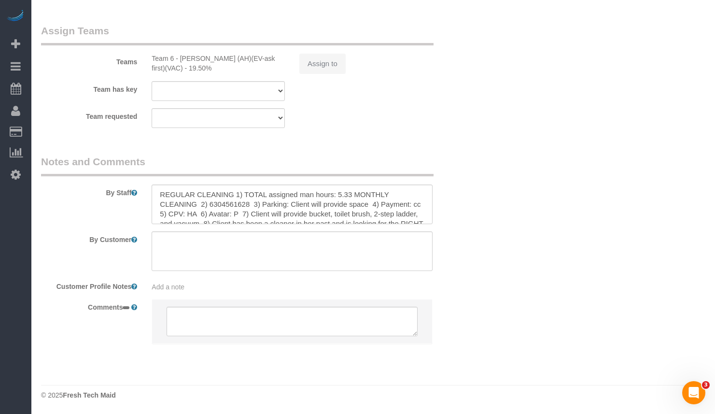
select select "number:1"
select select "number:65"
select select "number:139"
select select "number:104"
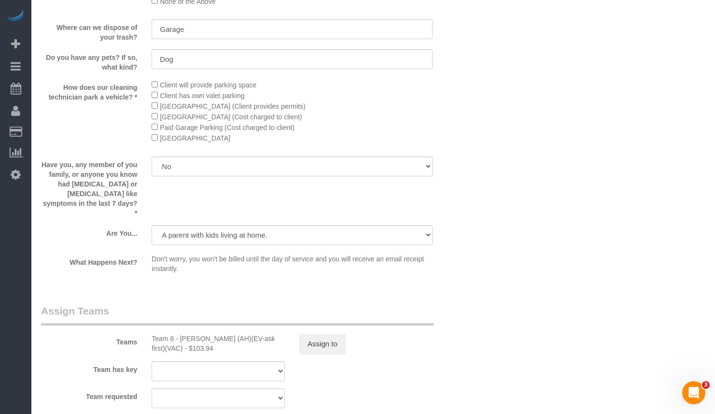
select select "512"
select select "4"
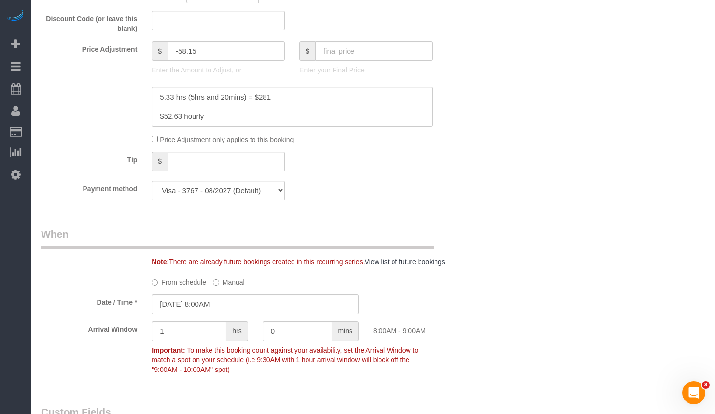
select select "4"
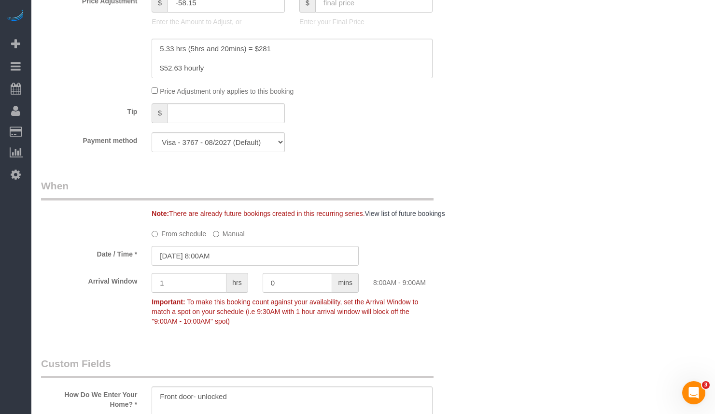
select select "object:1348"
click at [202, 254] on input "08/21/2025 8:00AM" at bounding box center [255, 256] width 207 height 20
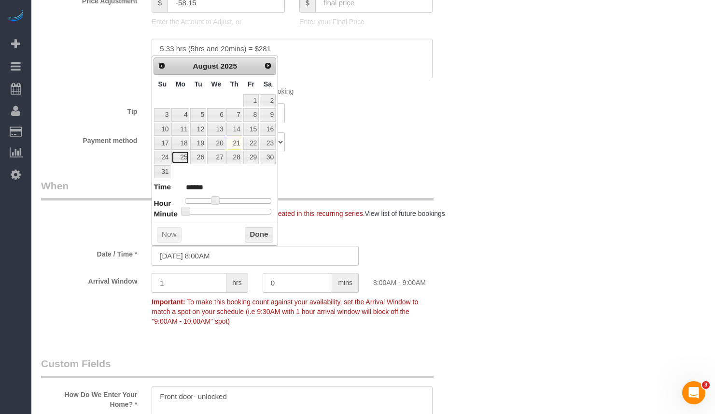
click at [183, 163] on link "25" at bounding box center [181, 157] width 18 height 13
type input "08/25/2025 8:00AM"
click at [259, 236] on button "Done" at bounding box center [259, 234] width 29 height 15
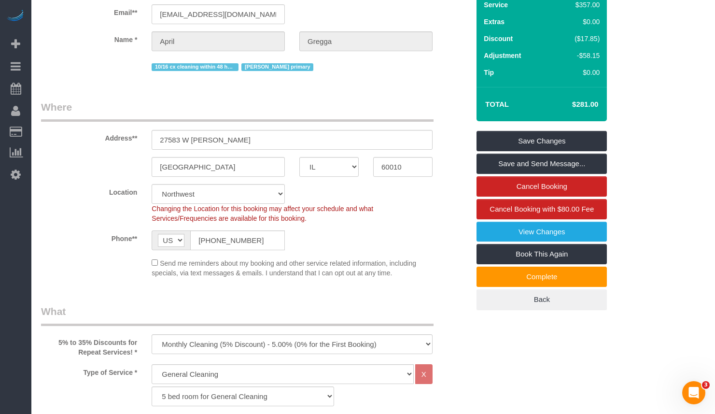
scroll to position [34, 0]
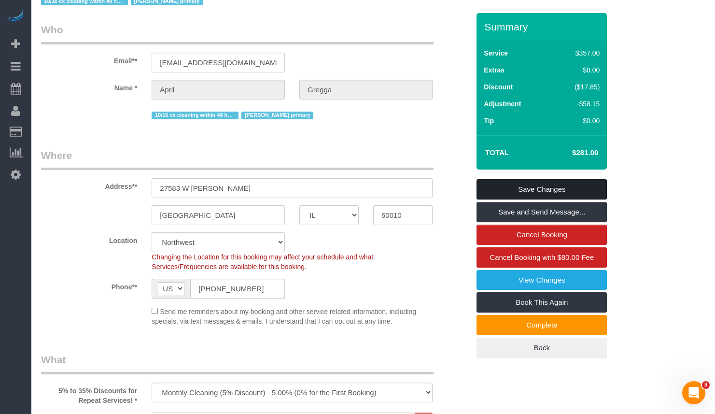
click at [527, 187] on link "Save Changes" at bounding box center [542, 189] width 130 height 20
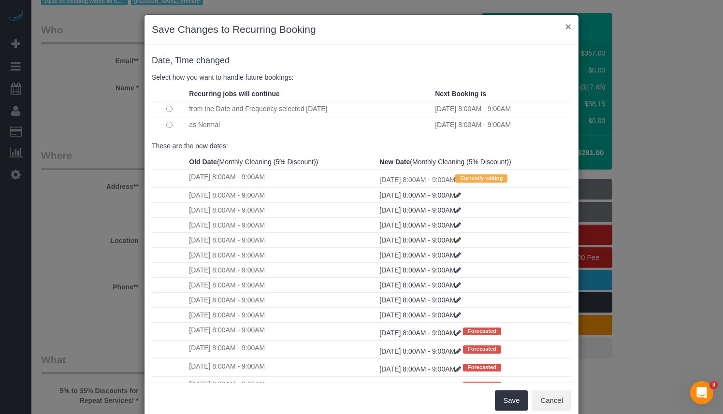
click at [566, 24] on button "×" at bounding box center [568, 26] width 6 height 10
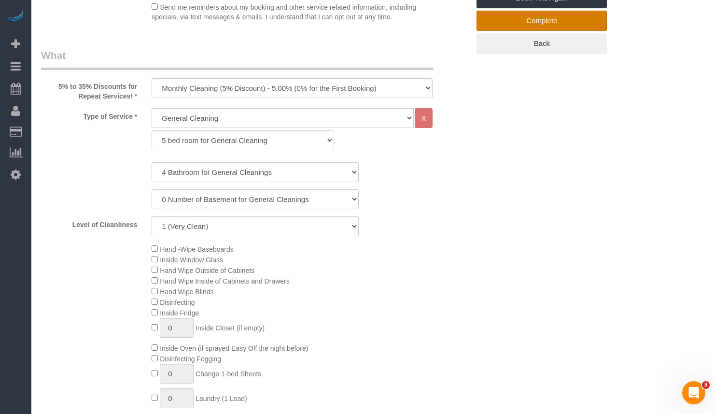
scroll to position [145, 0]
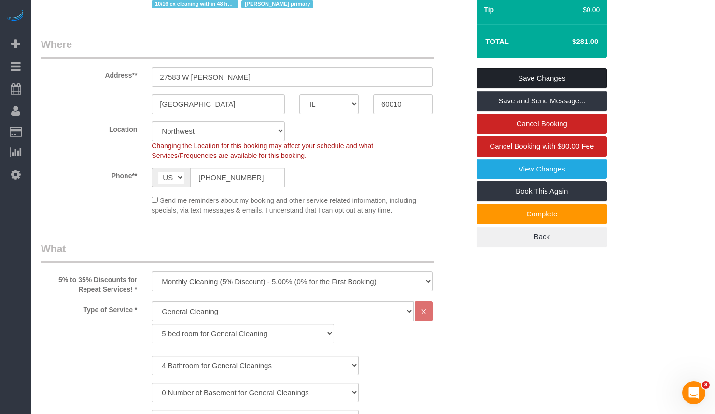
click at [525, 82] on link "Save Changes" at bounding box center [542, 78] width 130 height 20
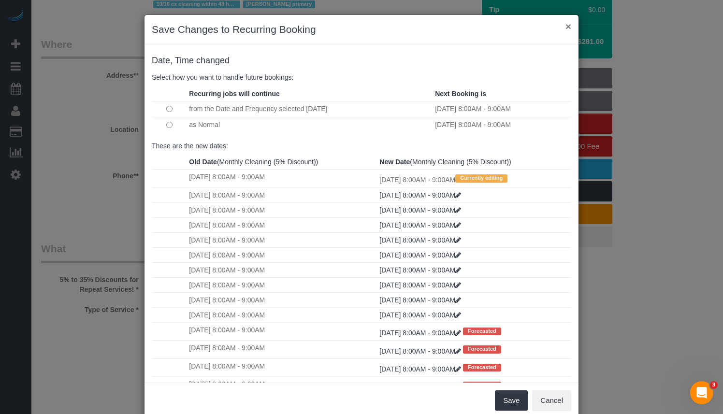
click at [566, 25] on button "×" at bounding box center [568, 26] width 6 height 10
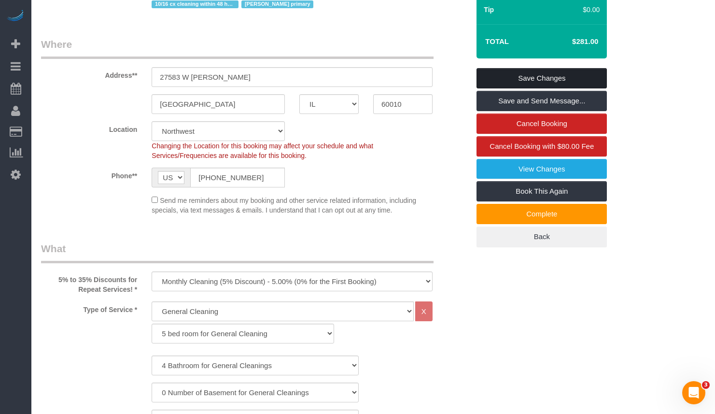
scroll to position [97, 0]
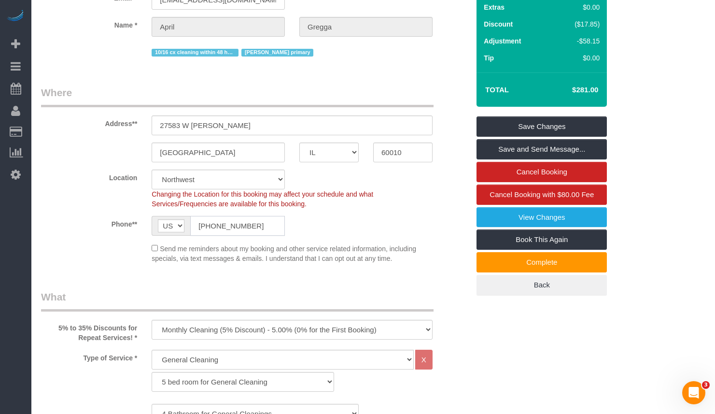
drag, startPoint x: 254, startPoint y: 229, endPoint x: 212, endPoint y: 220, distance: 43.4
click at [157, 222] on div "AF AL DZ AD AO AI AQ AG AR AM AW AU AT AZ BS BH BD BB BY BE BZ BJ BM BT BO BA B…" at bounding box center [218, 226] width 133 height 20
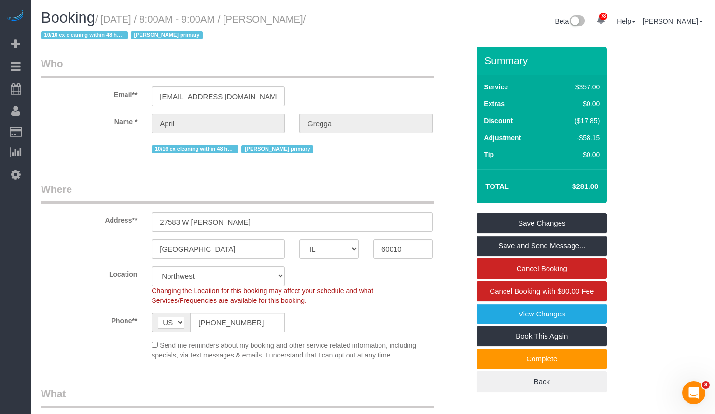
drag, startPoint x: 659, startPoint y: 80, endPoint x: 663, endPoint y: 72, distance: 8.6
click at [372, 23] on div "Booking / August 21, 2025 / 8:00AM - 9:00AM / April Gregga / 10/16 cx cleaning …" at bounding box center [204, 28] width 340 height 37
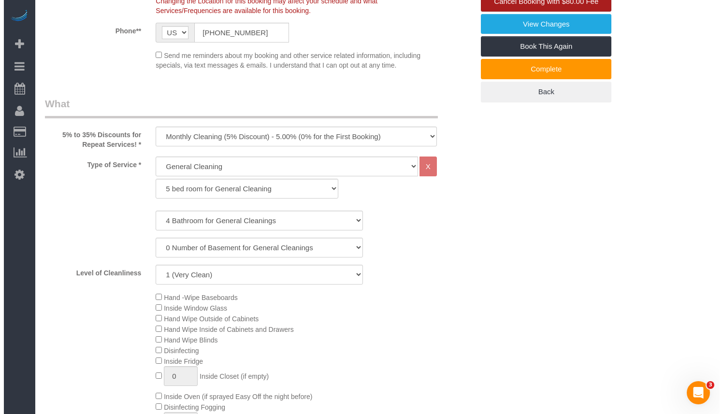
scroll to position [48, 0]
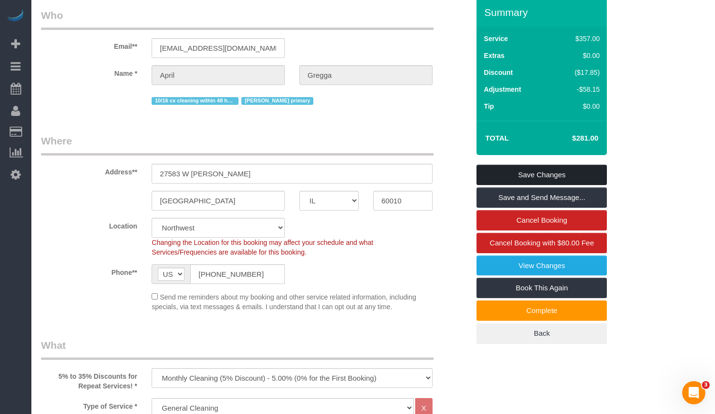
click at [541, 170] on link "Save Changes" at bounding box center [542, 175] width 130 height 20
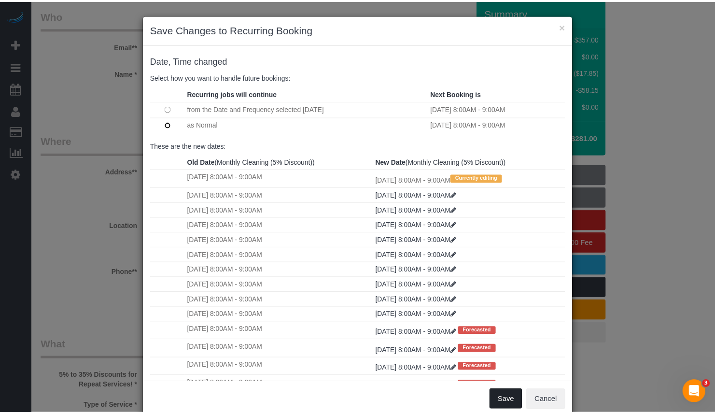
scroll to position [145, 0]
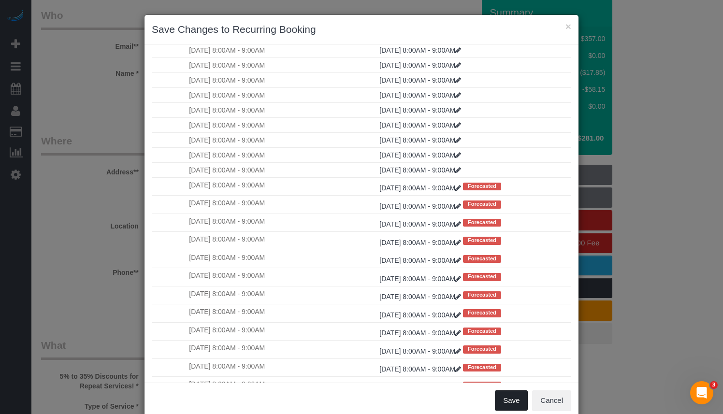
click at [500, 409] on button "Save" at bounding box center [511, 400] width 33 height 20
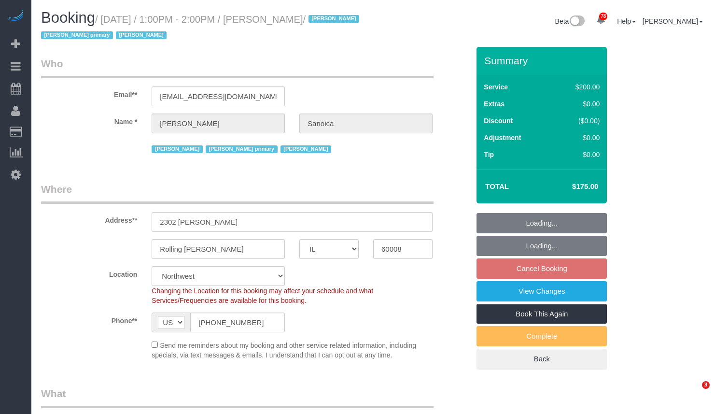
select select "IL"
select select "512"
select select "2"
select select "number:2"
select select "number:63"
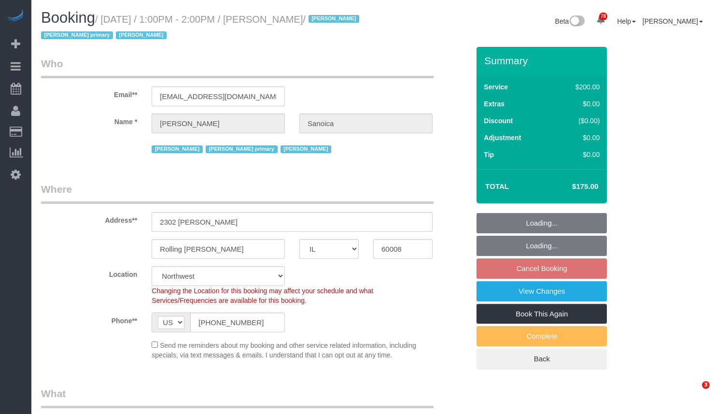
select select "number:139"
select select "number:106"
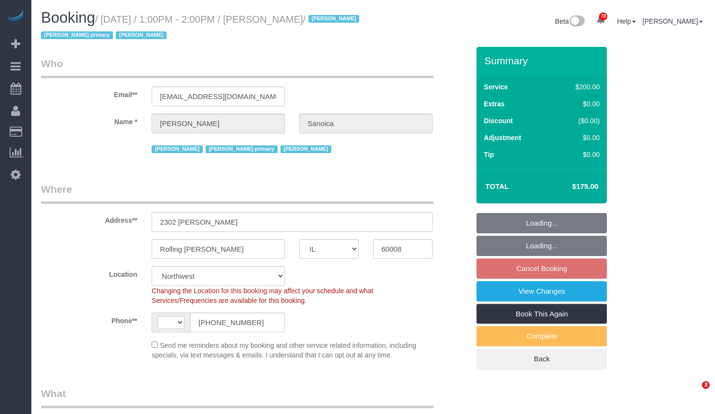
select select "IL"
select select "object:730"
select select "string:[GEOGRAPHIC_DATA]"
select select "512"
select select "2"
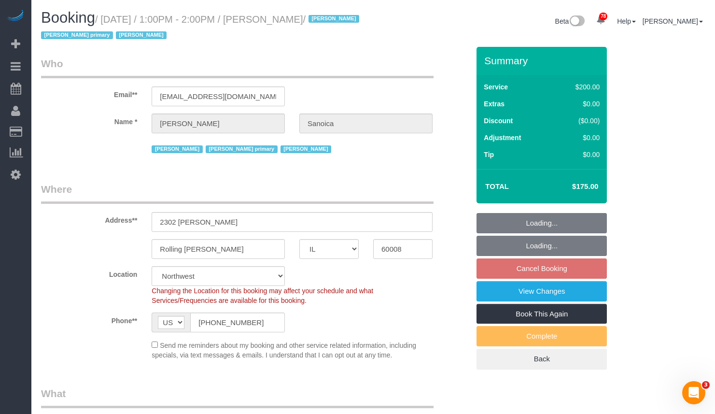
select select "number:2"
select select "number:63"
select select "number:139"
select select "number:106"
select select "2"
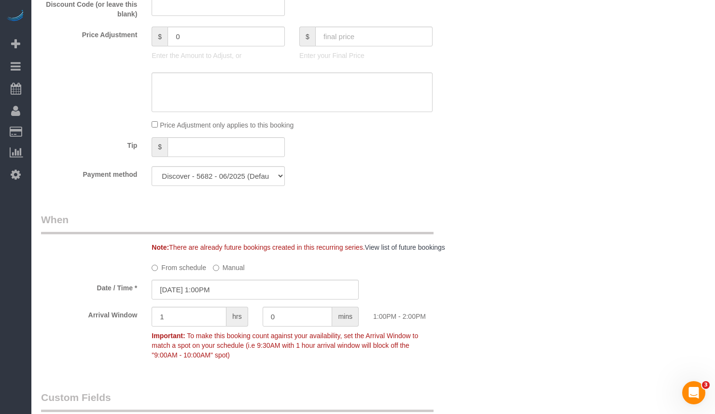
scroll to position [918, 0]
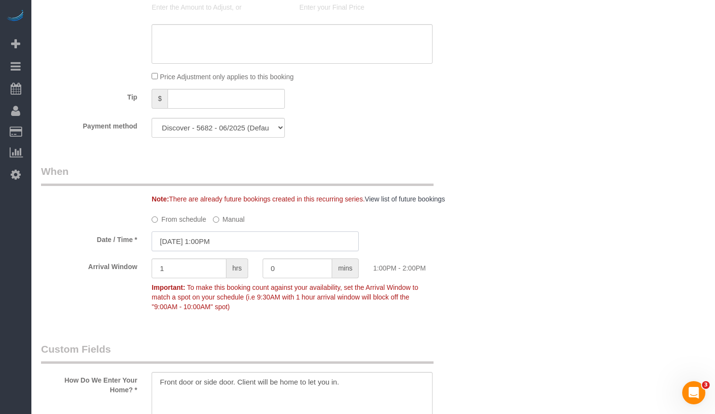
click at [241, 236] on input "[DATE] 1:00PM" at bounding box center [255, 241] width 207 height 20
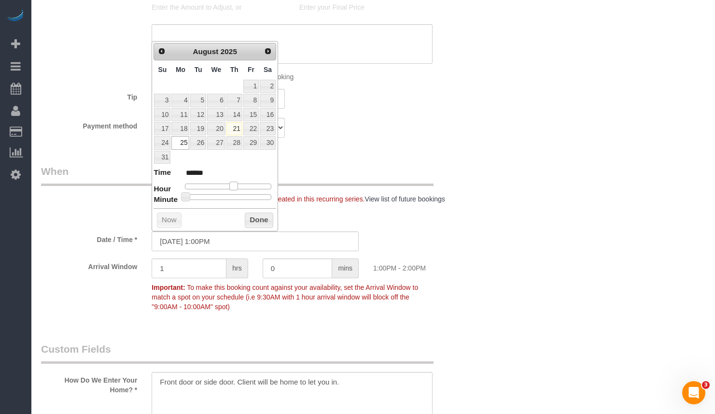
type input "[DATE] 2:00PM"
type input "******"
type input "[DATE] 3:00PM"
type input "******"
type input "[DATE] 2:00PM"
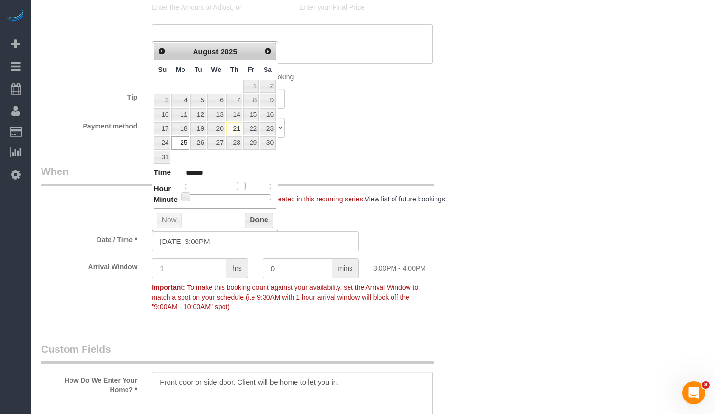
type input "******"
click at [239, 186] on span at bounding box center [237, 186] width 9 height 9
type input "[DATE] 2:05PM"
type input "******"
type input "[DATE] 2:10PM"
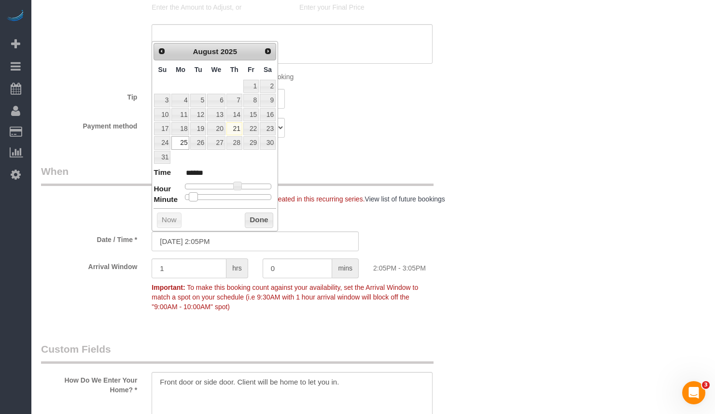
type input "******"
type input "[DATE] 2:15PM"
type input "******"
type input "[DATE] 2:20PM"
type input "******"
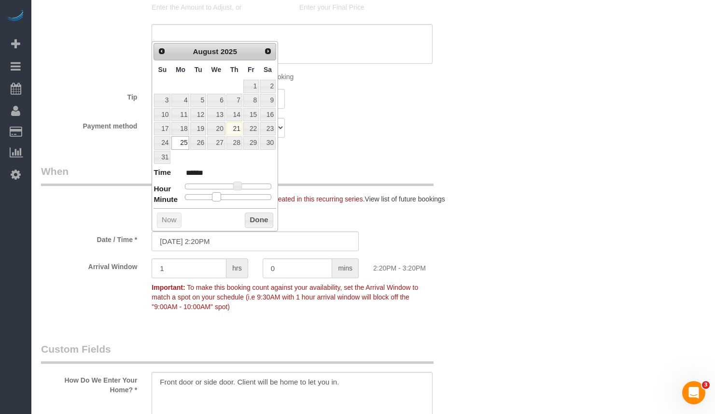
drag, startPoint x: 183, startPoint y: 199, endPoint x: 213, endPoint y: 201, distance: 29.6
click at [213, 201] on div "Prev Next [DATE] Su Mo Tu We Th Fr Sa 1 2 3 4 5 6 7 8 9 10 11 12 13 14 15 16 17…" at bounding box center [215, 136] width 127 height 190
click at [245, 214] on button "Done" at bounding box center [259, 220] width 29 height 15
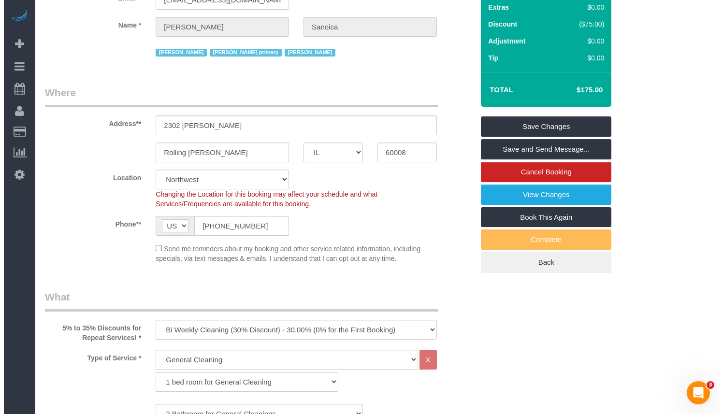
scroll to position [0, 0]
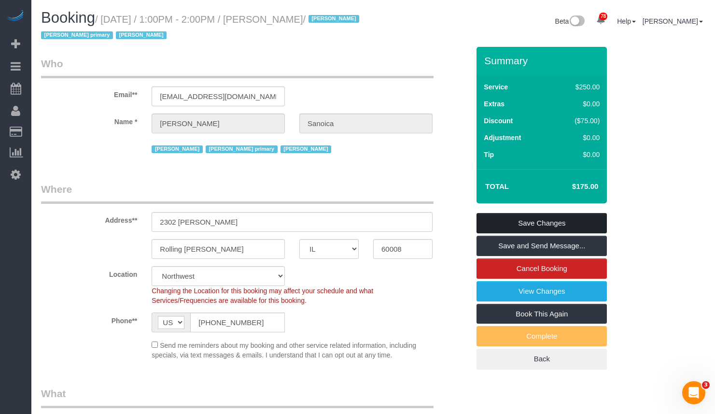
click at [565, 223] on link "Save Changes" at bounding box center [542, 223] width 130 height 20
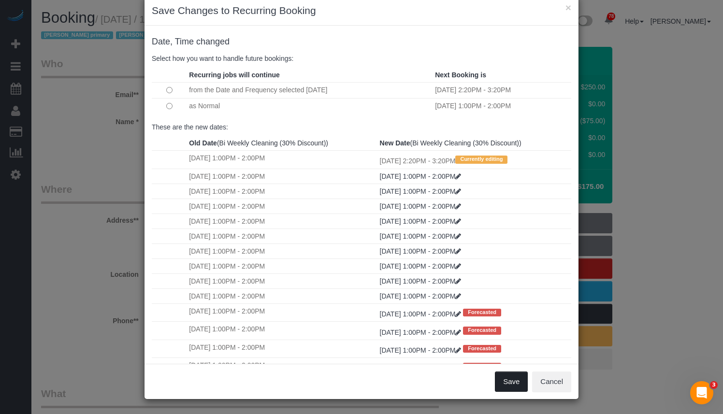
click at [510, 382] on button "Save" at bounding box center [511, 382] width 33 height 20
